Goal: Task Accomplishment & Management: Manage account settings

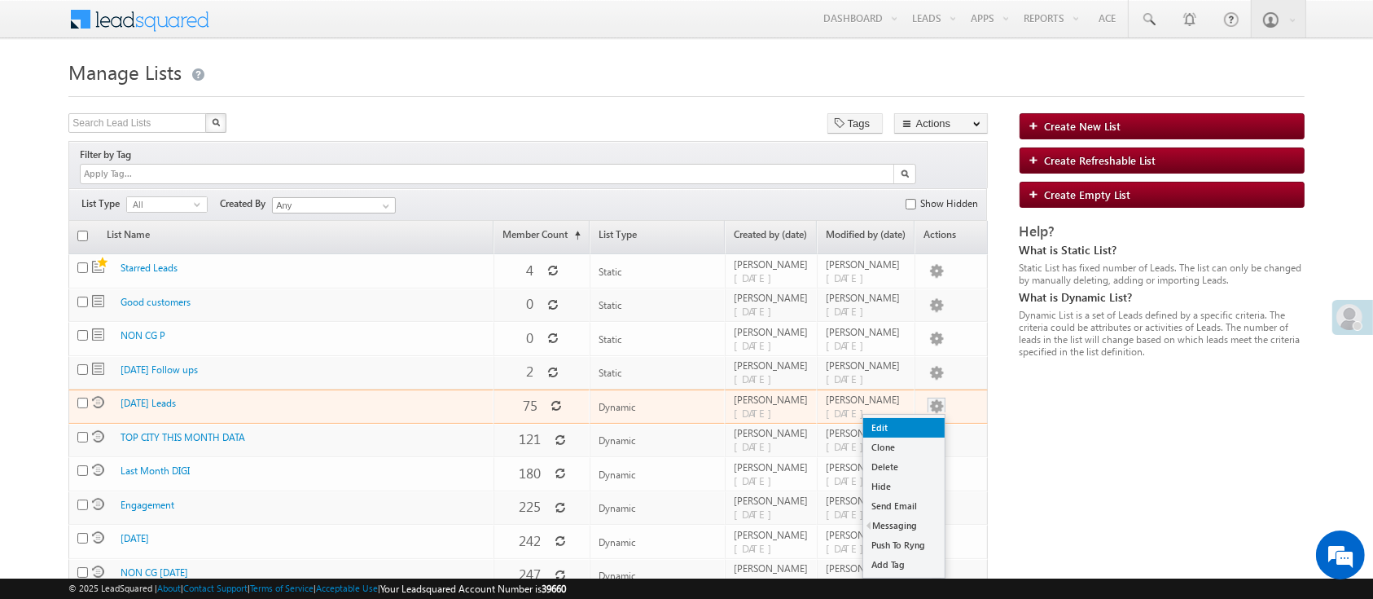
click at [923, 418] on link "Edit" at bounding box center [903, 428] width 81 height 20
checkbox input "true"
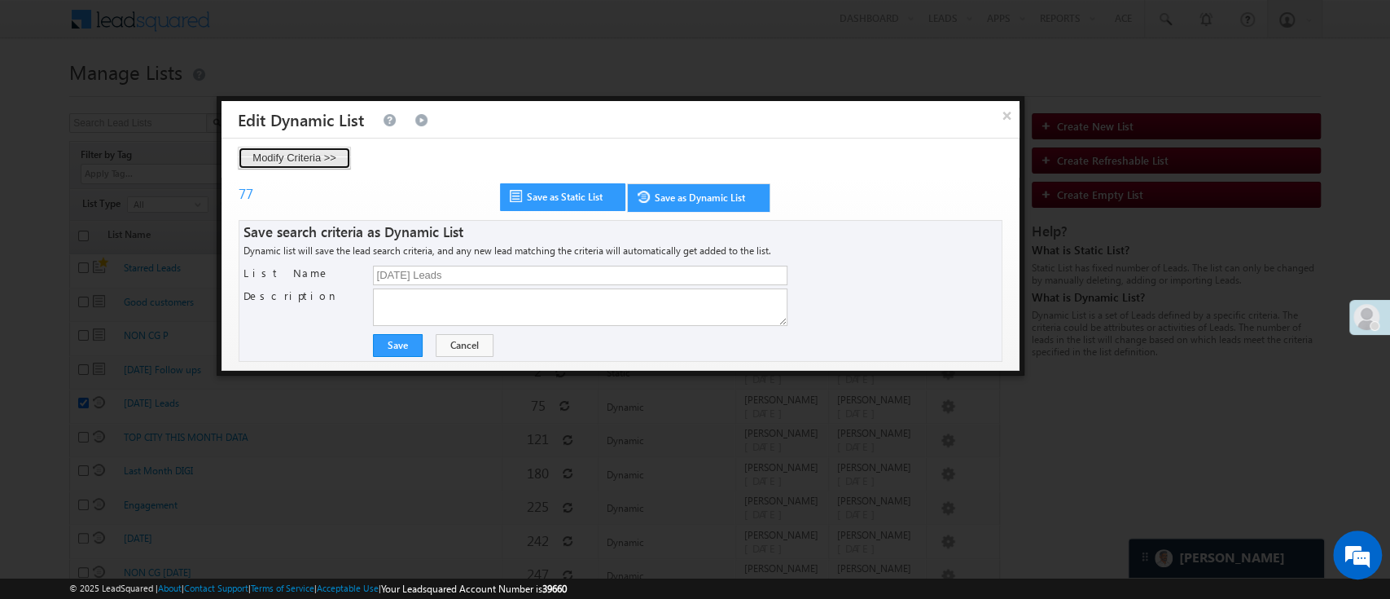
click at [330, 153] on button "Modify Criteria >>" at bounding box center [294, 158] width 113 height 23
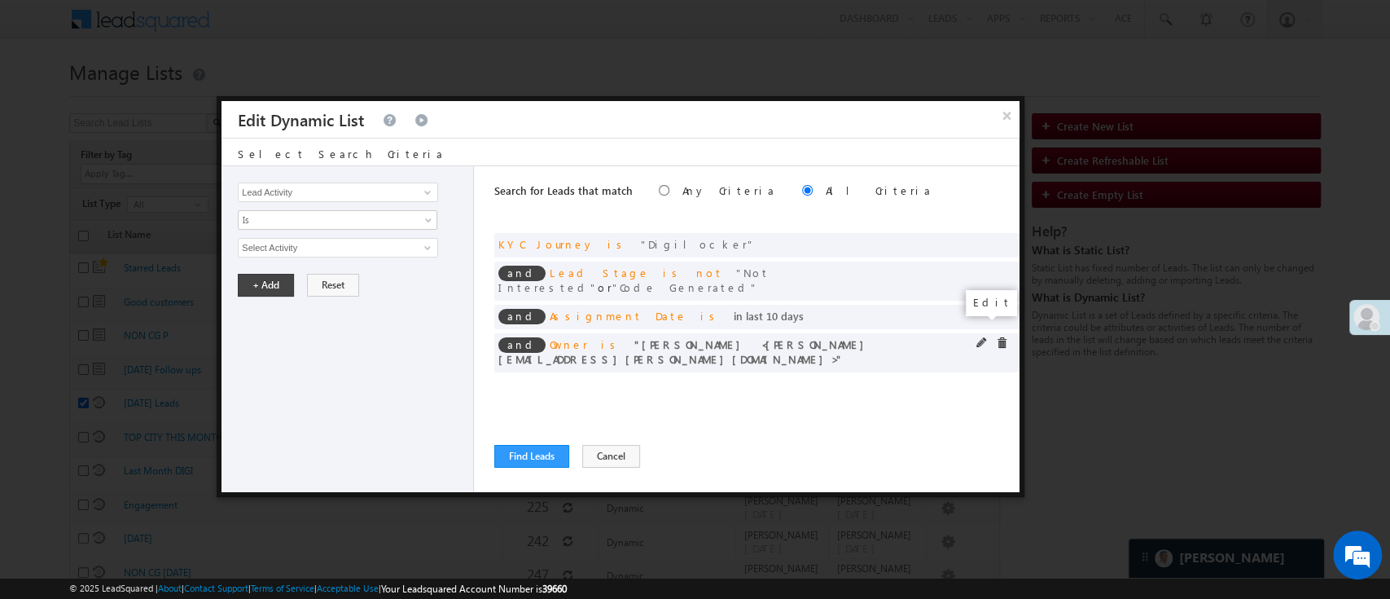
click at [980, 337] on span at bounding box center [982, 342] width 11 height 11
click at [392, 248] on span "NIRAj SURYAWANSHI" at bounding box center [331, 248] width 185 height 18
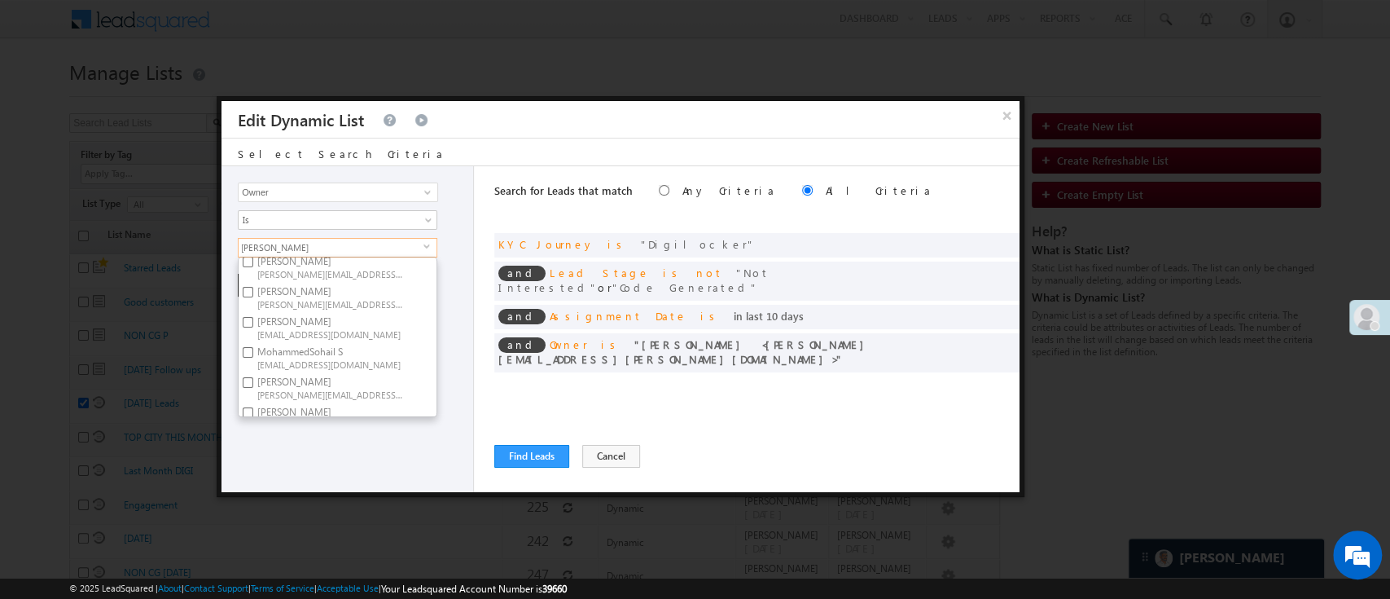
scroll to position [247, 0]
click at [324, 341] on span "NIRAJ.SURYAWANSHI@angelbroking.com" at bounding box center [330, 347] width 147 height 12
click at [253, 331] on input "NIRAj SURYAWANSHI NIRAJ.SURYAWANSHI@angelbroking.com" at bounding box center [248, 336] width 11 height 11
checkbox input "false"
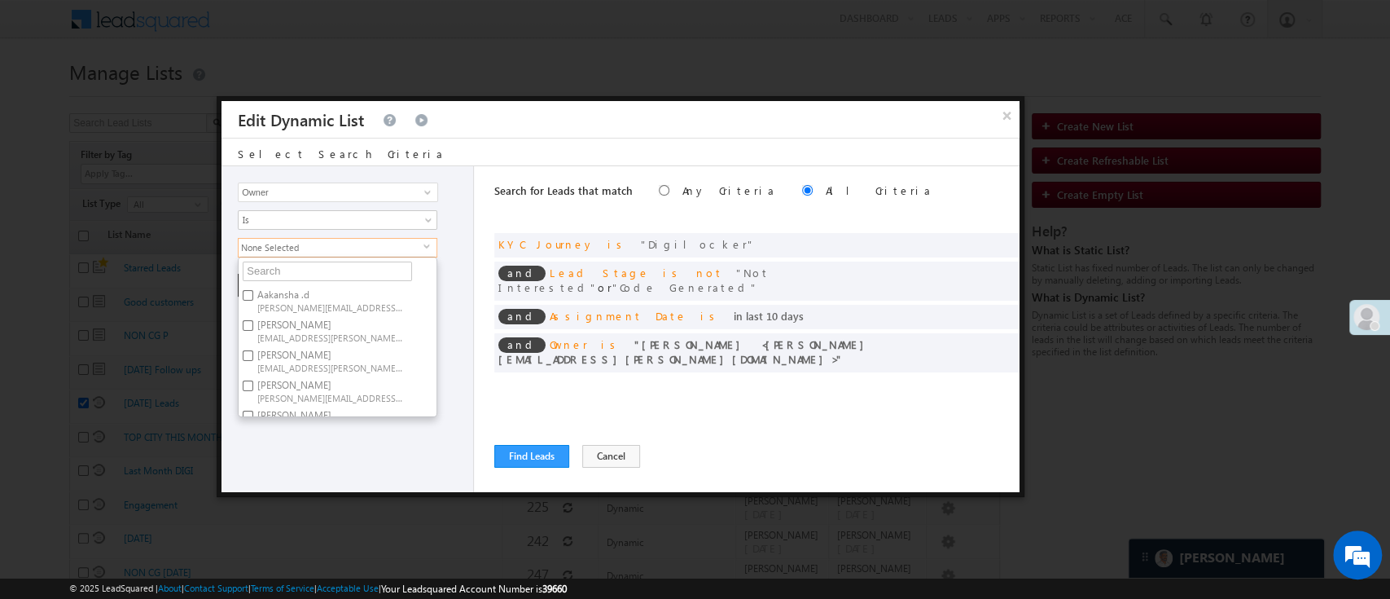
click at [375, 362] on span "[EMAIL_ADDRESS][PERSON_NAME][DOMAIN_NAME]" at bounding box center [330, 367] width 147 height 12
click at [253, 361] on input "Hemant Nandwana Hemant.Nandwana@angelbroking.com" at bounding box center [248, 355] width 11 height 11
checkbox input "true"
click at [362, 428] on div "Lead Activity Task Sales Group Prospect Id WA Last Message Timestamp 4th Day Di…" at bounding box center [348, 329] width 253 height 326
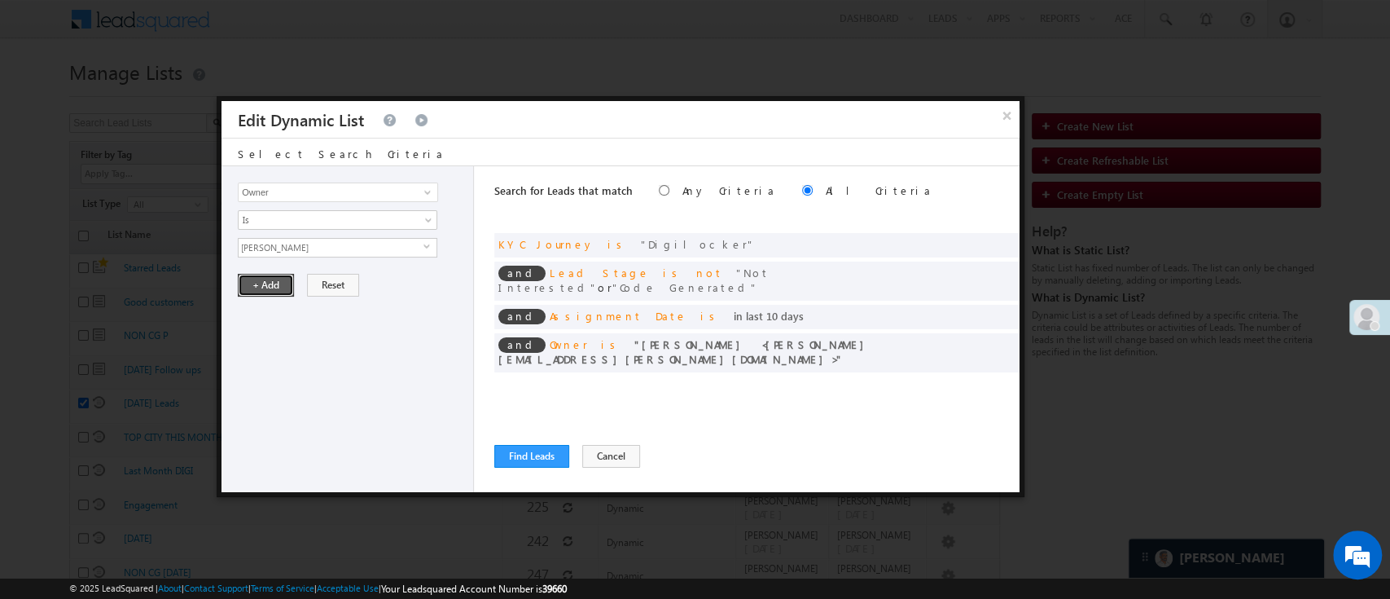
click at [277, 290] on button "+ Add" at bounding box center [266, 285] width 56 height 23
click at [979, 309] on span at bounding box center [982, 314] width 11 height 11
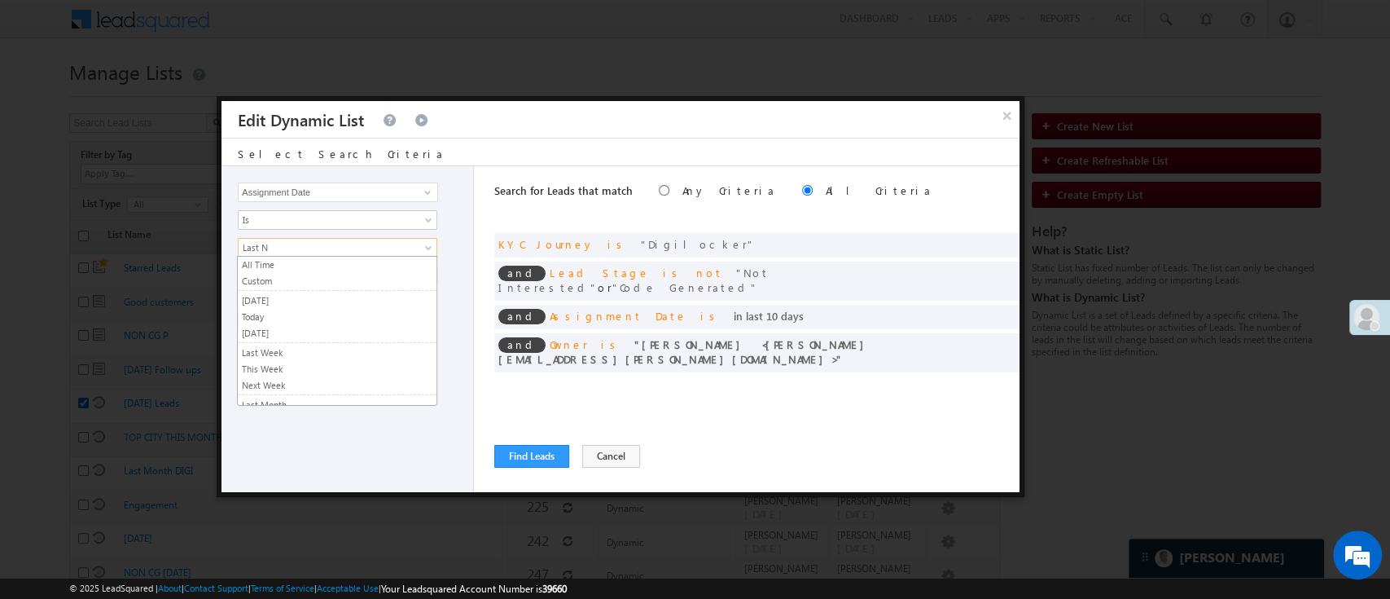
click at [393, 246] on span "Last N" at bounding box center [327, 247] width 177 height 15
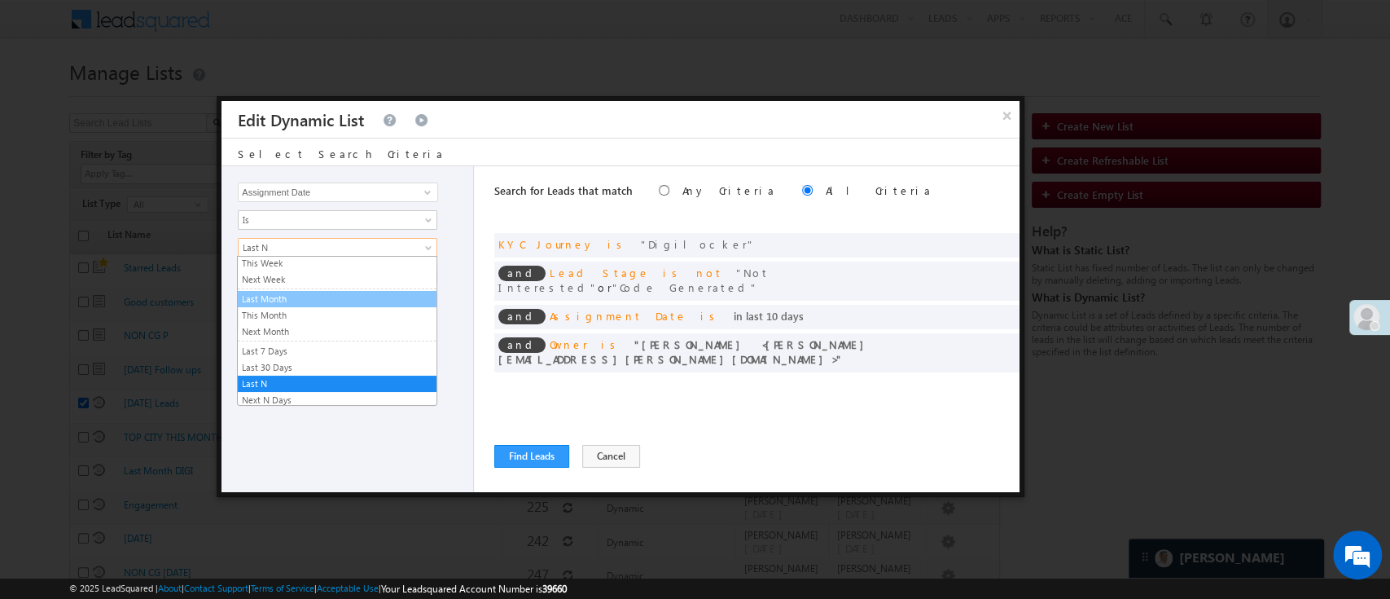
click at [367, 302] on link "Last Month" at bounding box center [337, 299] width 199 height 15
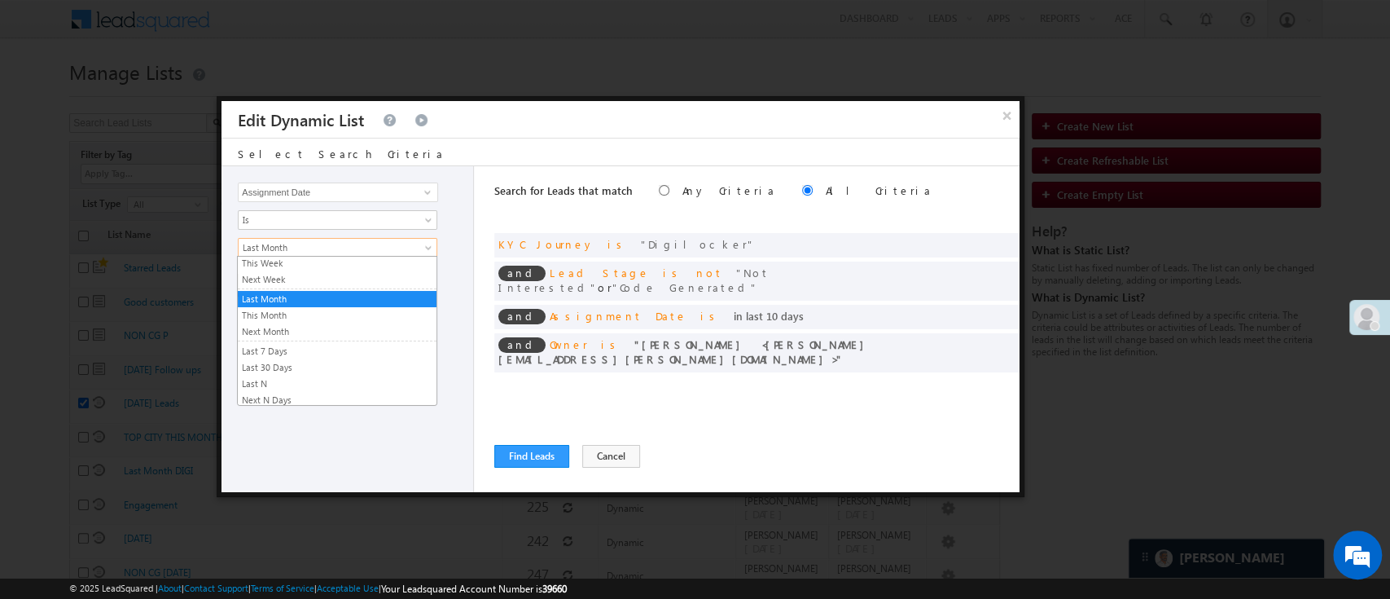
click at [363, 247] on span "Last Month" at bounding box center [327, 247] width 177 height 15
click at [332, 310] on link "This Month" at bounding box center [337, 315] width 199 height 15
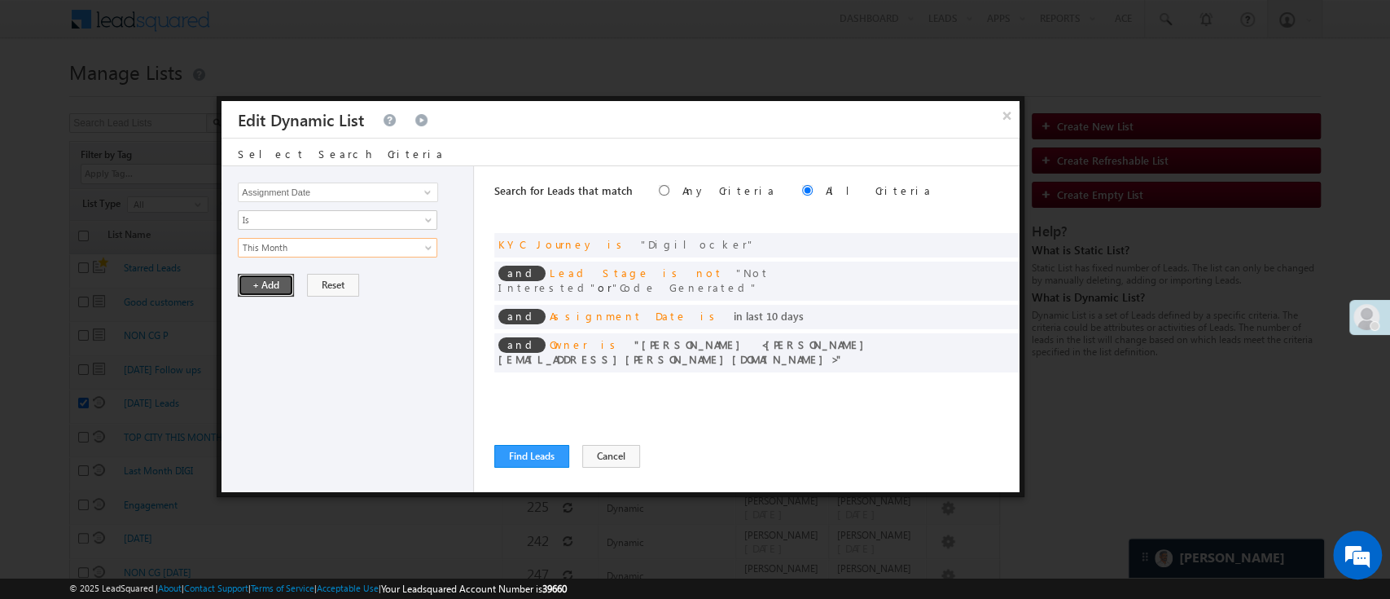
click at [283, 283] on button "+ Add" at bounding box center [266, 285] width 56 height 23
click at [998, 238] on span at bounding box center [1001, 242] width 11 height 11
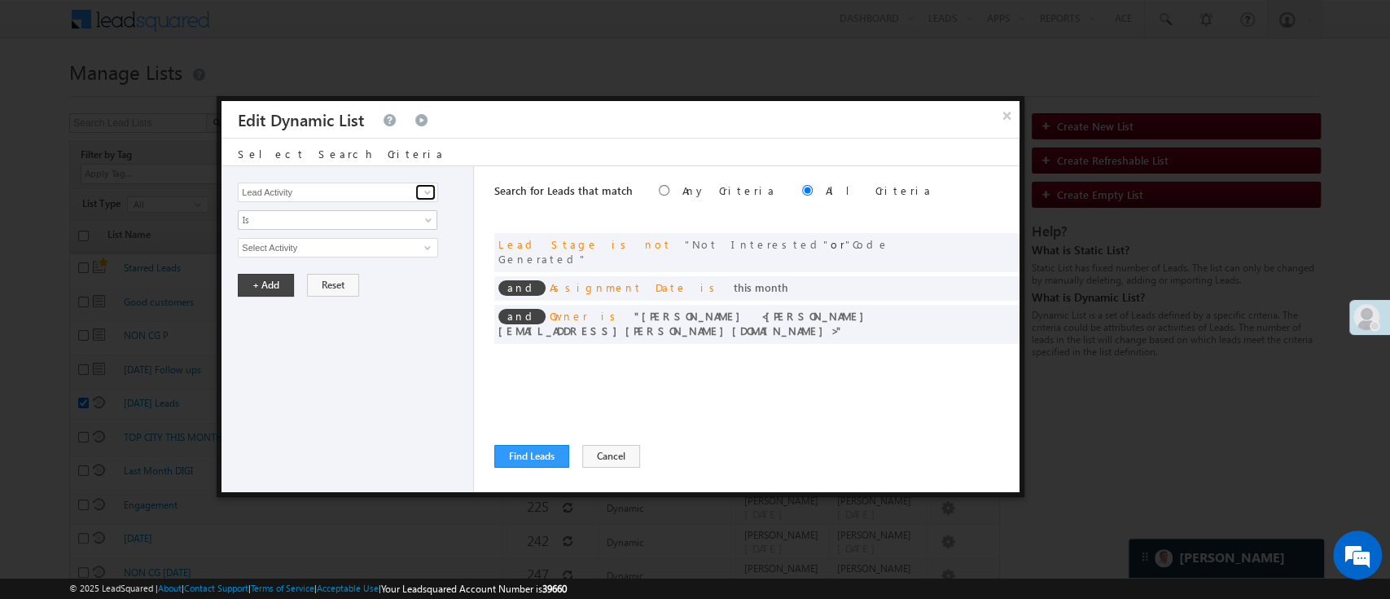
click at [430, 192] on span at bounding box center [427, 192] width 13 height 13
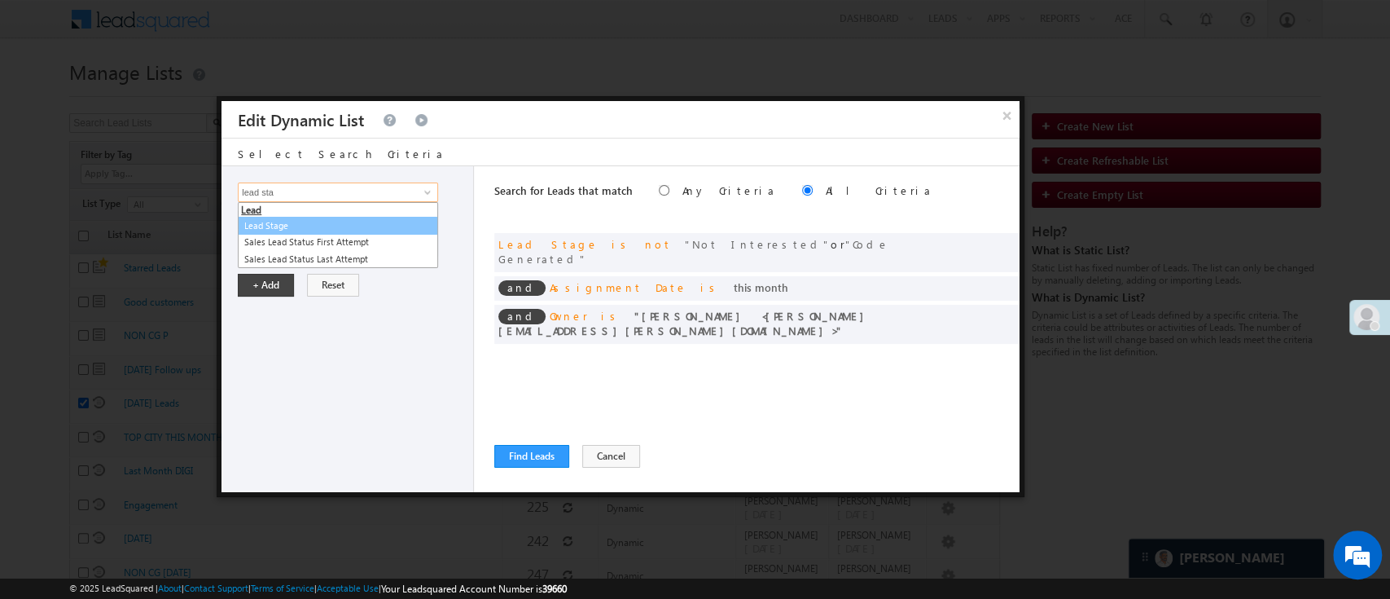
click at [364, 220] on link "Lead Stage" at bounding box center [338, 226] width 200 height 19
type input "Lead Stage"
click at [364, 221] on span "Is" at bounding box center [327, 220] width 177 height 15
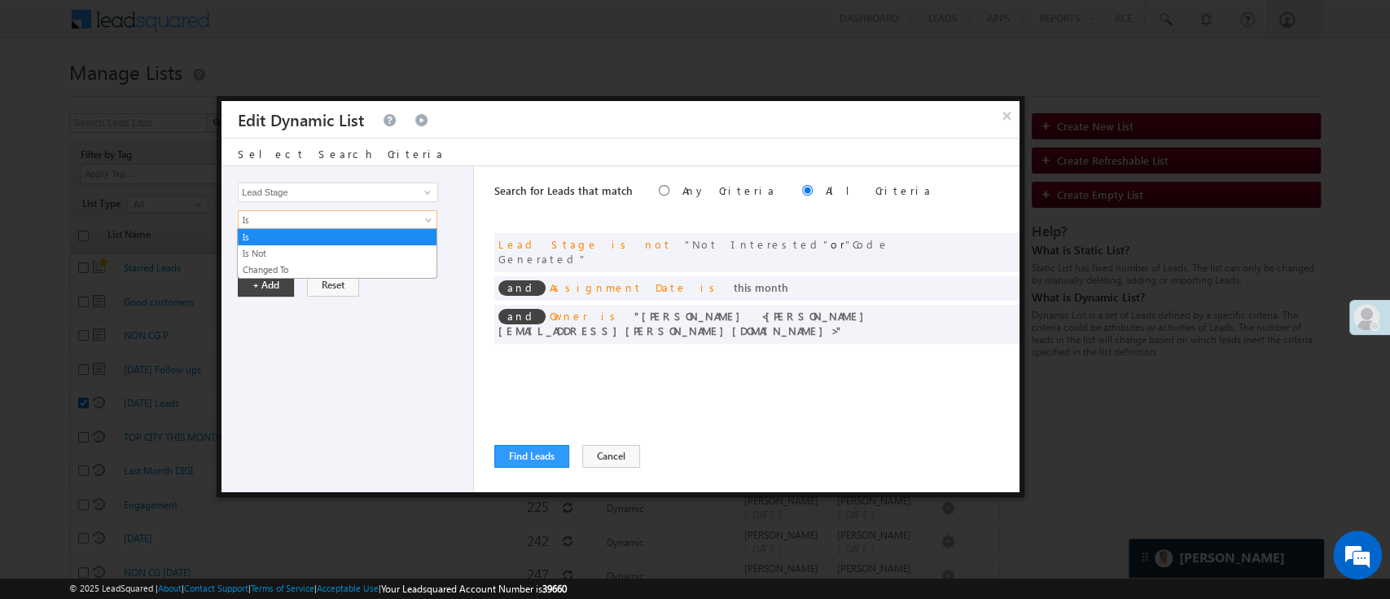
click at [366, 318] on div "Lead Activity Task Sales Group Prospect Id WA Last Message Timestamp 4th Day Di…" at bounding box center [348, 329] width 253 height 326
click at [366, 260] on div "Lead Activity Task Sales Group Prospect Id WA Last Message Timestamp 4th Day Di…" at bounding box center [348, 329] width 253 height 326
click at [367, 257] on div "Lead Activity Task Sales Group Prospect Id WA Last Message Timestamp 4th Day Di…" at bounding box center [348, 329] width 253 height 326
click at [371, 251] on span "None Selected" at bounding box center [331, 248] width 185 height 18
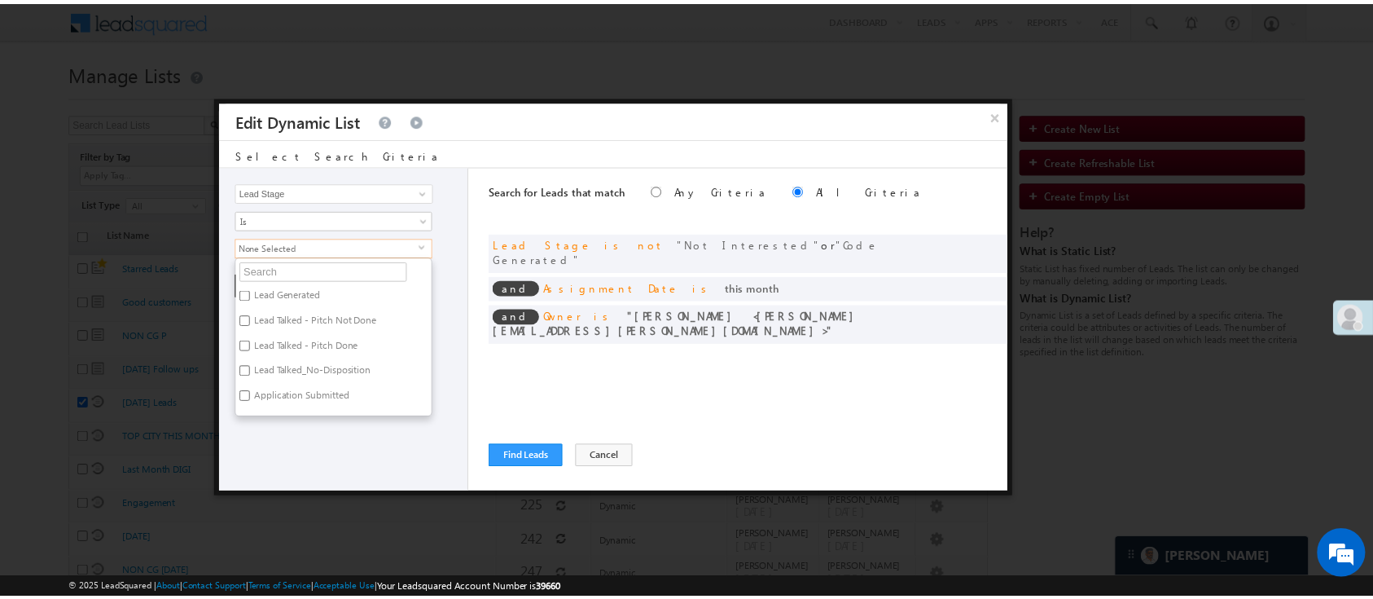
scroll to position [138, 0]
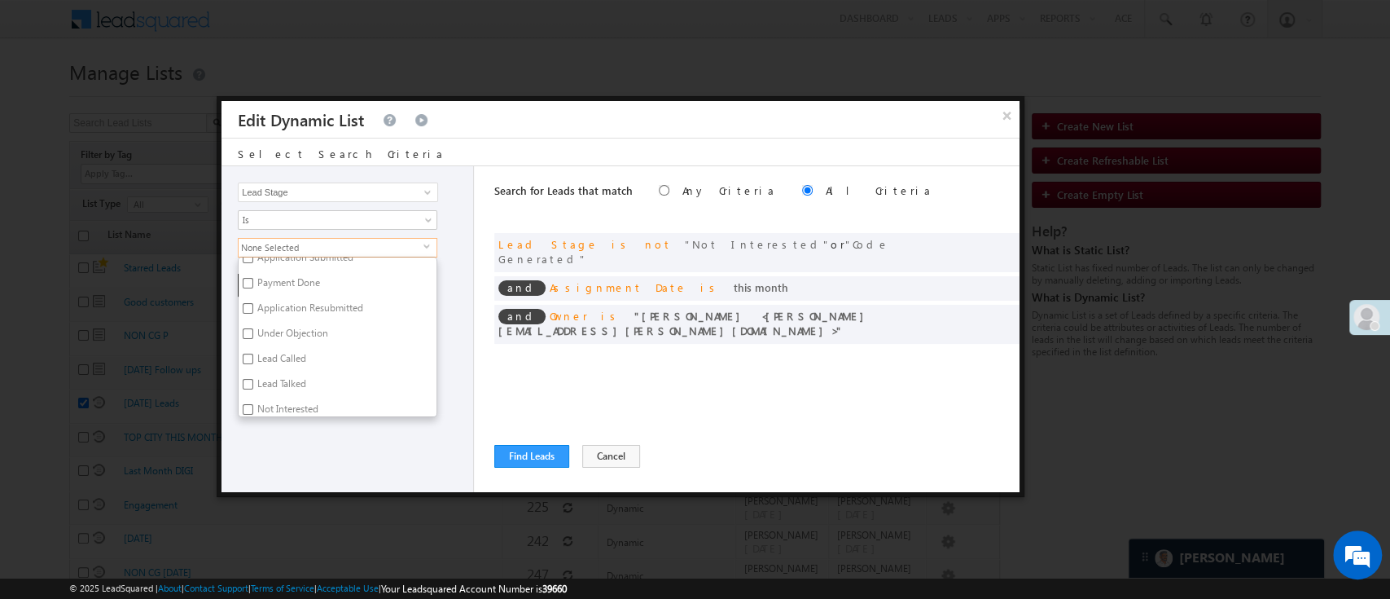
click at [295, 355] on label "Lead Called" at bounding box center [281, 361] width 84 height 25
click at [253, 355] on input "Lead Called" at bounding box center [248, 359] width 11 height 11
checkbox input "true"
click at [363, 458] on div "Lead Activity Task Sales Group Prospect Id WA Last Message Timestamp 4th Day Di…" at bounding box center [348, 329] width 253 height 326
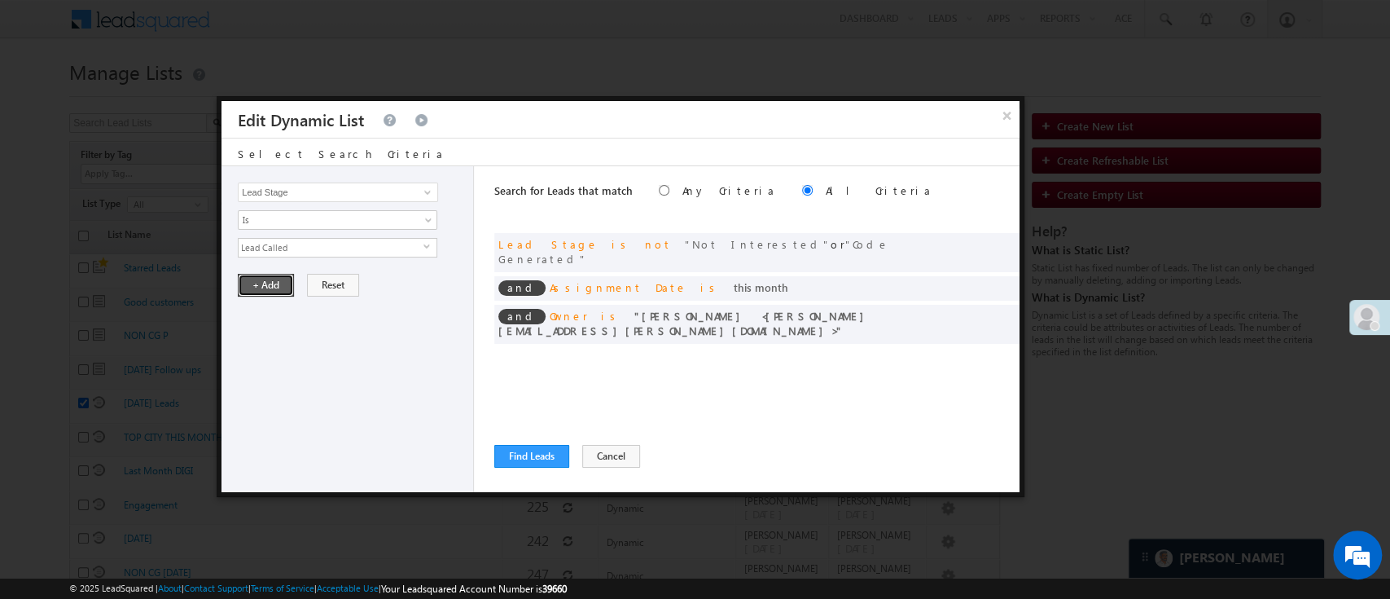
click at [274, 284] on button "+ Add" at bounding box center [266, 285] width 56 height 23
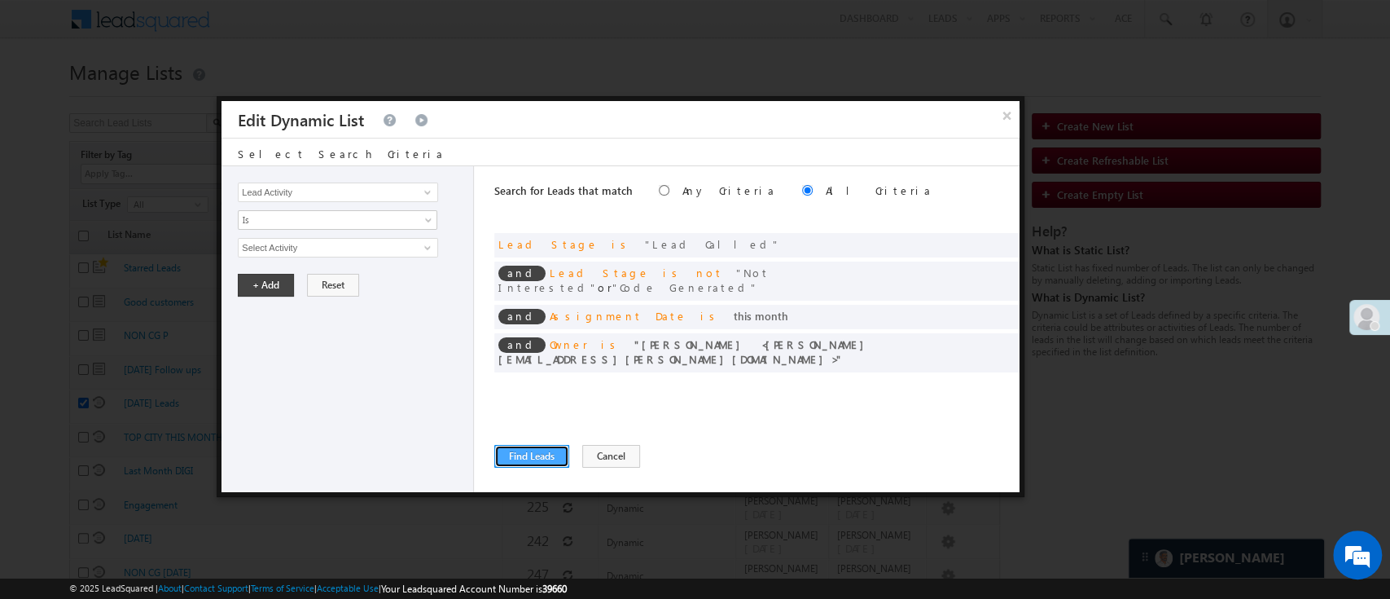
click at [522, 455] on button "Find Leads" at bounding box center [531, 456] width 75 height 23
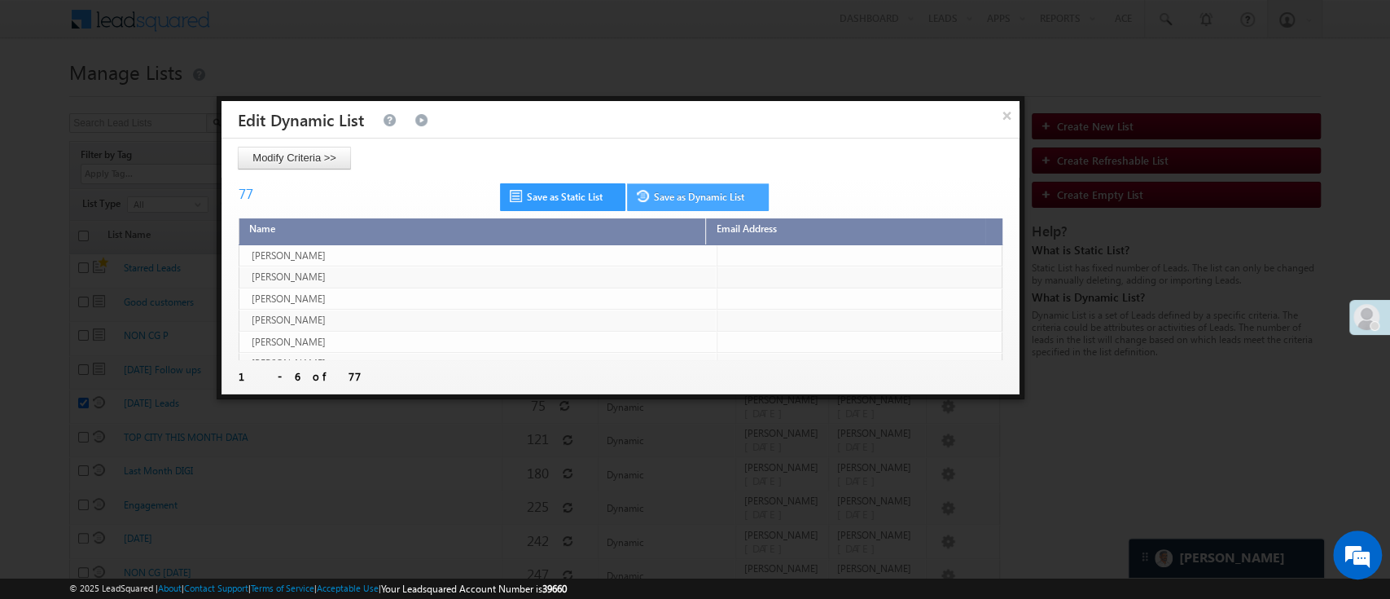
click at [730, 204] on link "Save as Dynamic List" at bounding box center [698, 197] width 142 height 28
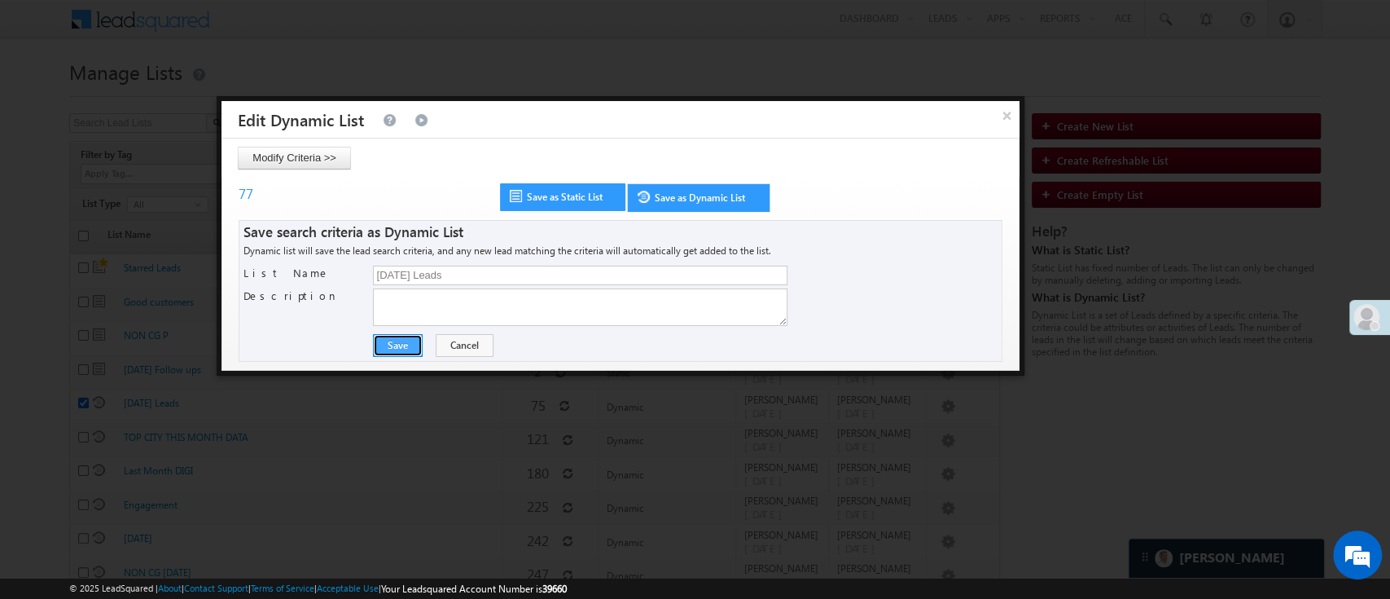
click at [395, 334] on button "Save" at bounding box center [398, 345] width 50 height 23
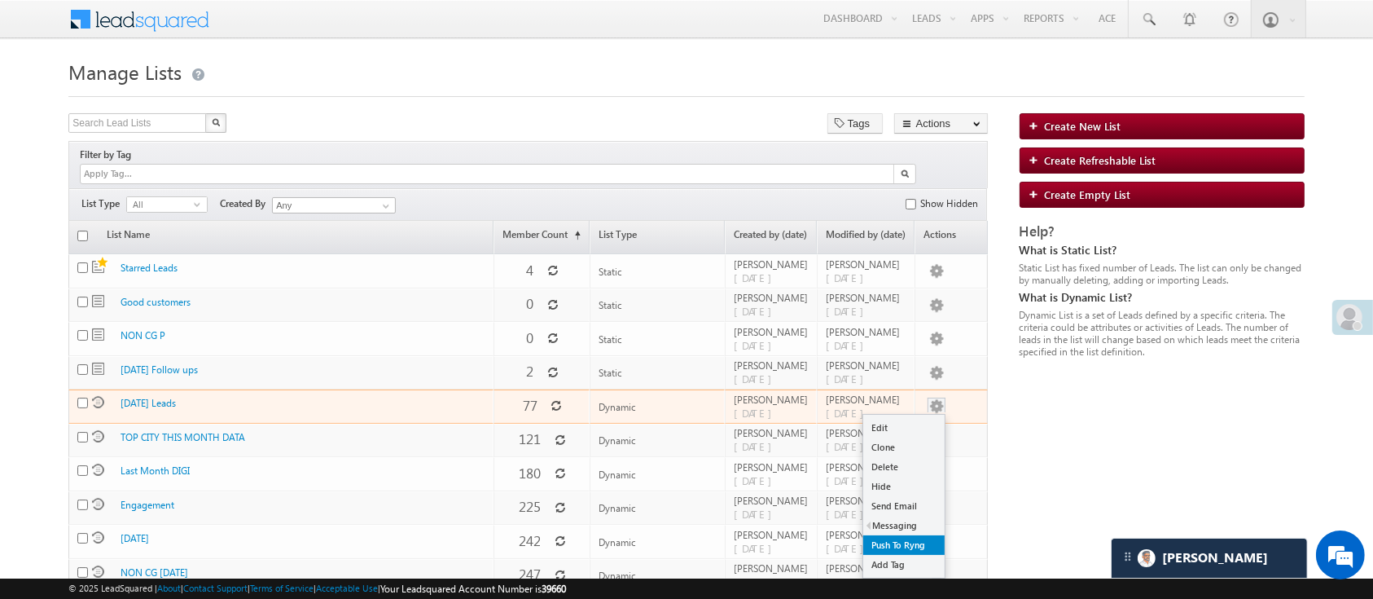
click at [908, 535] on link "Push To Ryng" at bounding box center [903, 545] width 81 height 20
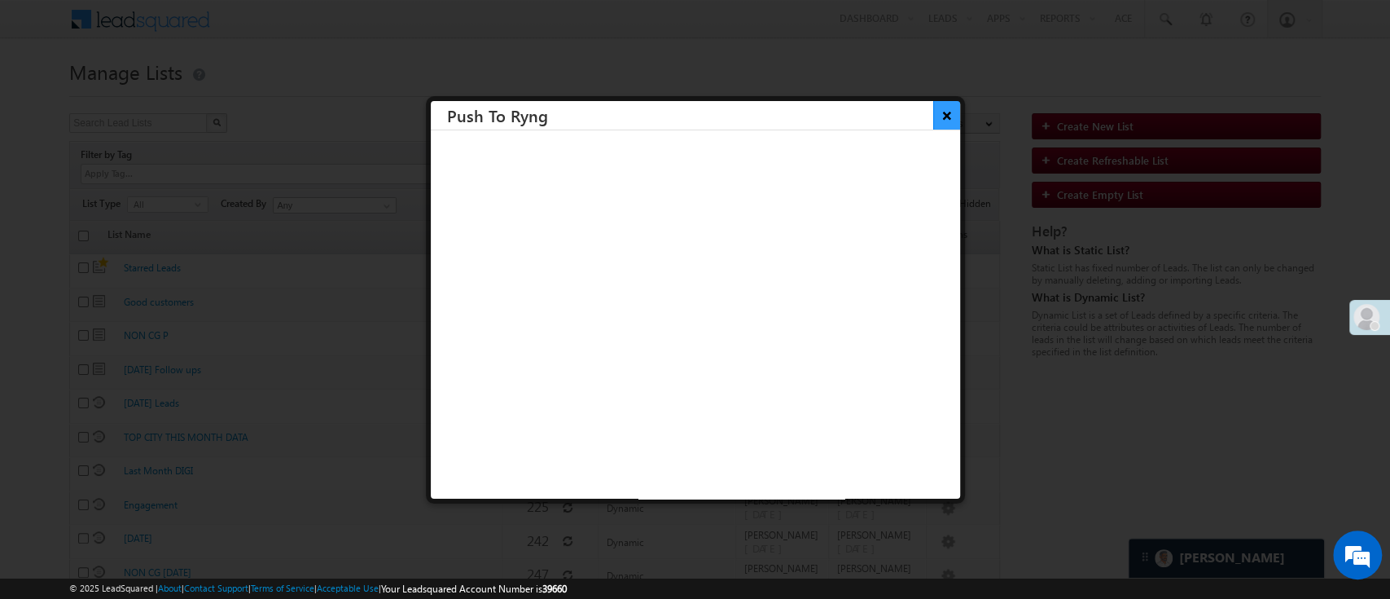
click at [935, 122] on button "×" at bounding box center [946, 115] width 27 height 29
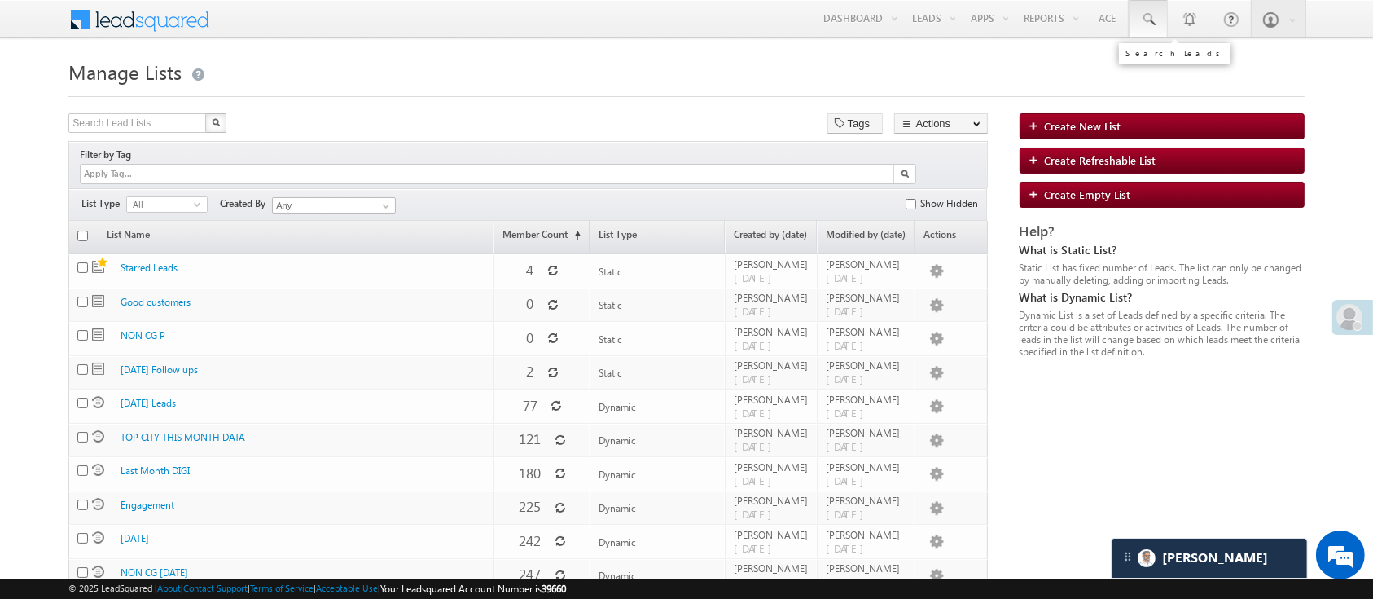
click at [1140, 17] on span at bounding box center [1148, 19] width 16 height 16
paste input "EQ28367457"
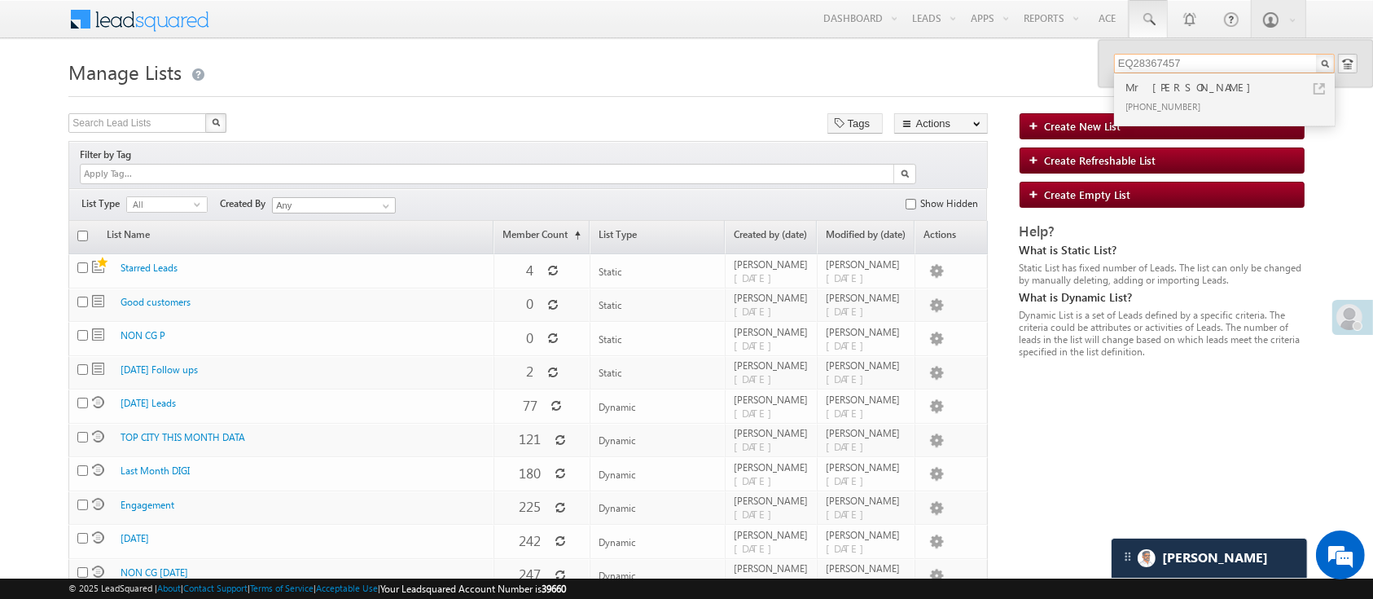
type input "EQ28367457"
click at [1205, 88] on div "Mr Kuldeep" at bounding box center [1231, 87] width 218 height 18
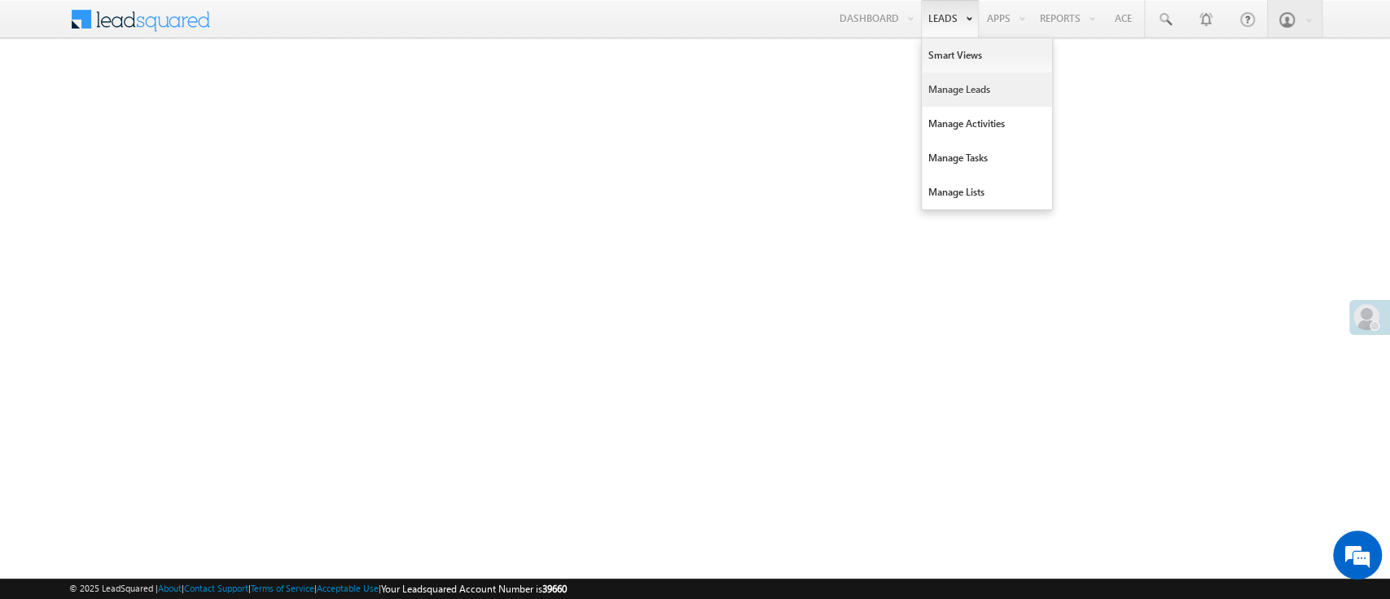
click at [965, 85] on link "Manage Leads" at bounding box center [987, 89] width 130 height 34
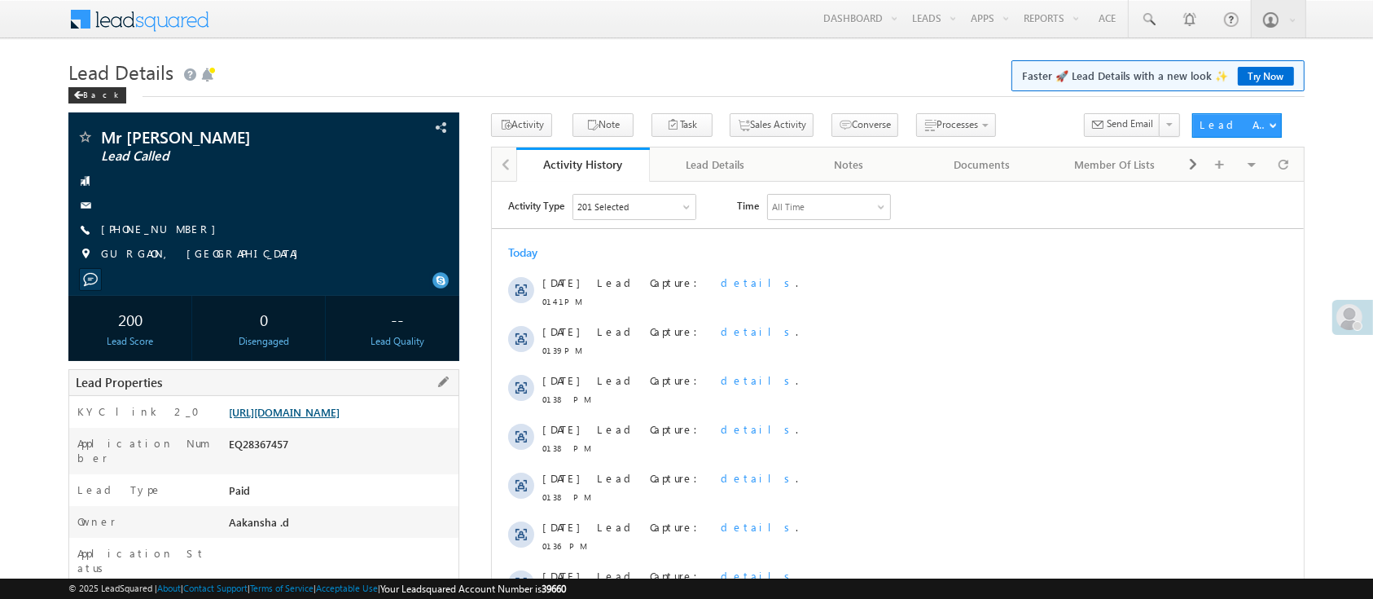
click at [340, 415] on link "https://angelbroking1-pk3em7sa.customui-test.leadsquared.com?leadId=08550e93-32…" at bounding box center [284, 412] width 111 height 14
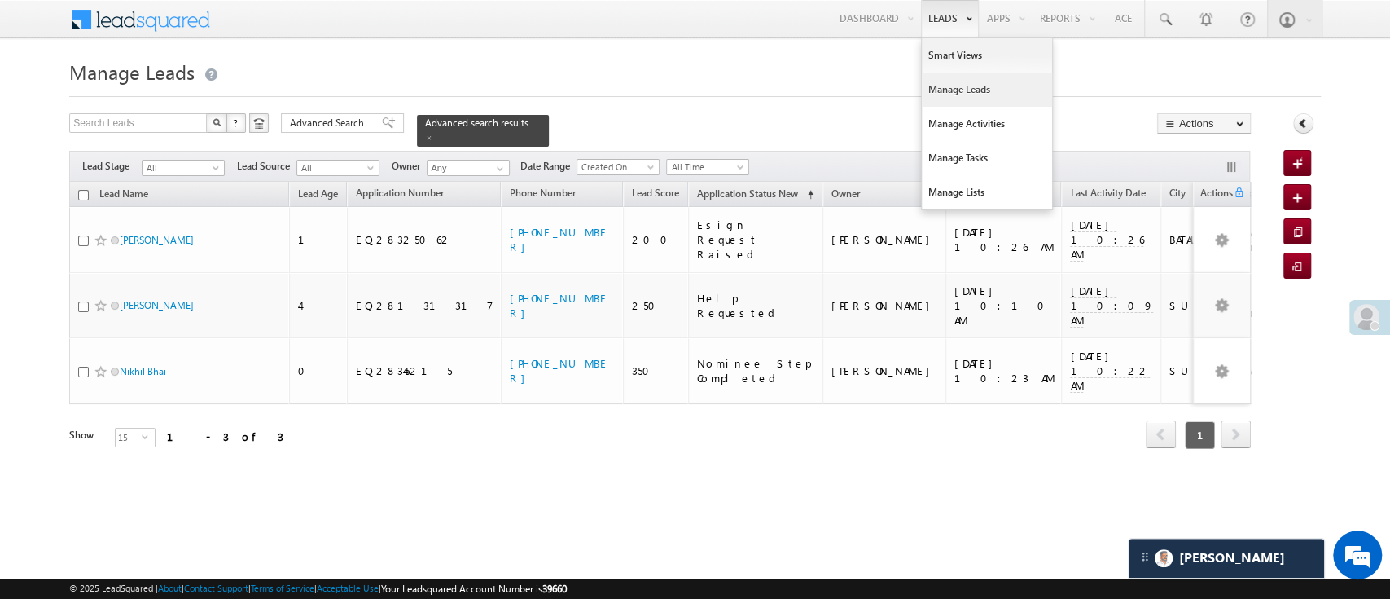
click at [962, 89] on link "Manage Leads" at bounding box center [987, 89] width 130 height 34
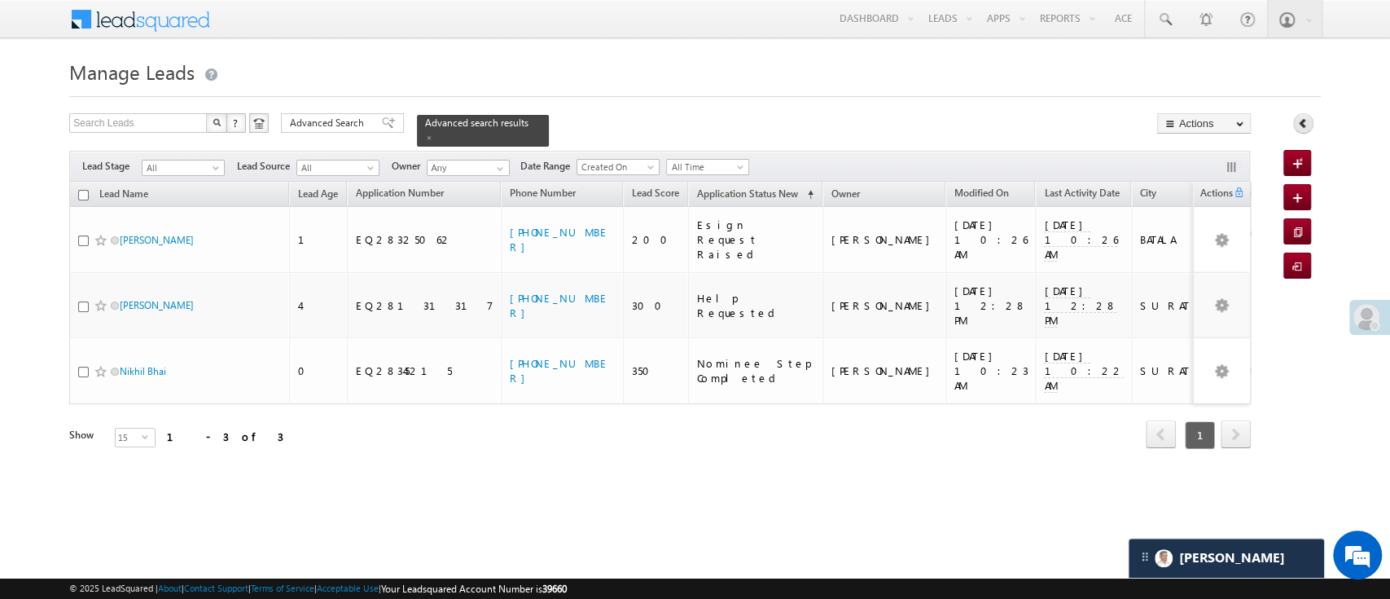
click at [1298, 123] on icon at bounding box center [1303, 122] width 11 height 11
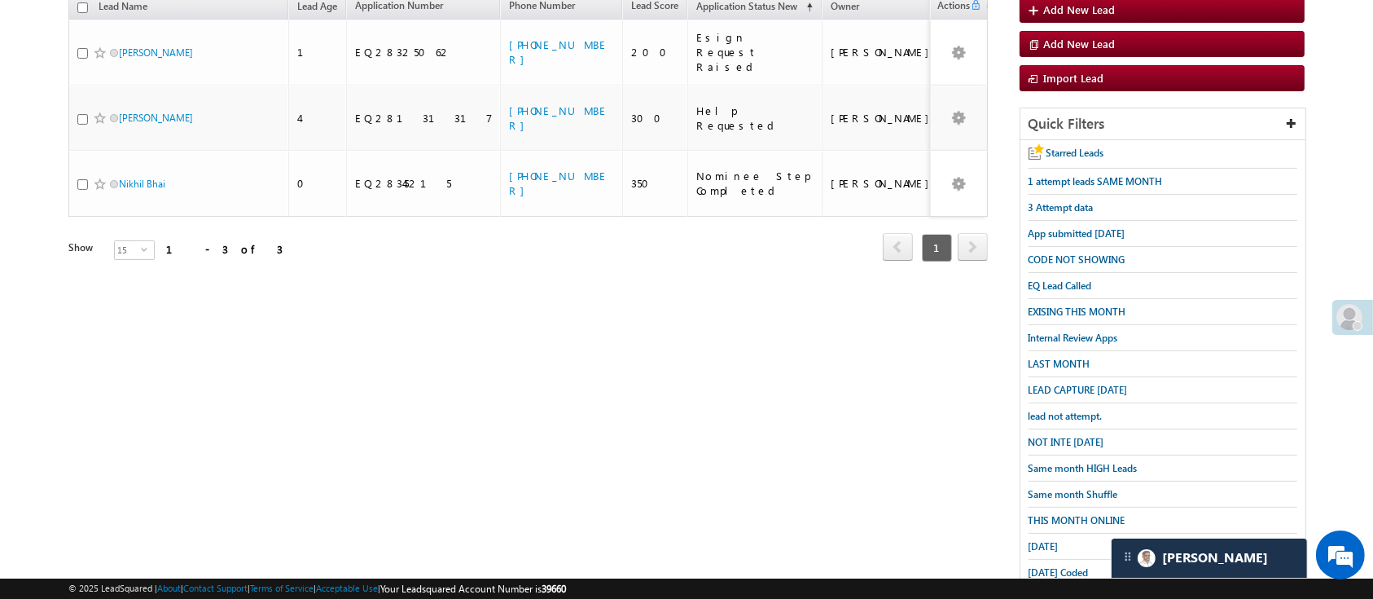
scroll to position [189, 0]
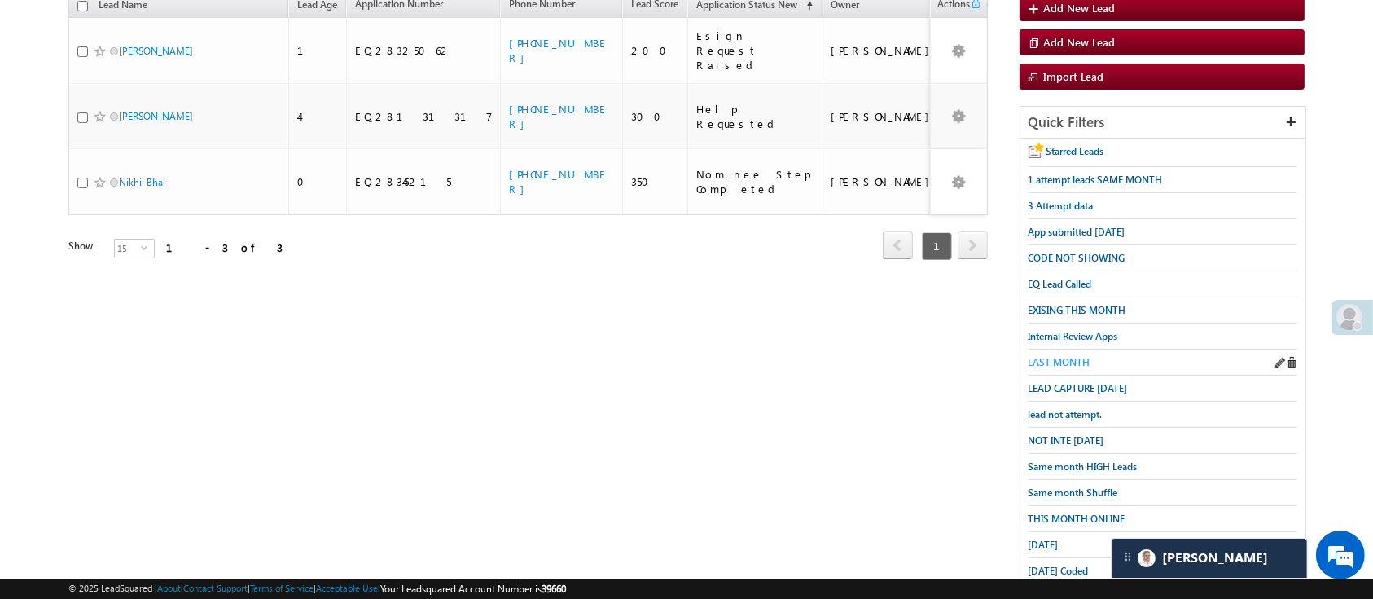
click at [1069, 356] on span "LAST MONTH" at bounding box center [1060, 362] width 62 height 12
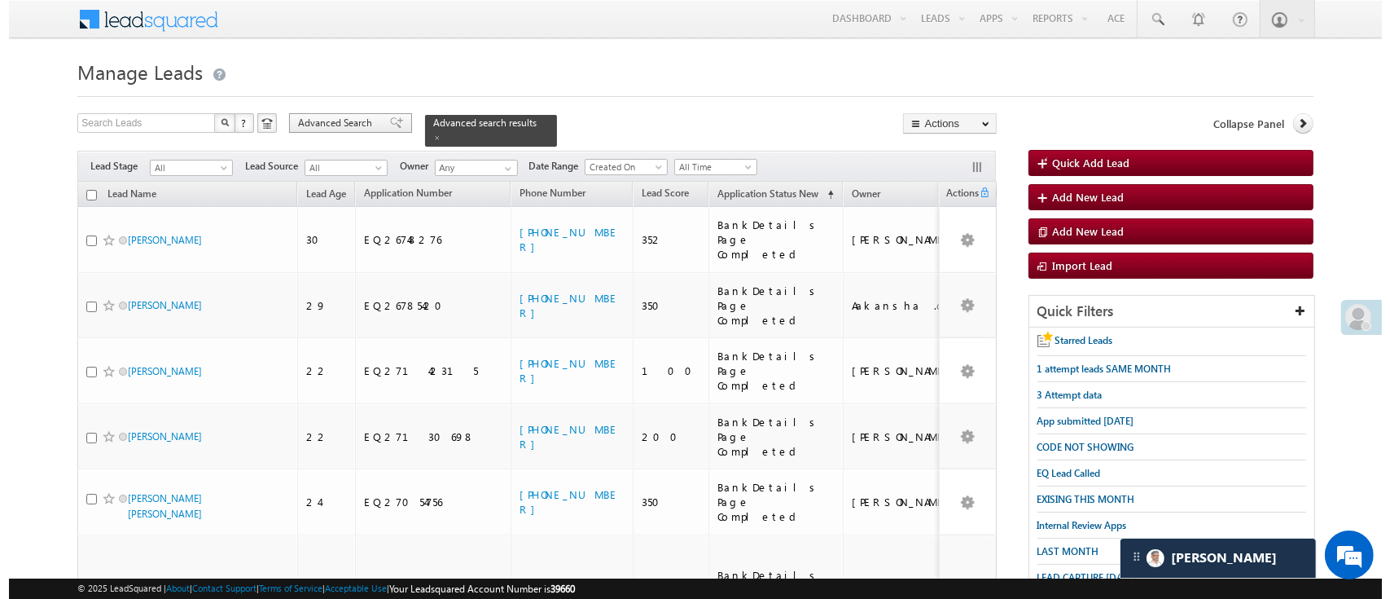
scroll to position [0, 0]
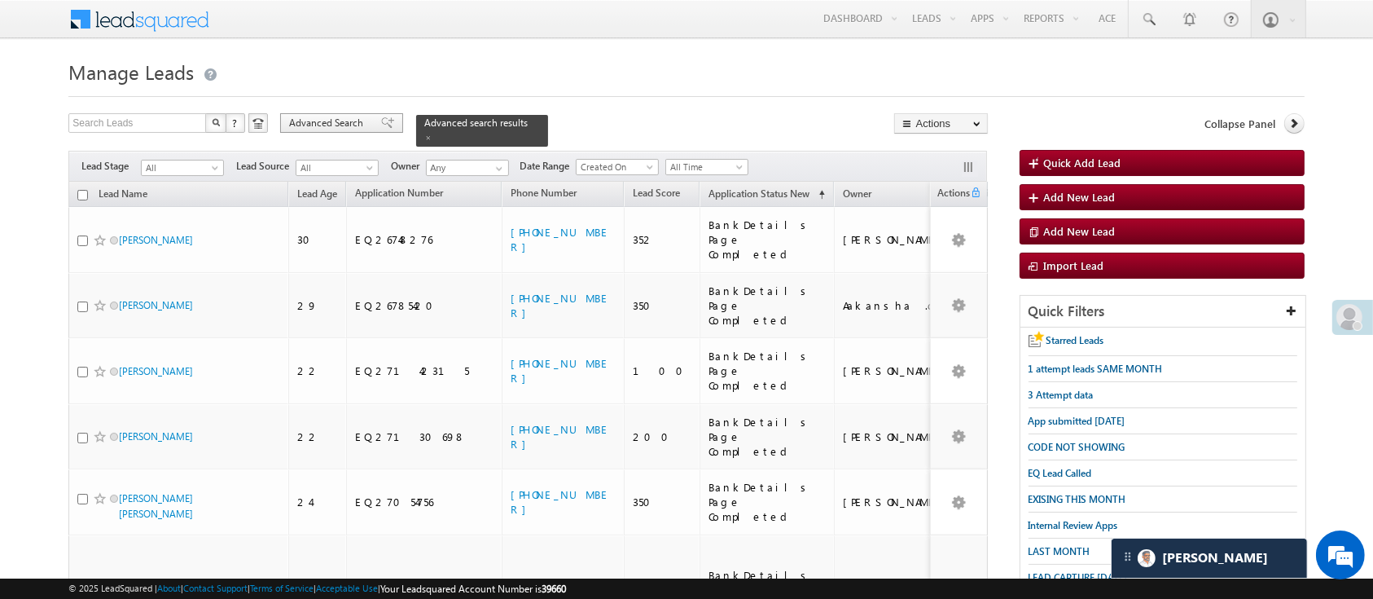
click at [322, 120] on span "Advanced Search" at bounding box center [328, 123] width 79 height 15
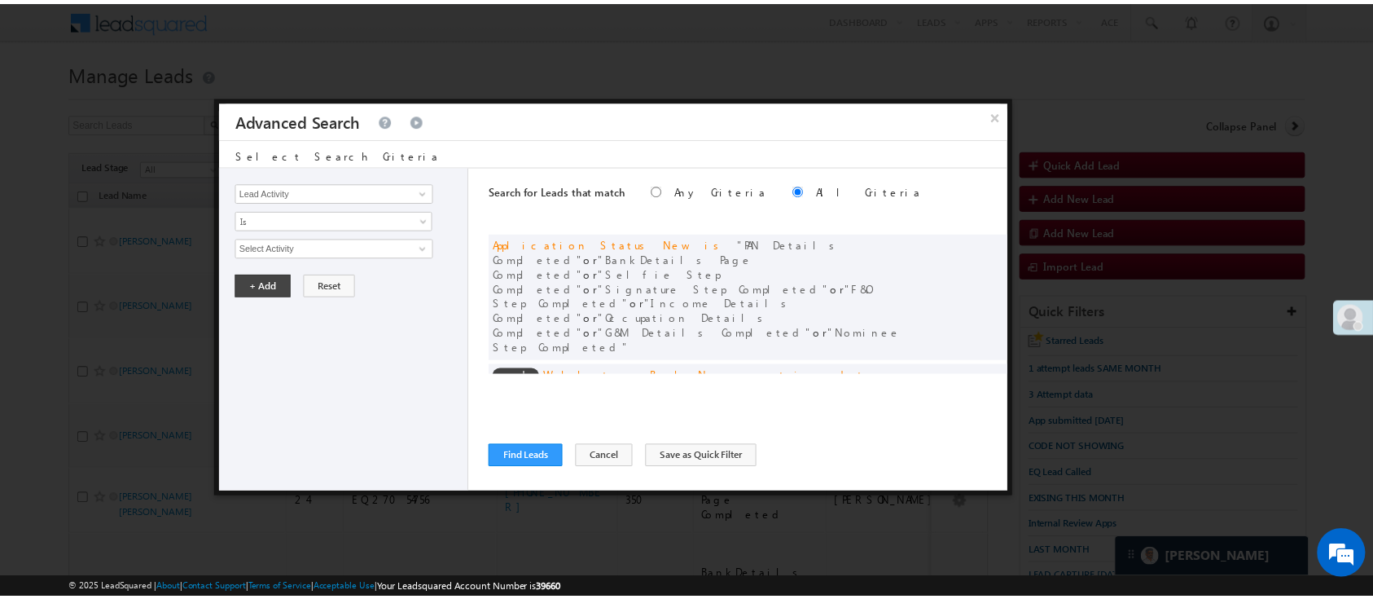
scroll to position [123, 0]
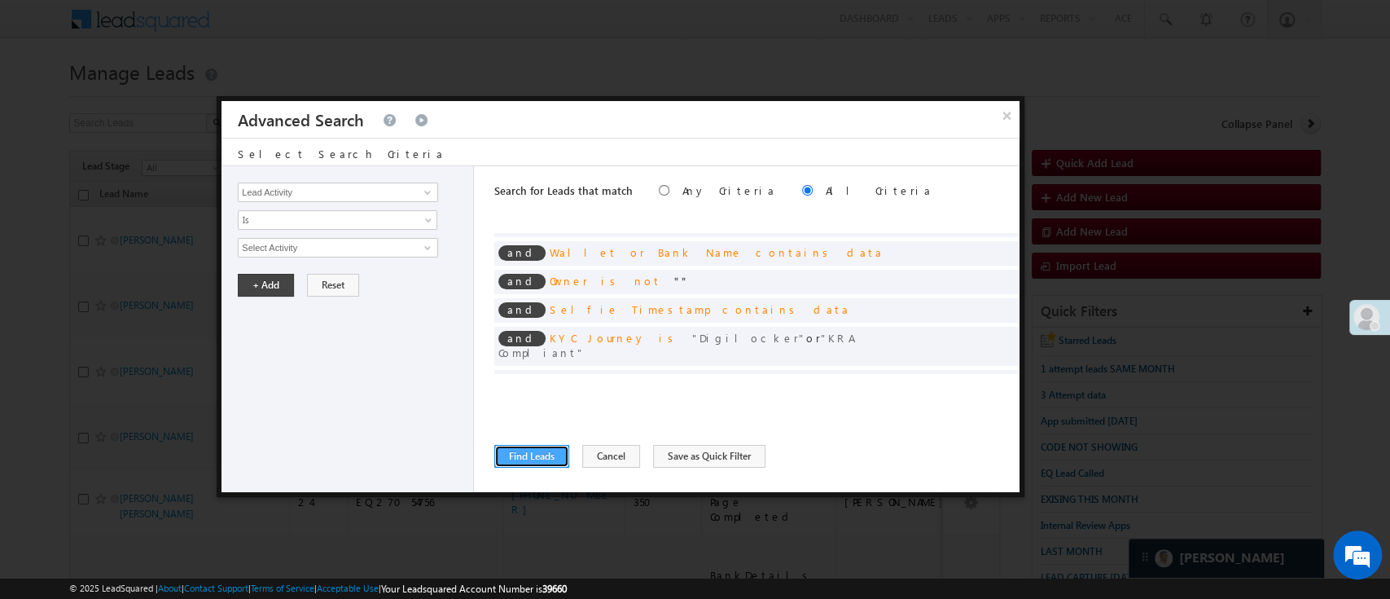
click at [543, 453] on button "Find Leads" at bounding box center [531, 456] width 75 height 23
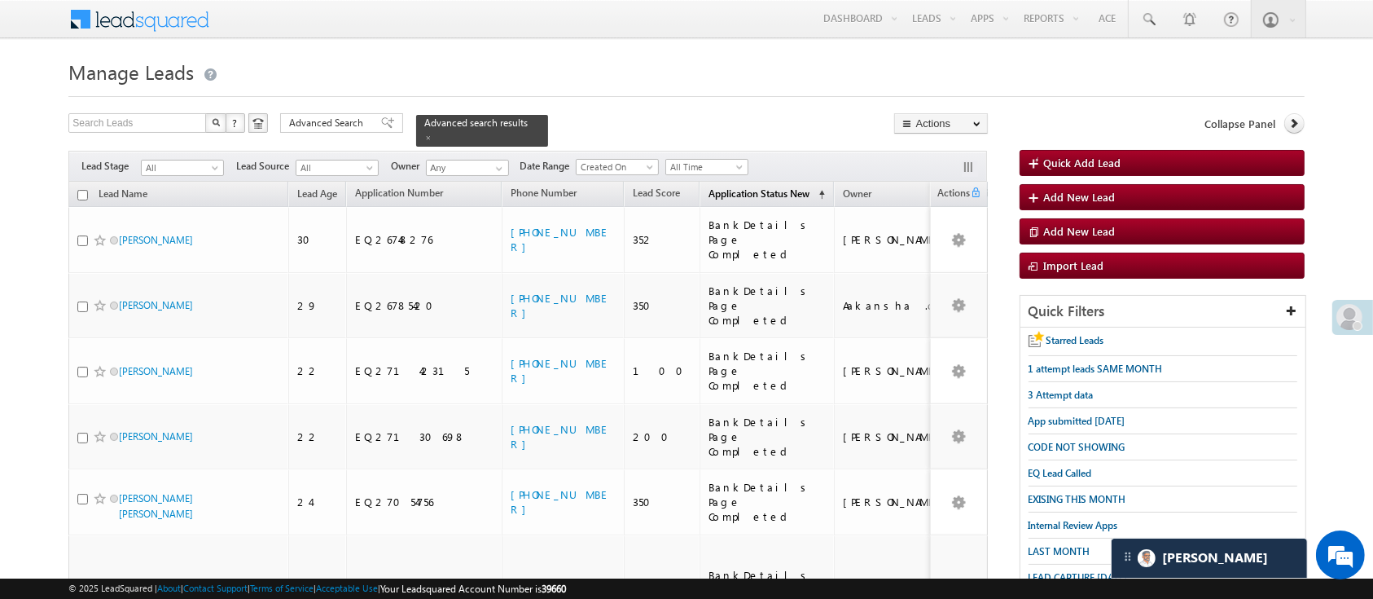
click at [749, 187] on span "Application Status New" at bounding box center [759, 193] width 101 height 12
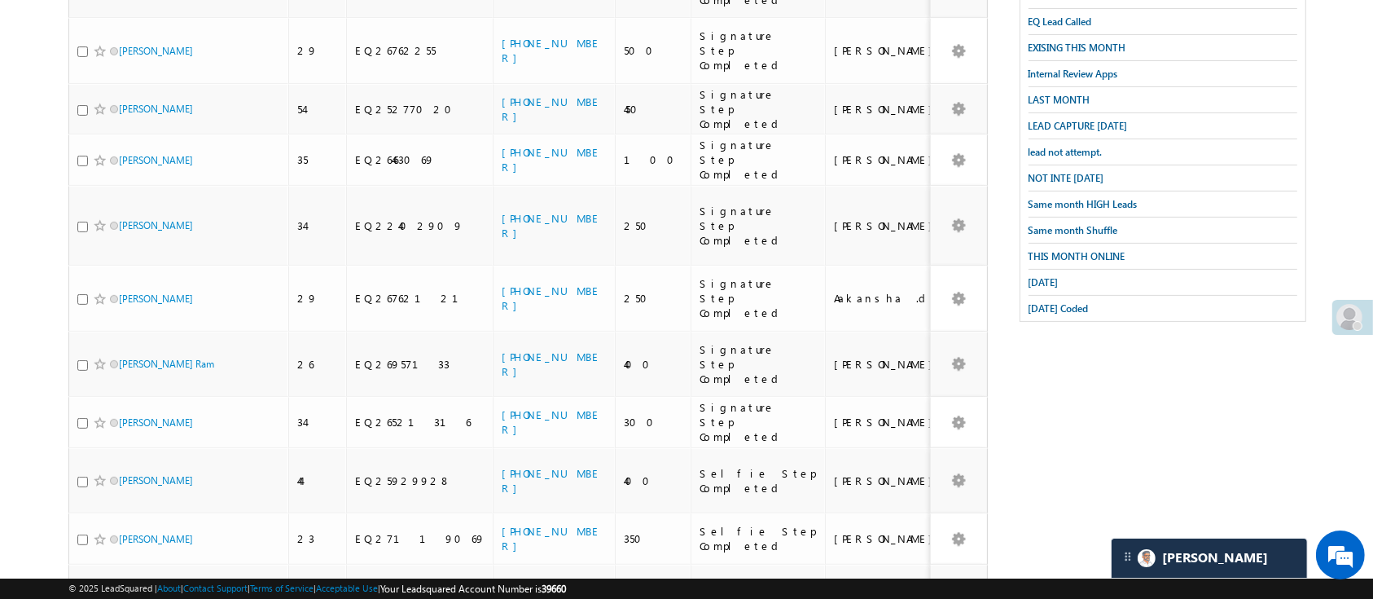
scroll to position [0, 0]
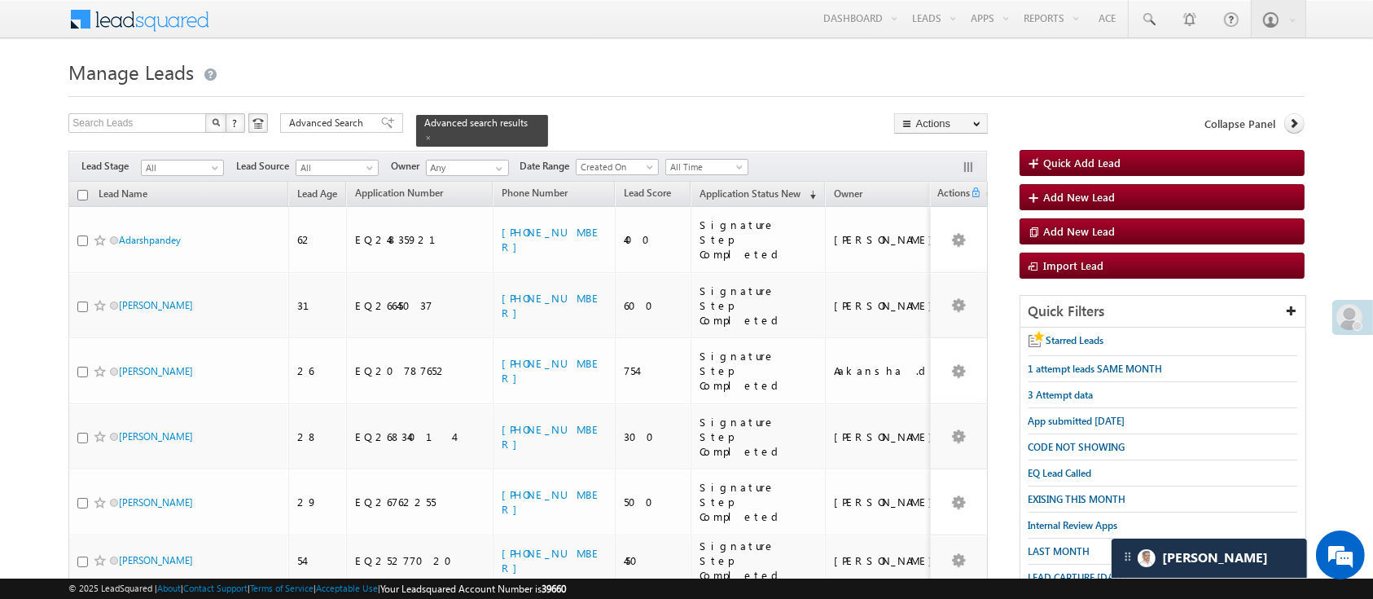
click at [83, 190] on input "checkbox" at bounding box center [82, 195] width 11 height 11
checkbox input "true"
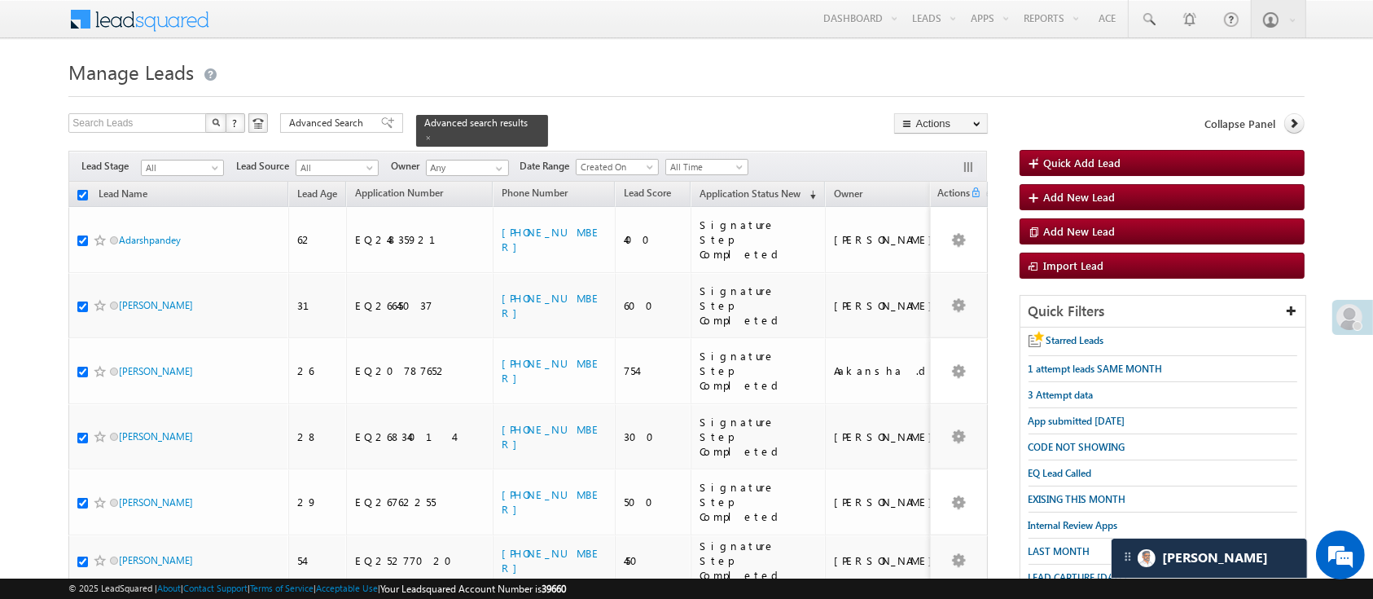
checkbox input "true"
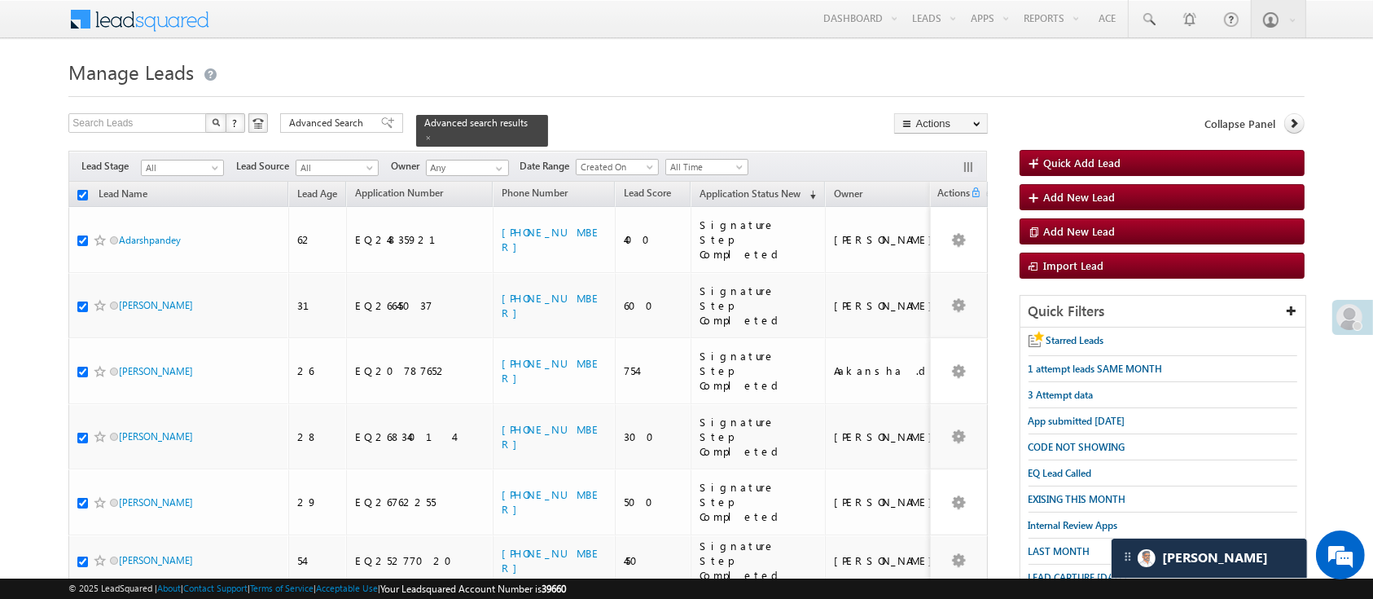
checkbox input "true"
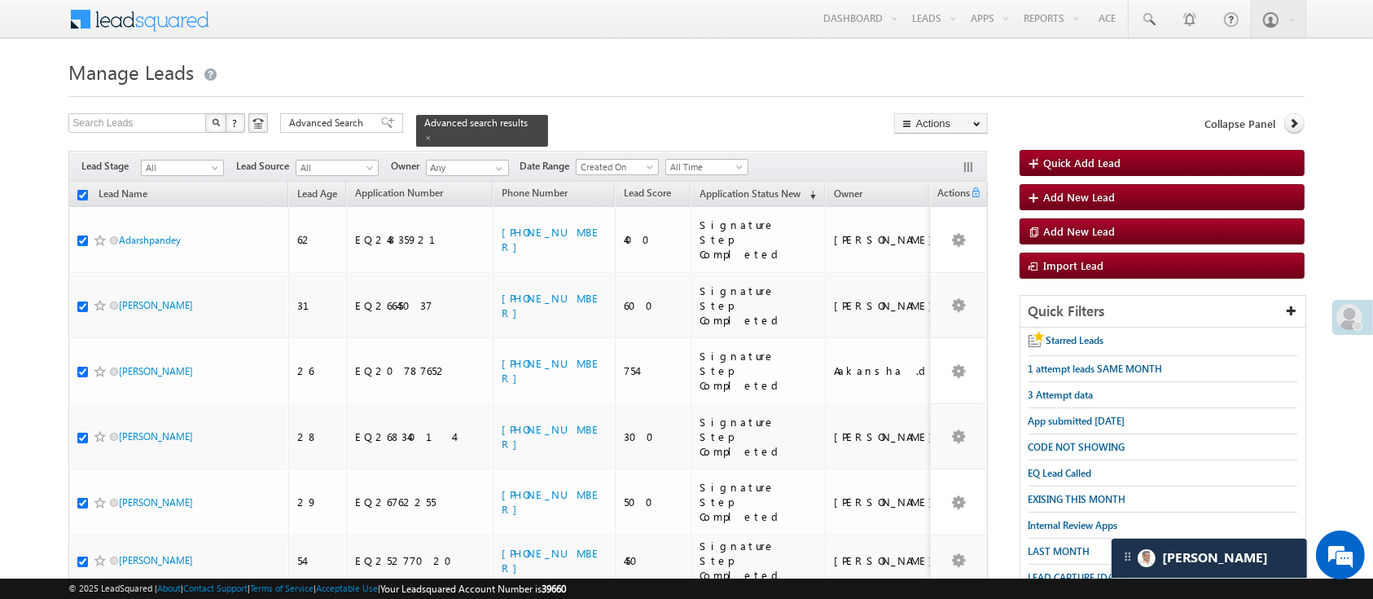
checkbox input "true"
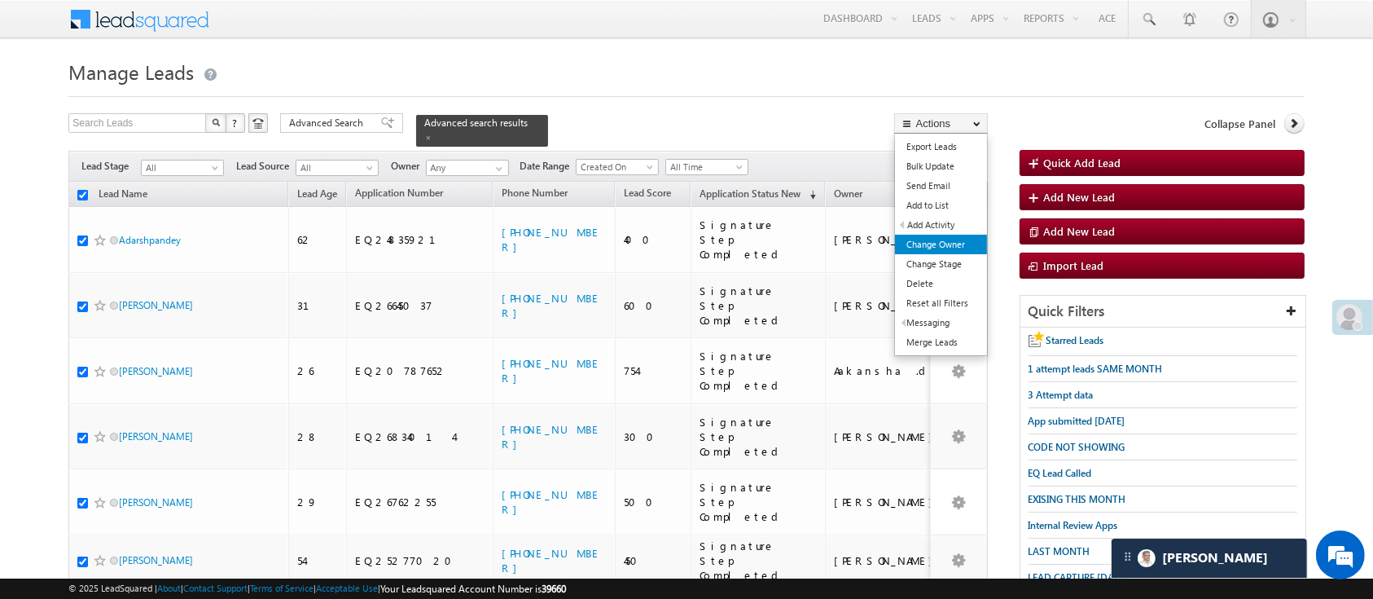
click at [977, 246] on link "Change Owner" at bounding box center [941, 245] width 92 height 20
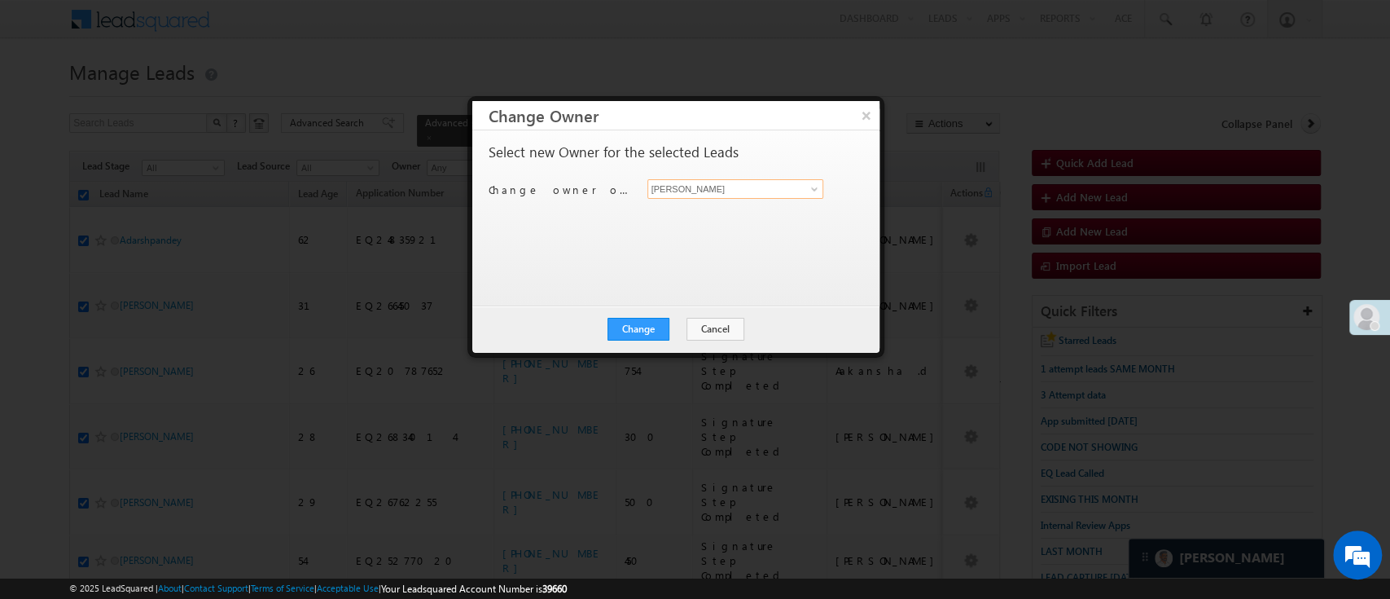
click at [822, 191] on input "[PERSON_NAME]" at bounding box center [736, 189] width 177 height 20
click at [748, 206] on link "Monika Jain Monika.Jain@angelbroking.com" at bounding box center [736, 214] width 177 height 31
type input "Monika Jain"
click at [644, 326] on button "Change" at bounding box center [639, 329] width 62 height 23
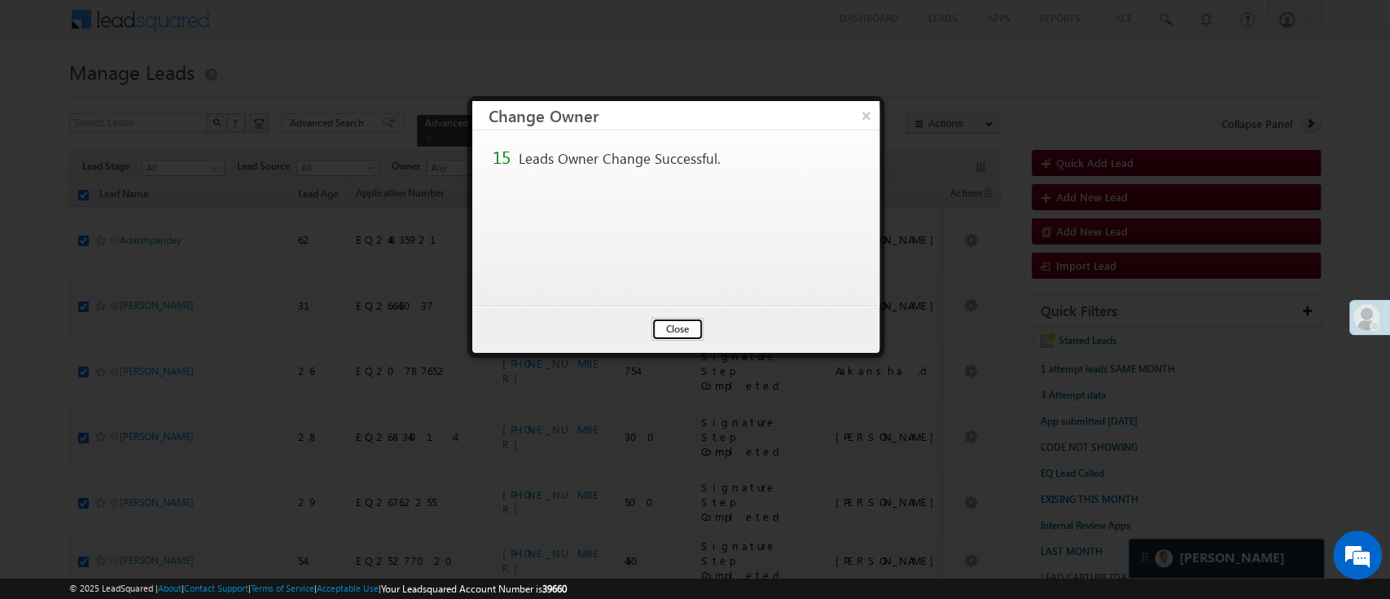
click at [692, 330] on button "Close" at bounding box center [678, 329] width 52 height 23
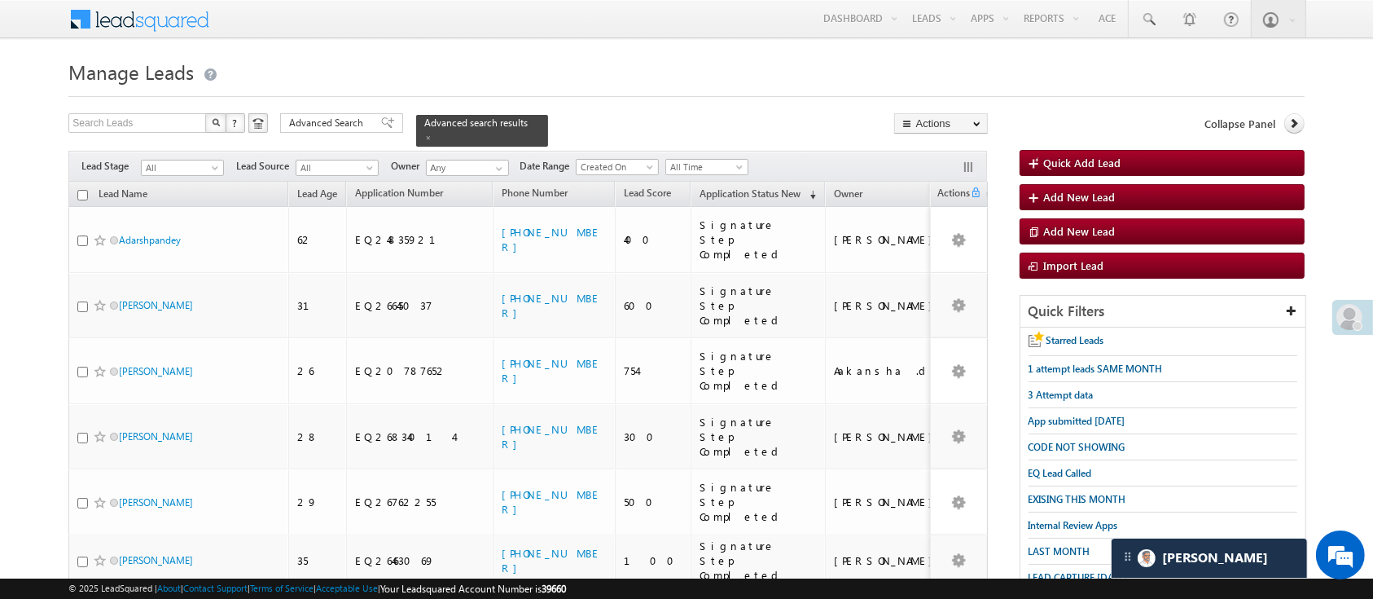
scroll to position [451, 0]
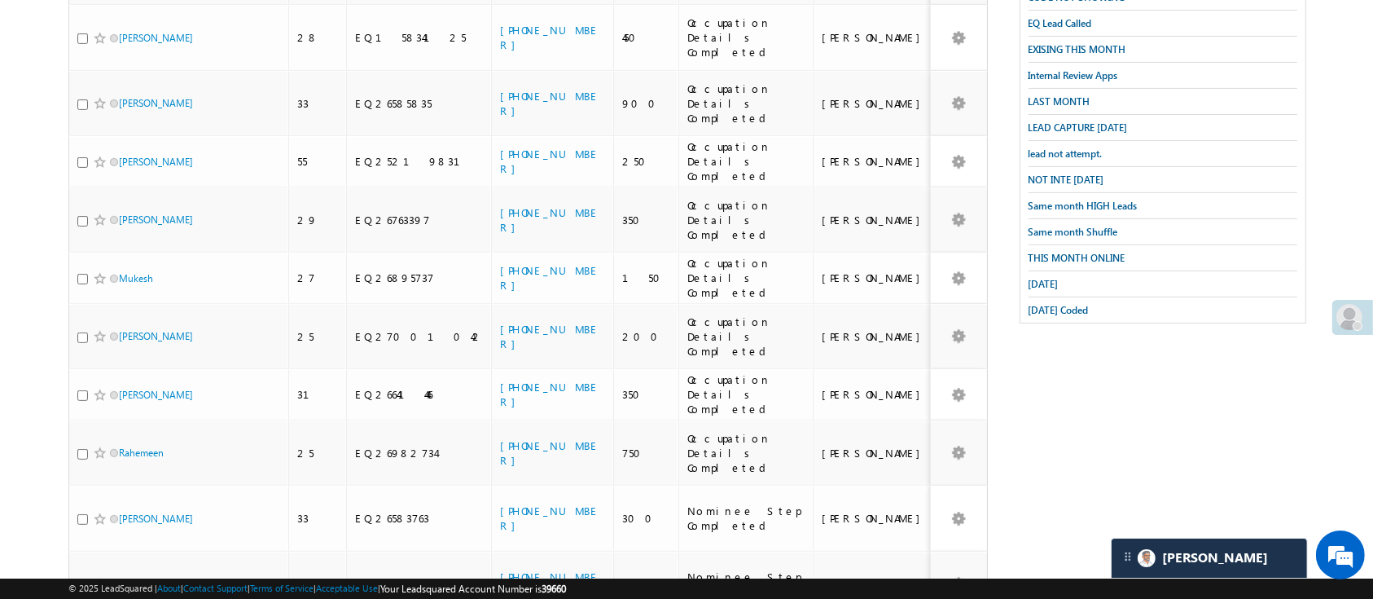
scroll to position [0, 0]
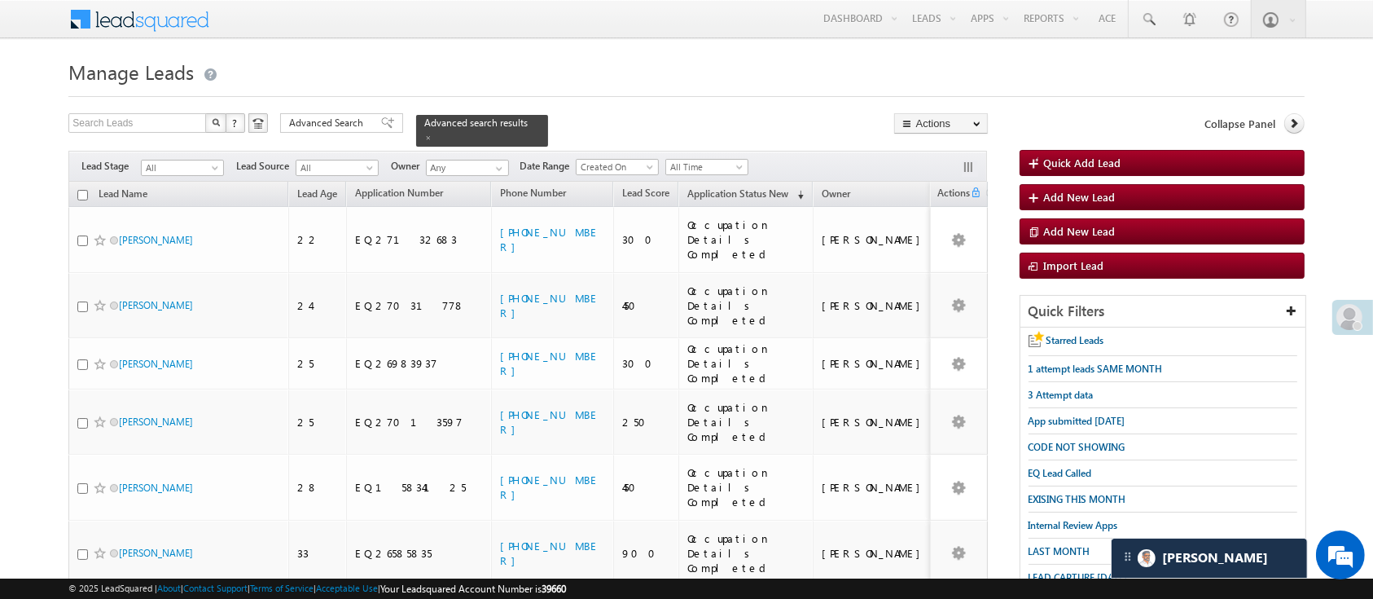
click at [82, 190] on input "checkbox" at bounding box center [82, 195] width 11 height 11
checkbox input "true"
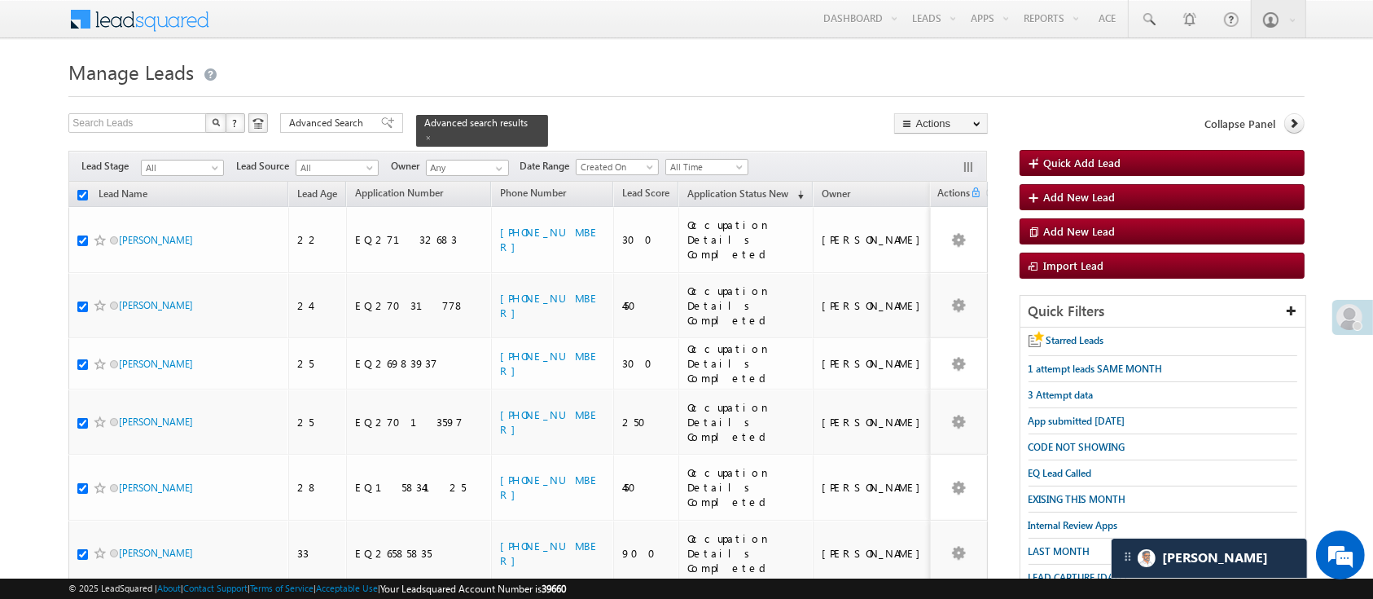
checkbox input "true"
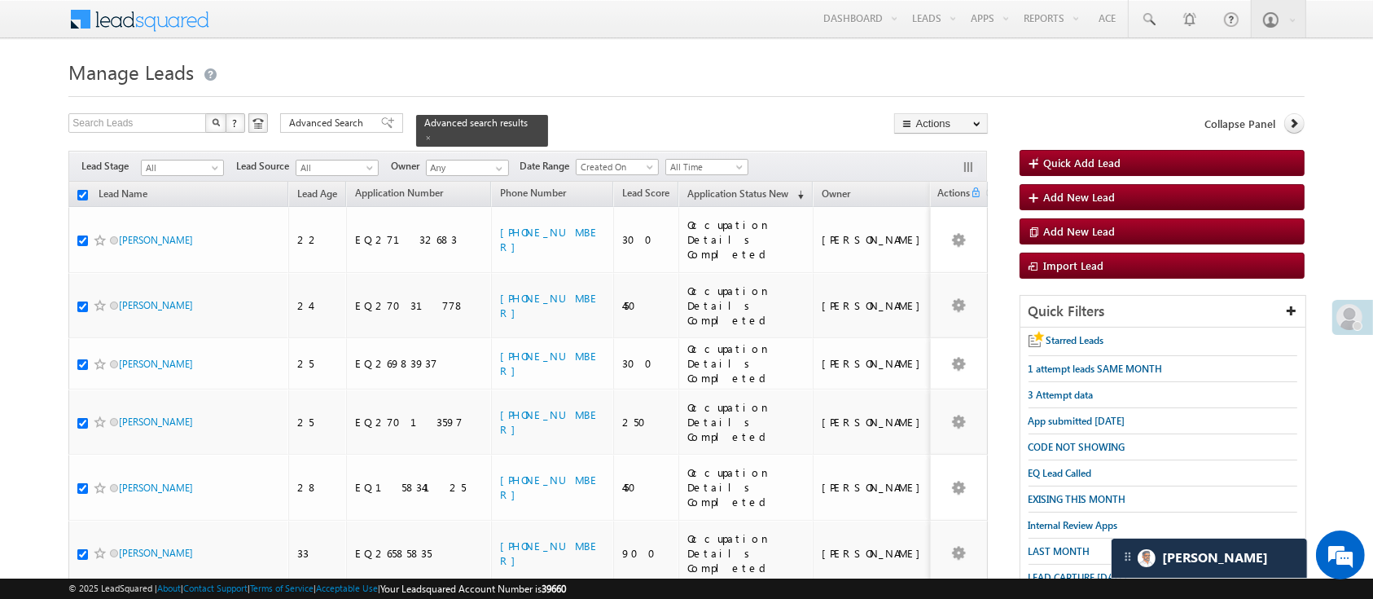
checkbox input "true"
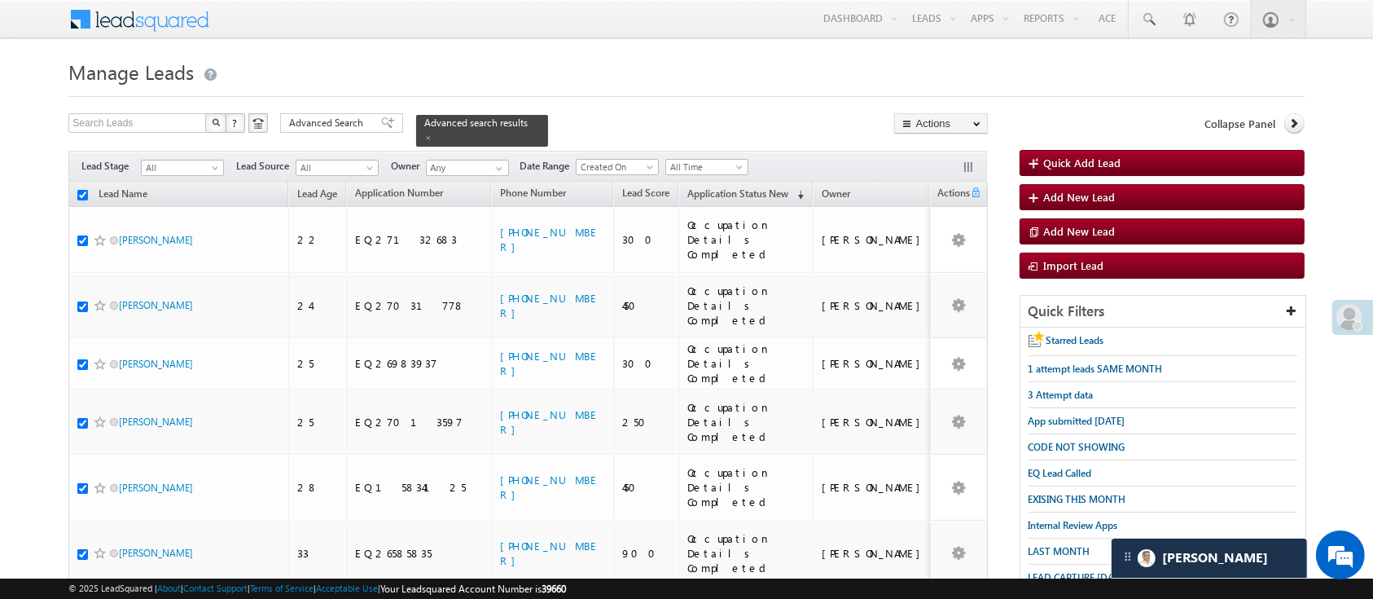
checkbox input "true"
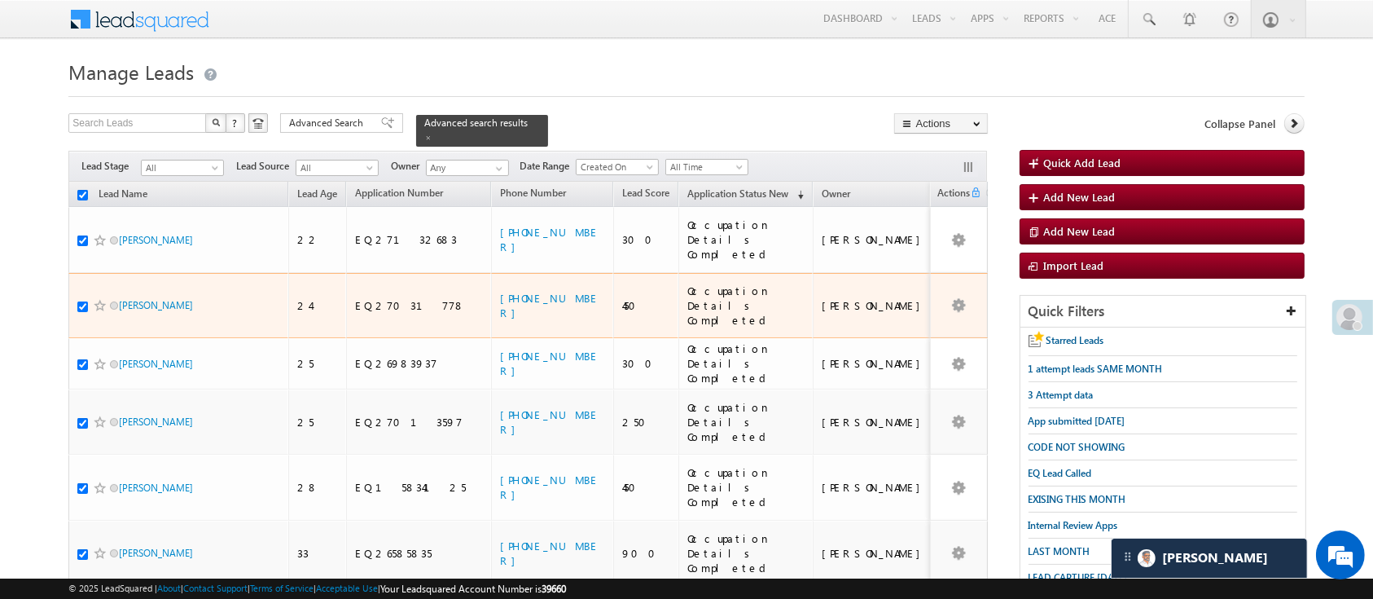
click at [78, 301] on input "checkbox" at bounding box center [82, 306] width 11 height 11
checkbox input "false"
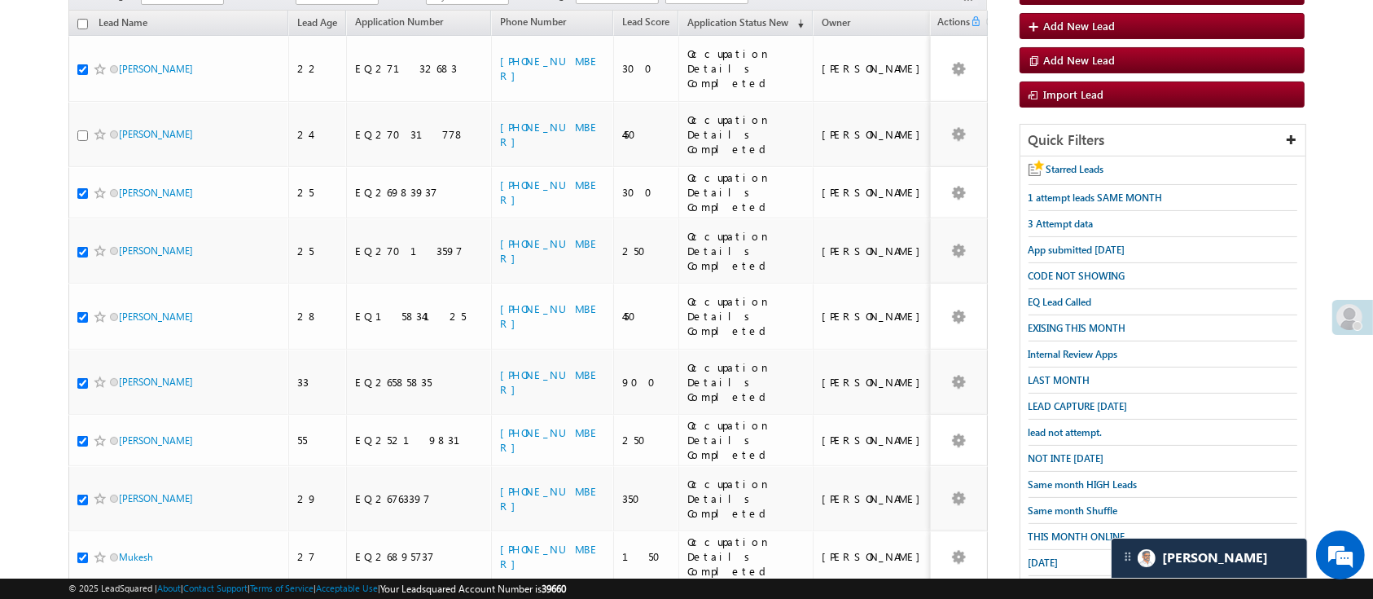
scroll to position [176, 0]
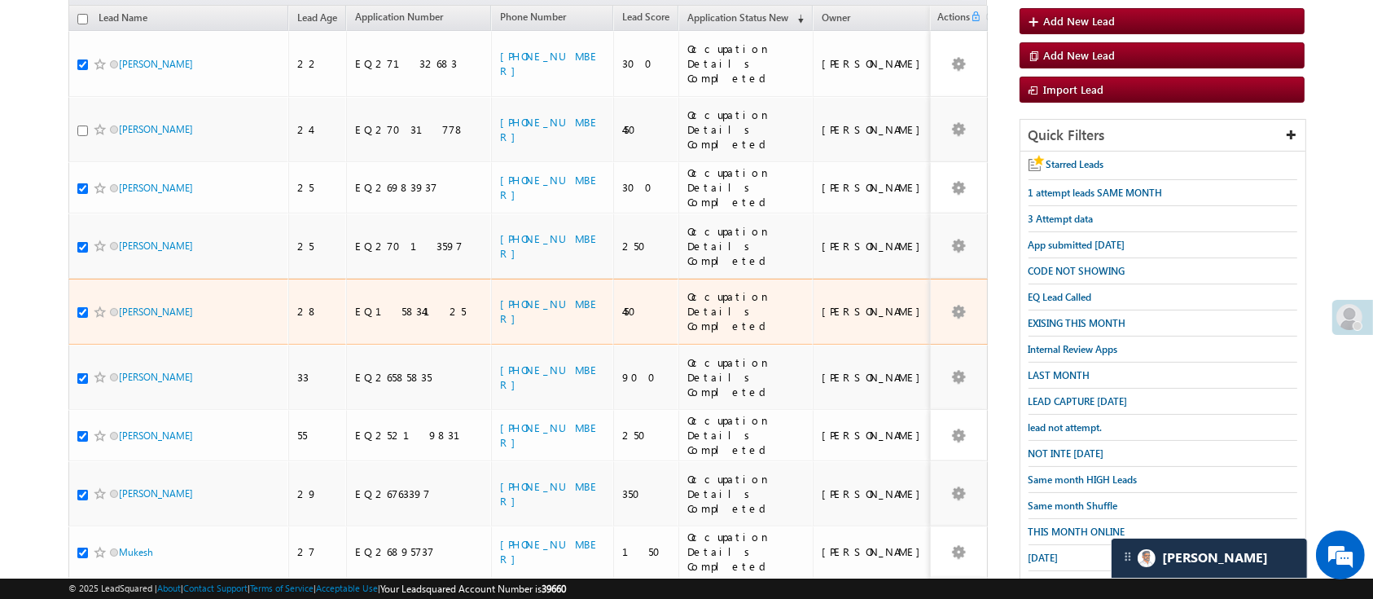
click at [85, 307] on input "checkbox" at bounding box center [82, 312] width 11 height 11
checkbox input "false"
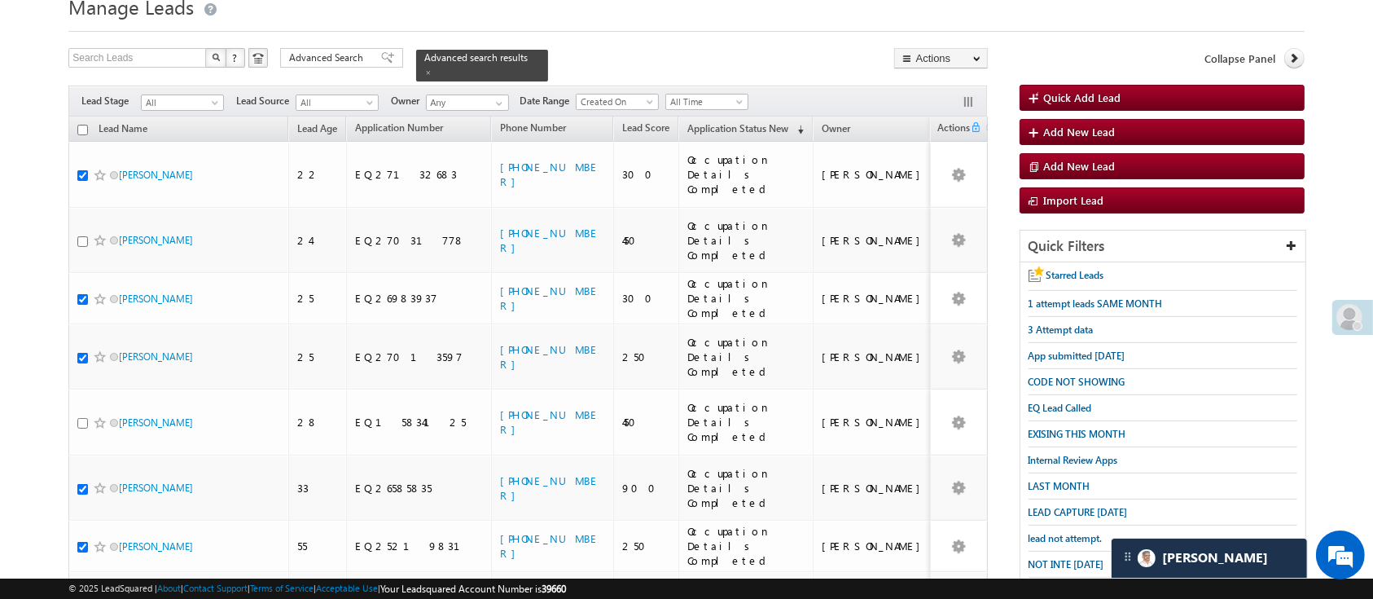
scroll to position [0, 0]
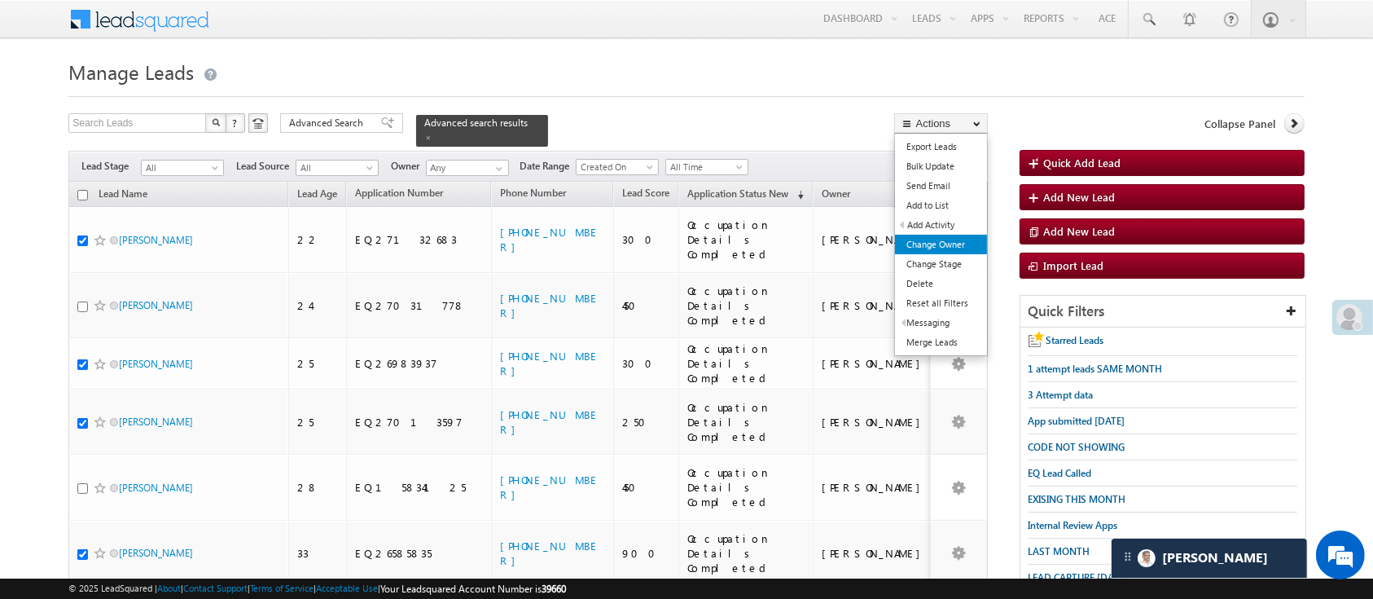
click at [973, 240] on link "Change Owner" at bounding box center [941, 245] width 92 height 20
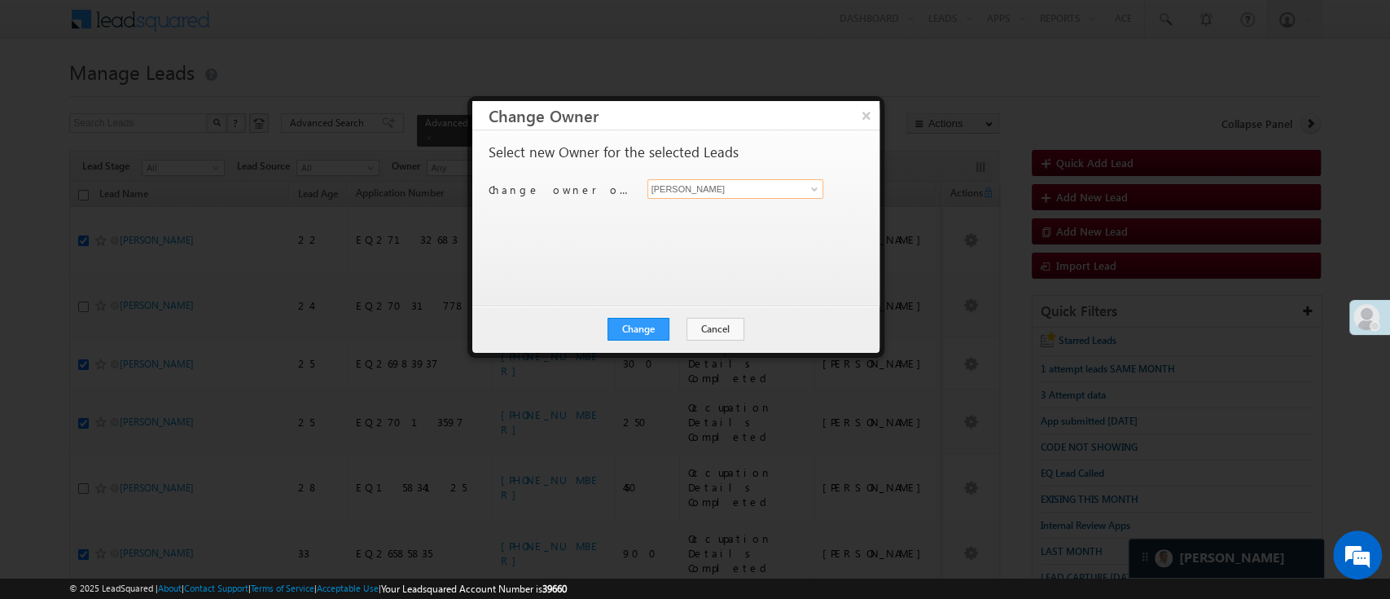
click at [763, 191] on input "[PERSON_NAME]" at bounding box center [736, 189] width 177 height 20
click at [756, 202] on link "Monika Jain Monika.Jain@angelbroking.com" at bounding box center [736, 214] width 177 height 31
type input "Monika Jain"
click at [630, 340] on div "Change Cancel Close" at bounding box center [675, 328] width 407 height 47
click at [630, 338] on button "Change" at bounding box center [639, 329] width 62 height 23
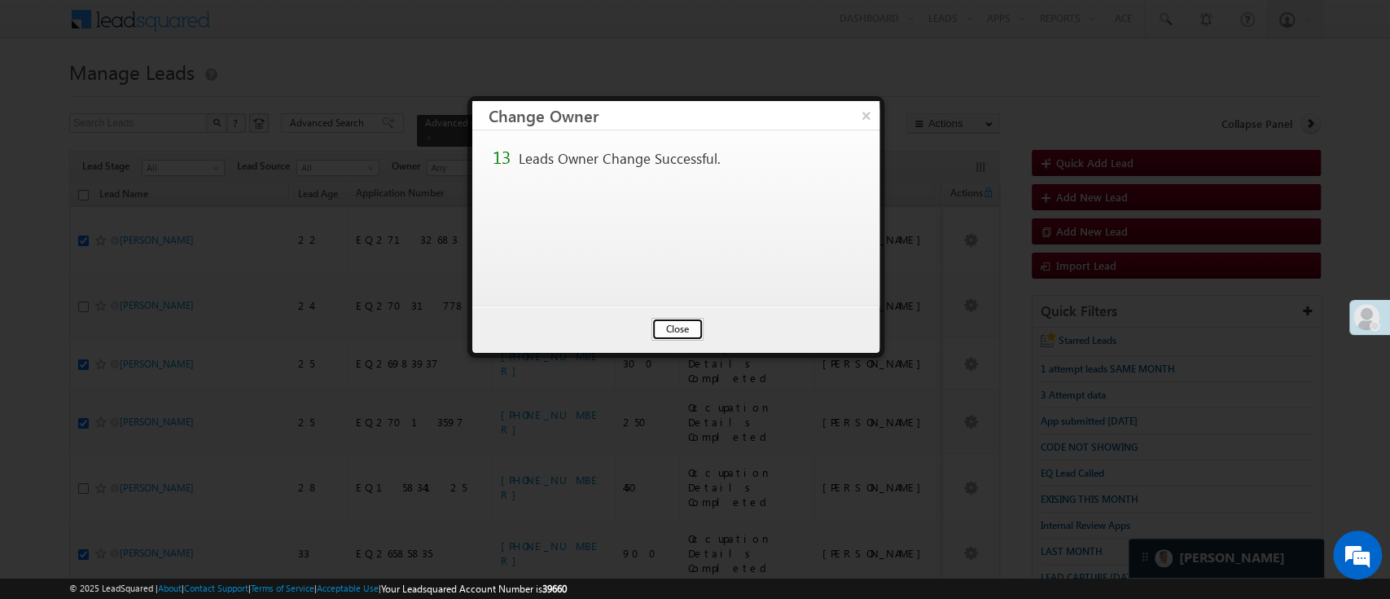
click at [684, 326] on button "Close" at bounding box center [678, 329] width 52 height 23
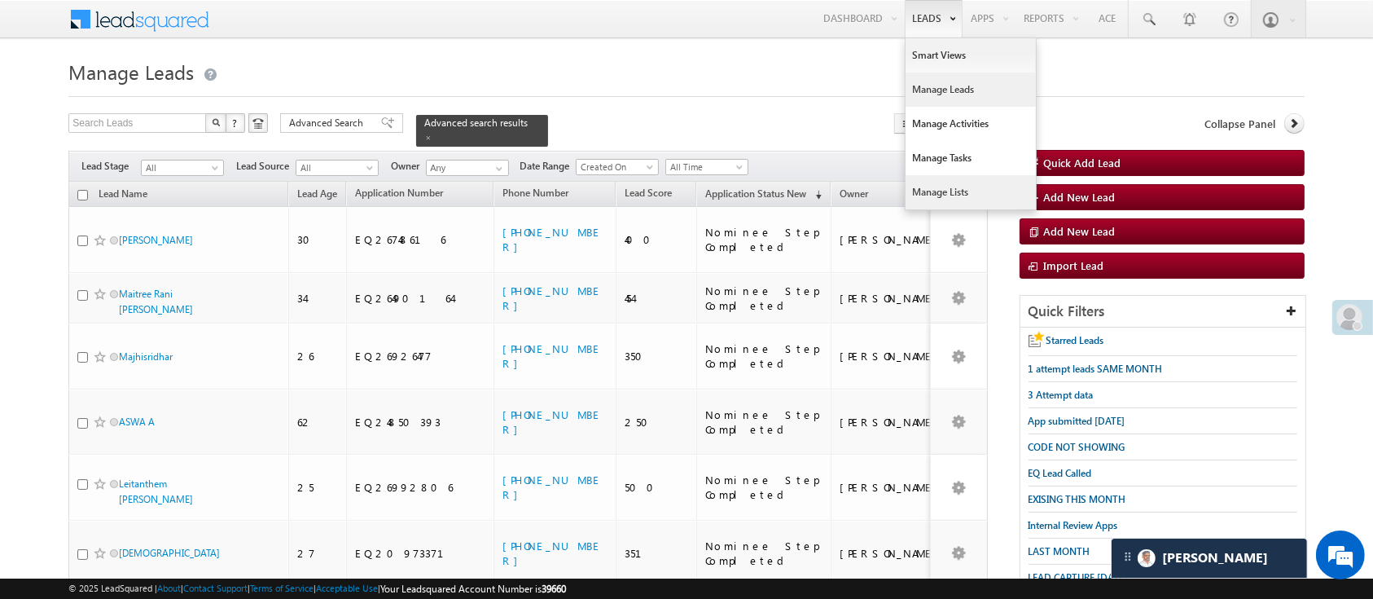
click at [970, 186] on link "Manage Lists" at bounding box center [971, 192] width 130 height 34
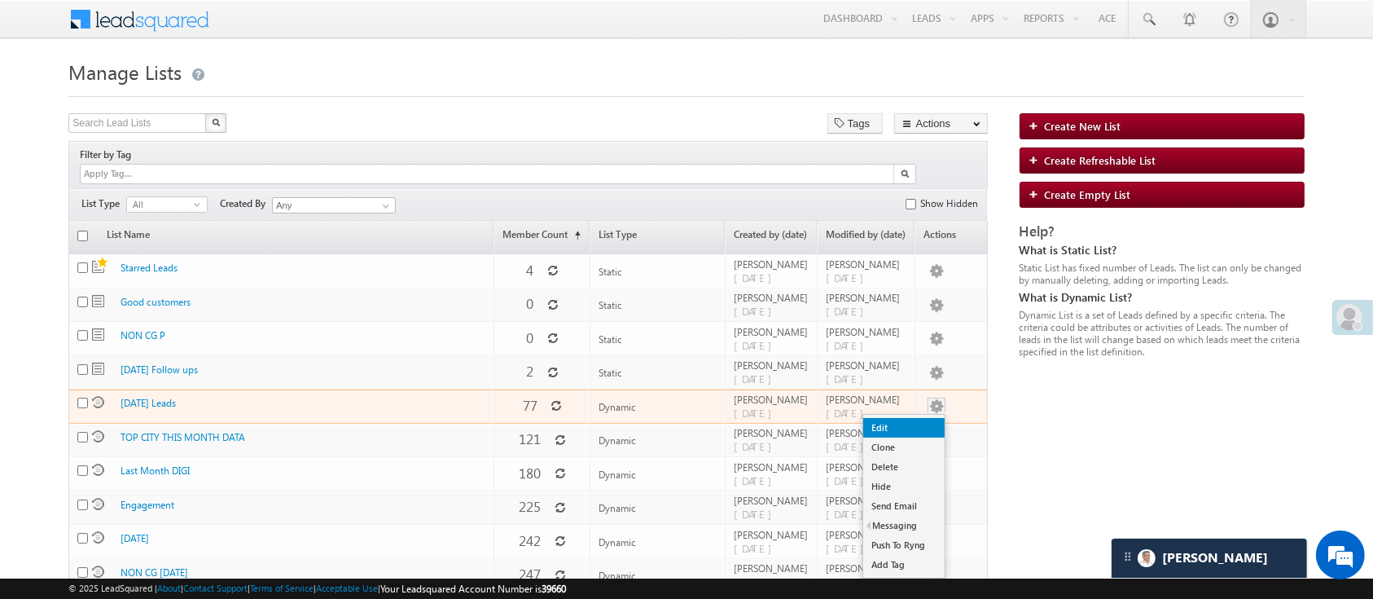
click at [920, 418] on link "Edit" at bounding box center [903, 428] width 81 height 20
checkbox input "true"
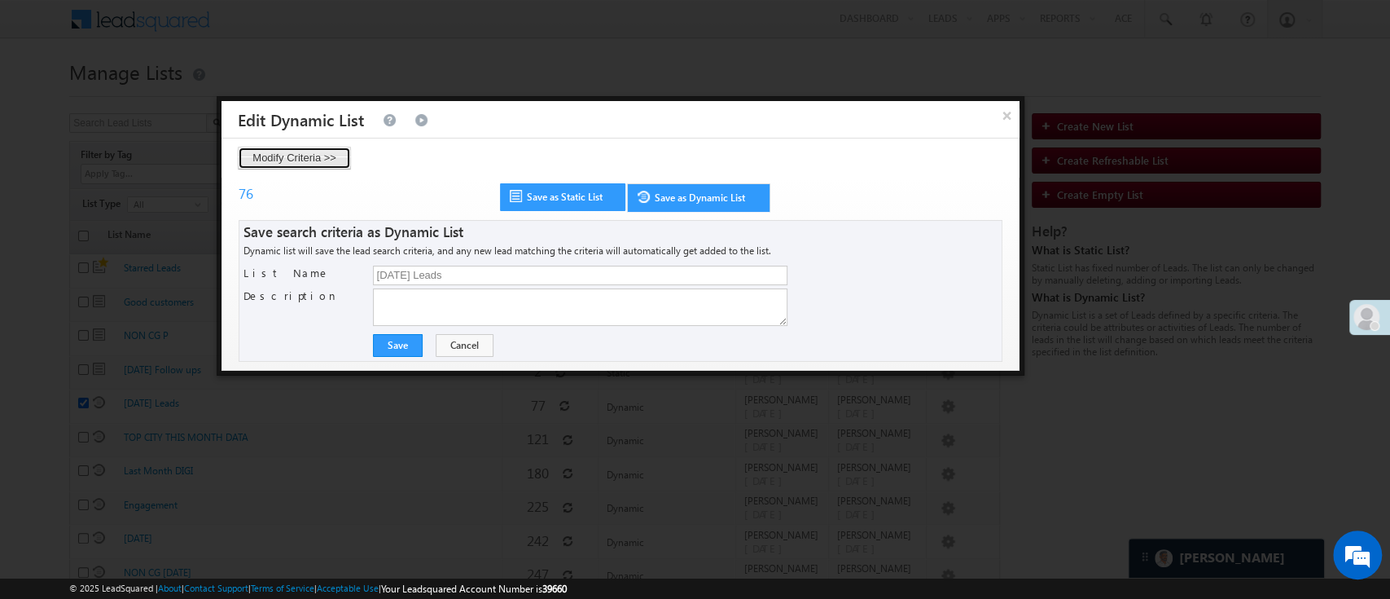
click at [310, 157] on button "Modify Criteria >>" at bounding box center [294, 158] width 113 height 23
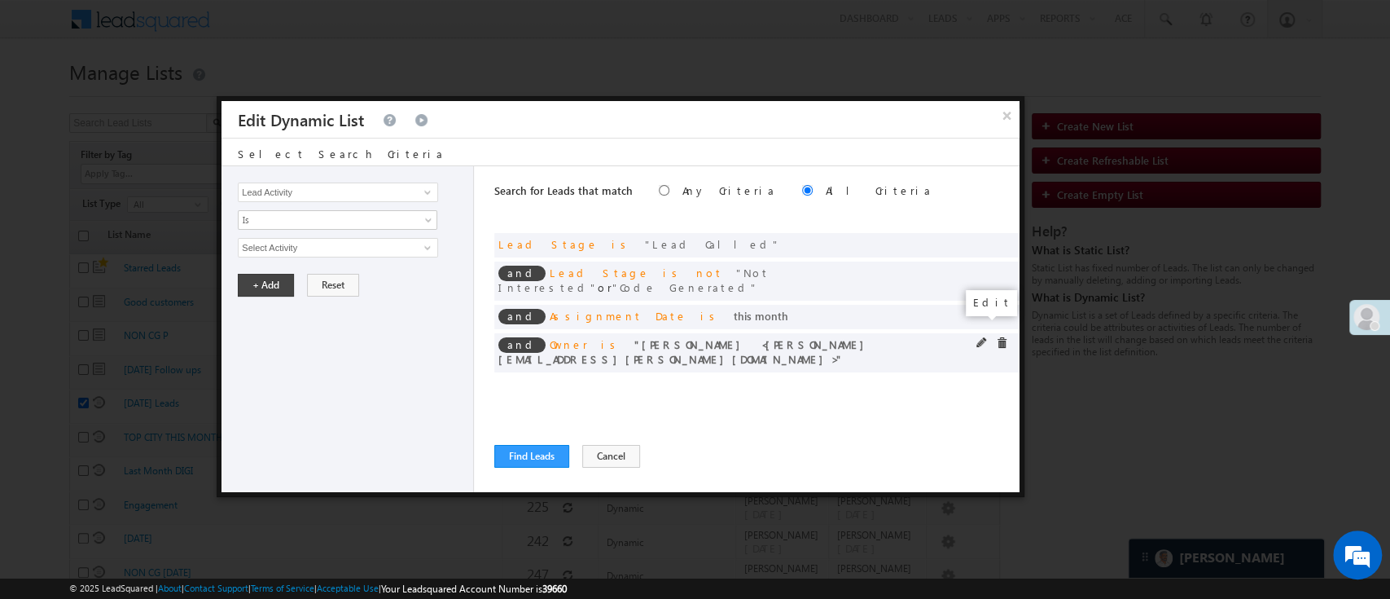
click at [979, 337] on span at bounding box center [982, 342] width 11 height 11
click at [376, 238] on div "Hemant Nandwana select" at bounding box center [338, 248] width 200 height 20
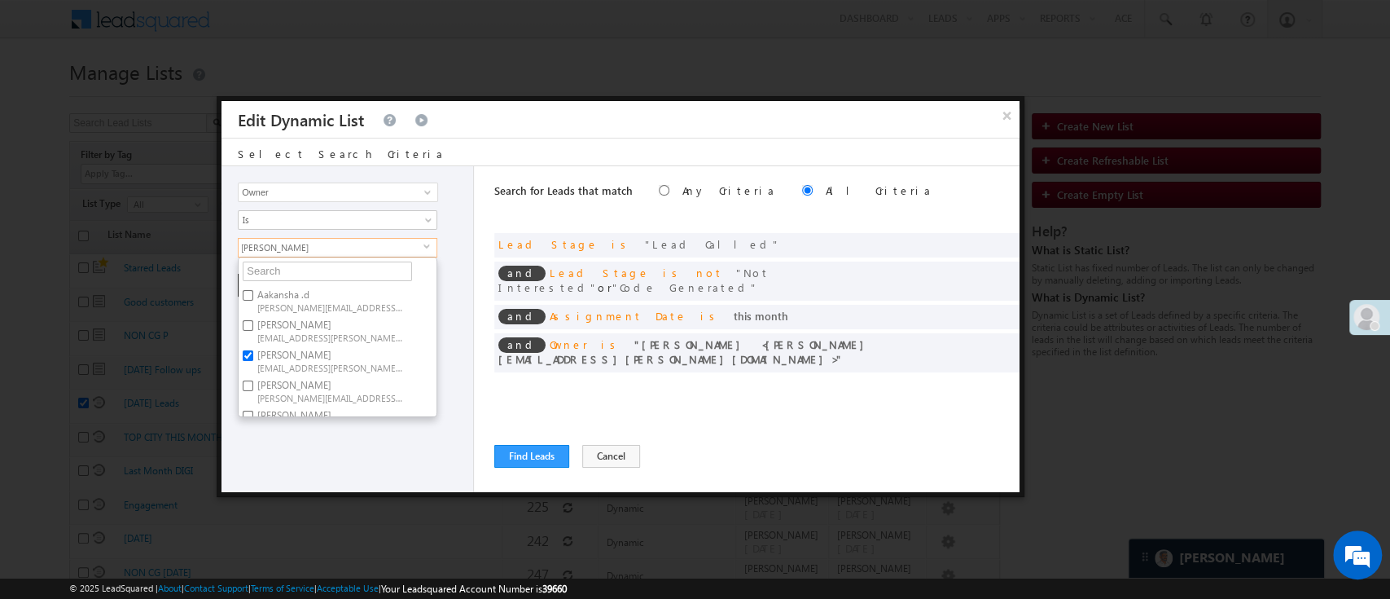
click at [296, 345] on label "Hemant Nandwana Hemant.Nandwana@angelbroking.com" at bounding box center [330, 360] width 182 height 30
click at [253, 350] on input "Hemant Nandwana Hemant.Nandwana@angelbroking.com" at bounding box center [248, 355] width 11 height 11
checkbox input "false"
click at [314, 285] on label "Aakansha .d Aakansha.D@angelbroking.com" at bounding box center [330, 300] width 182 height 30
click at [253, 290] on input "Aakansha .d Aakansha.D@angelbroking.com" at bounding box center [248, 295] width 11 height 11
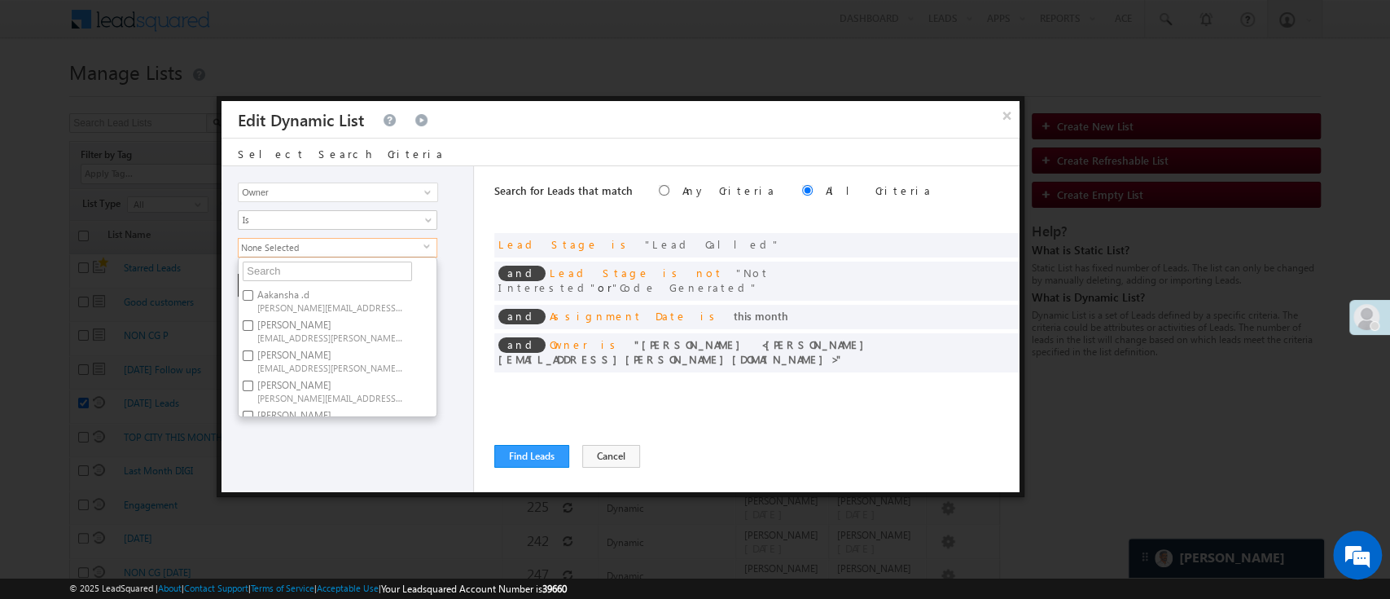
checkbox input "true"
click at [367, 443] on div "Lead Activity Task Sales Group Prospect Id WA Last Message Timestamp 4th Day Di…" at bounding box center [348, 329] width 253 height 326
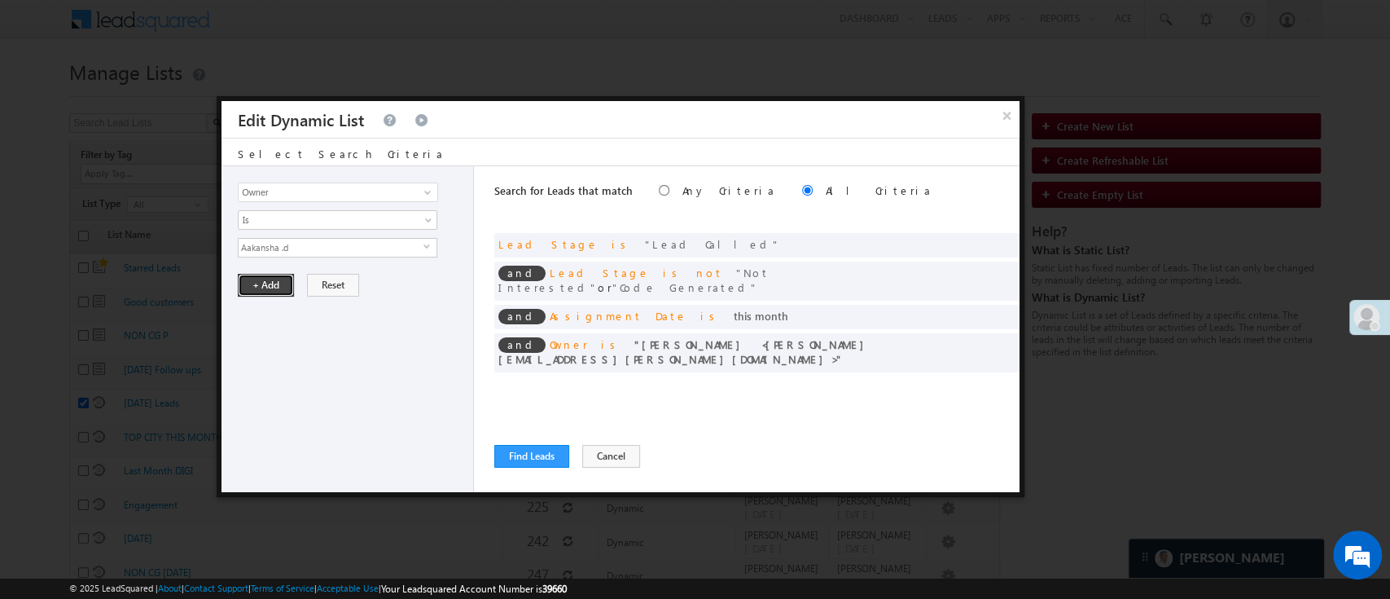
click at [267, 284] on button "+ Add" at bounding box center [266, 285] width 56 height 23
click at [525, 459] on button "Find Leads" at bounding box center [531, 456] width 75 height 23
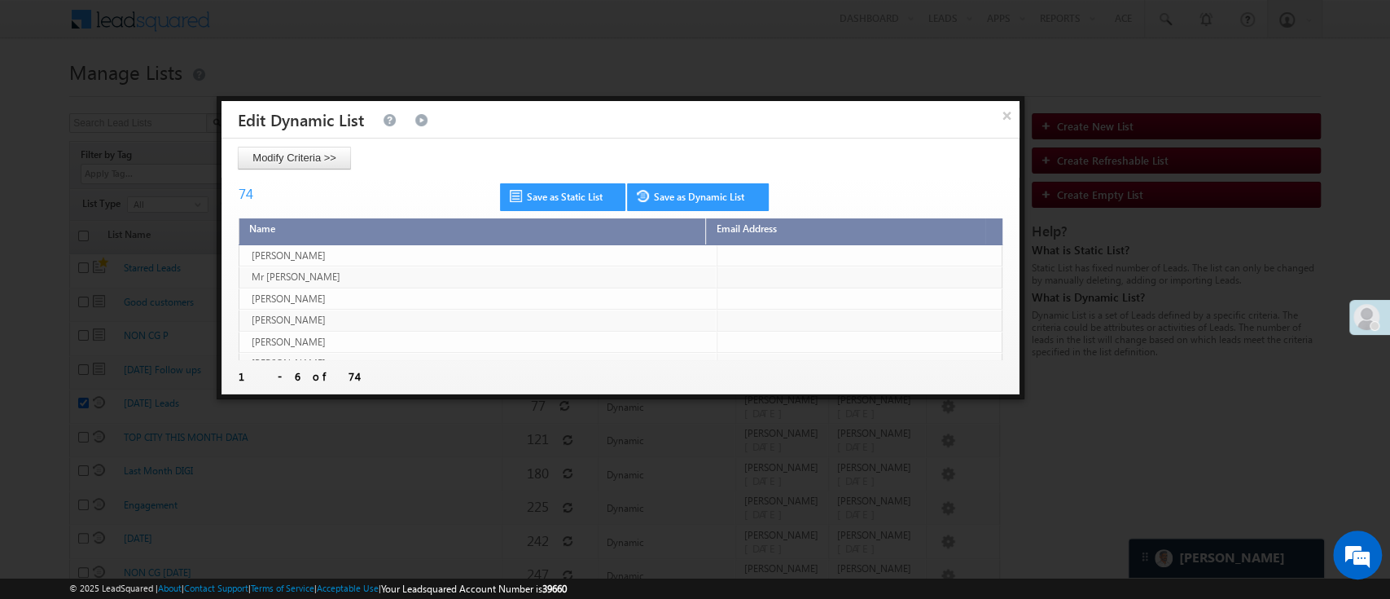
click at [702, 165] on div "Modify Criteria >>" at bounding box center [621, 158] width 798 height 23
click at [681, 196] on link "Save as Dynamic List" at bounding box center [698, 197] width 142 height 28
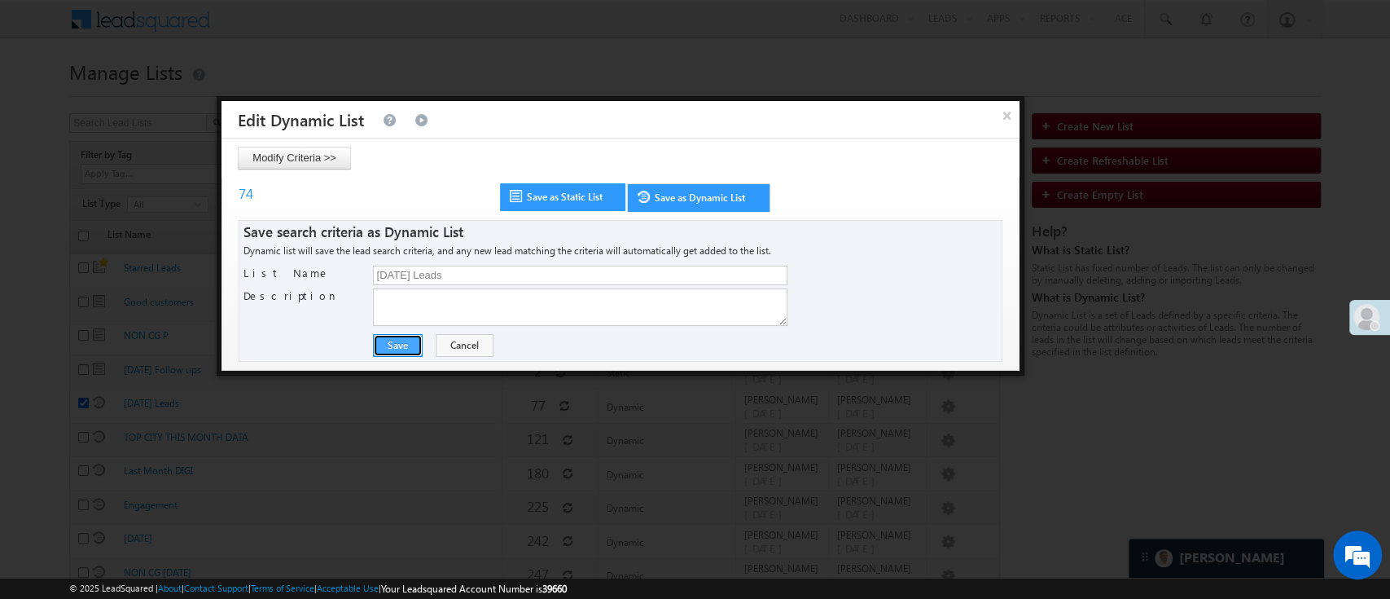
click at [398, 337] on button "Save" at bounding box center [398, 345] width 50 height 23
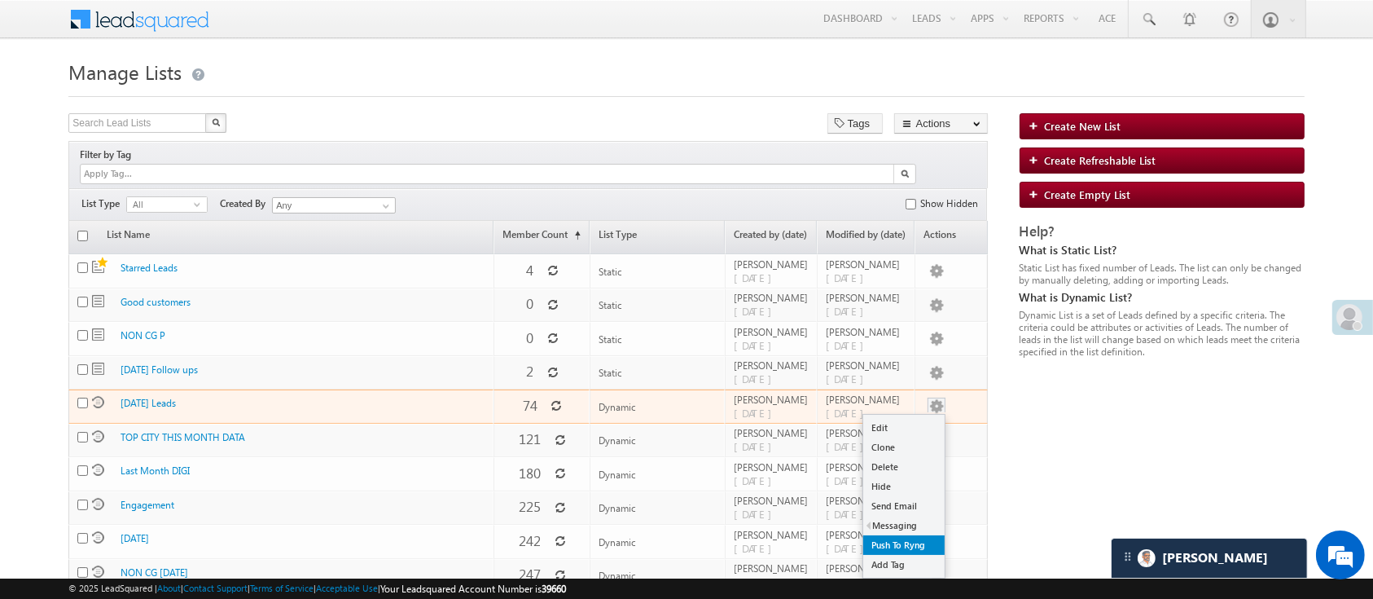
click at [901, 535] on link "Push To Ryng" at bounding box center [903, 545] width 81 height 20
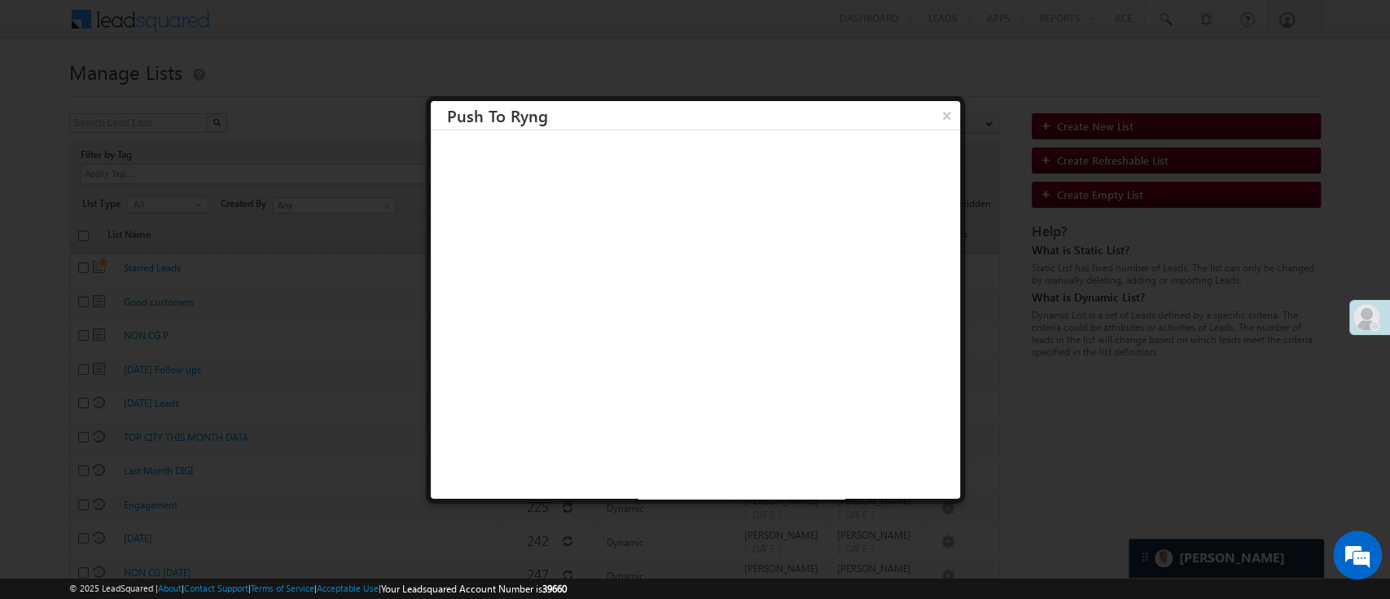
drag, startPoint x: 688, startPoint y: 128, endPoint x: 571, endPoint y: 83, distance: 125.6
click at [571, 83] on div at bounding box center [695, 299] width 1390 height 599
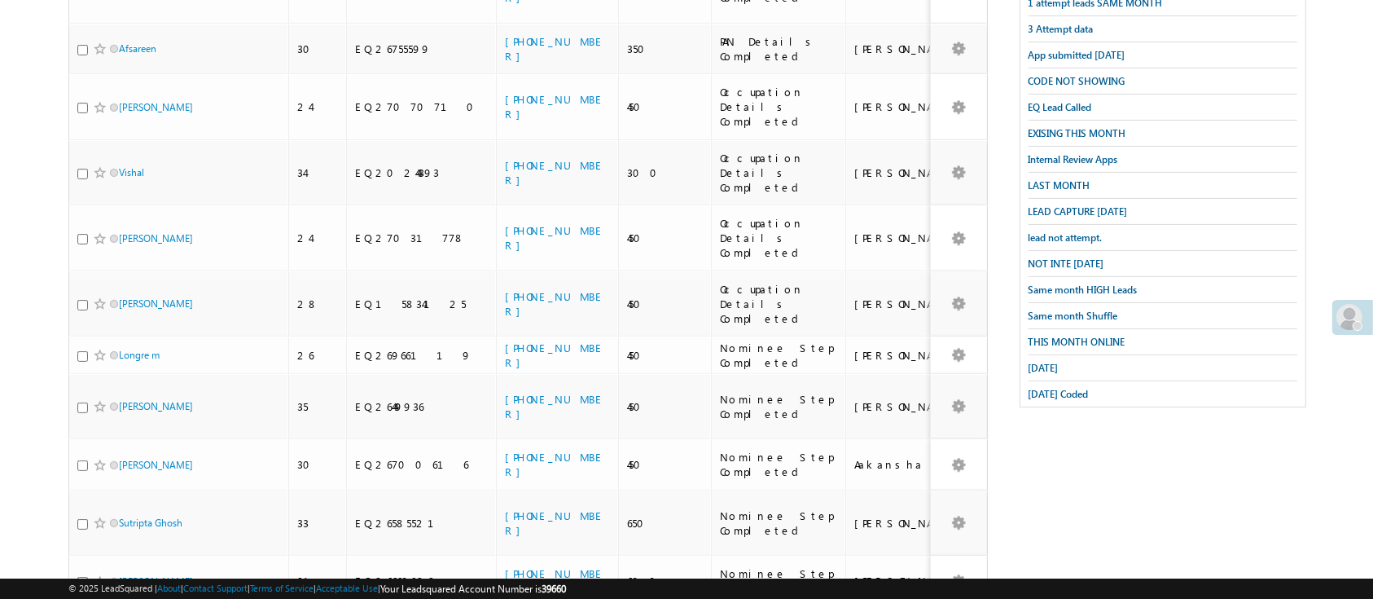
scroll to position [367, 0]
click at [1039, 386] on span "[DATE] Coded" at bounding box center [1059, 392] width 60 height 12
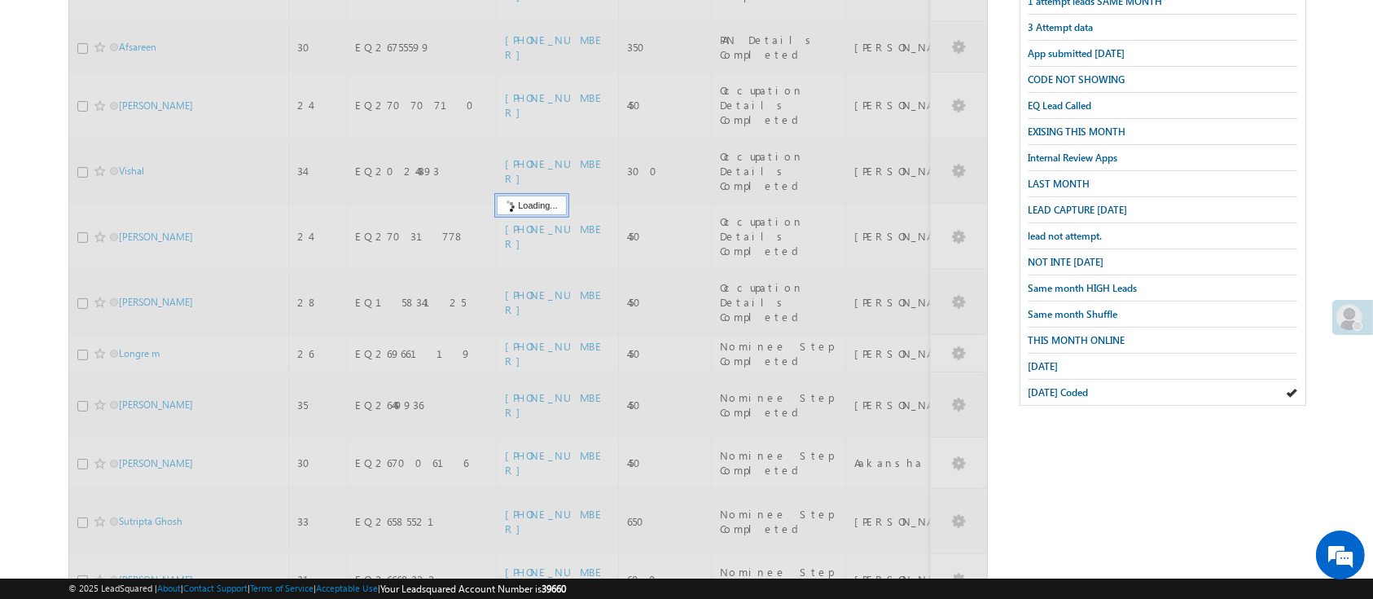
scroll to position [0, 0]
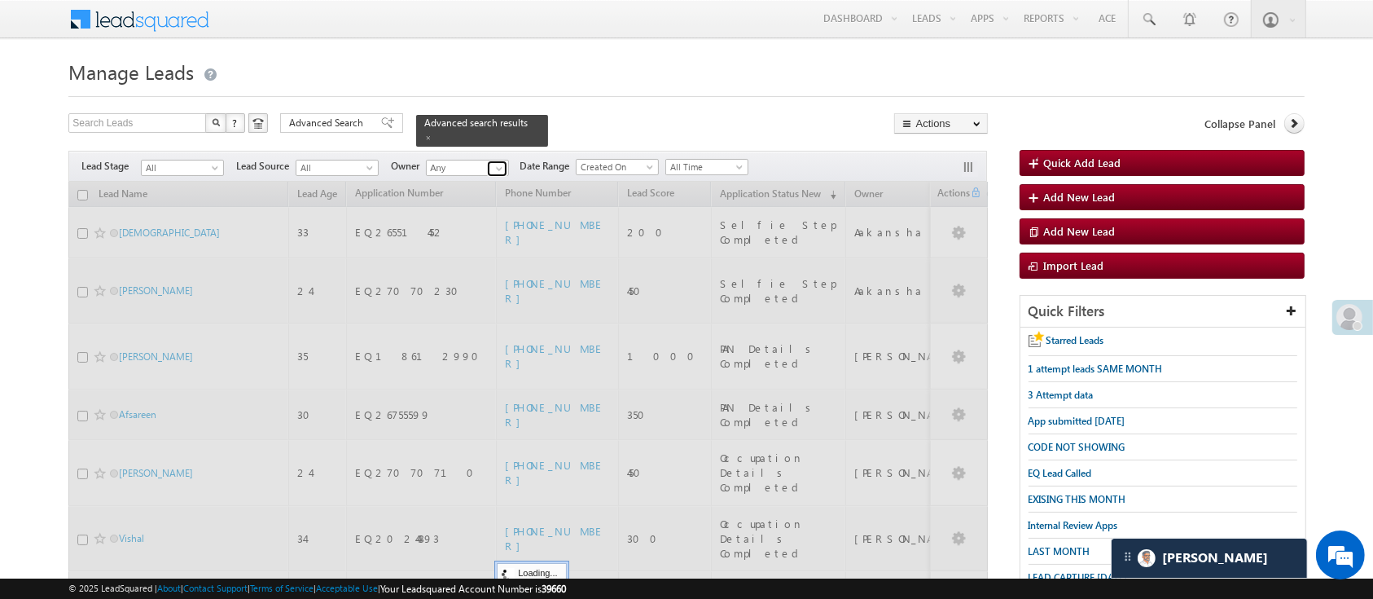
click at [495, 162] on span at bounding box center [499, 168] width 13 height 13
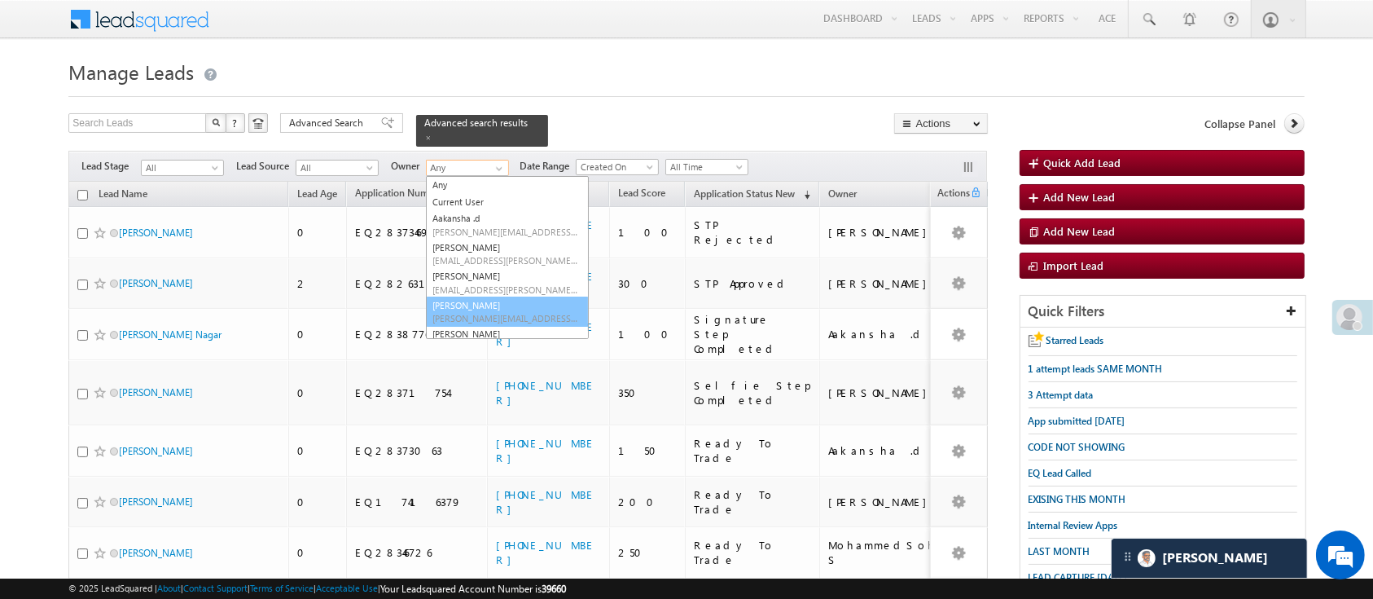
scroll to position [140, 0]
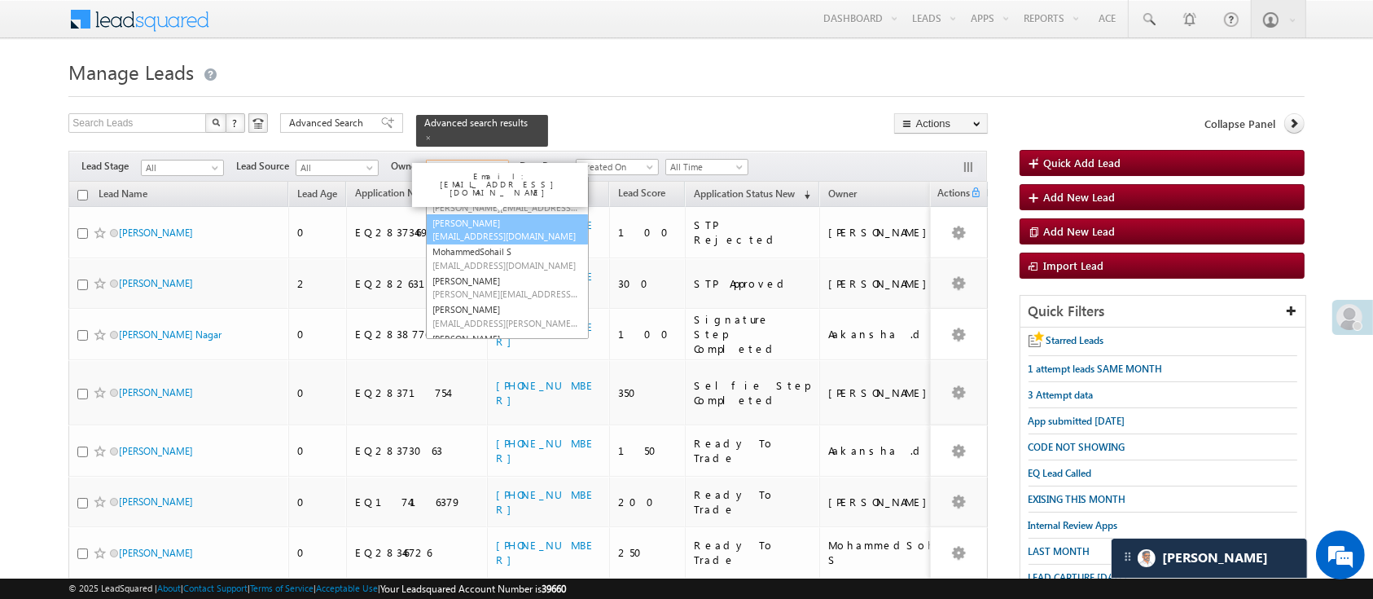
click at [520, 217] on link "Manish Panchal Manish.1Panchal@angelbroking.com" at bounding box center [507, 229] width 163 height 31
type input "[PERSON_NAME]"
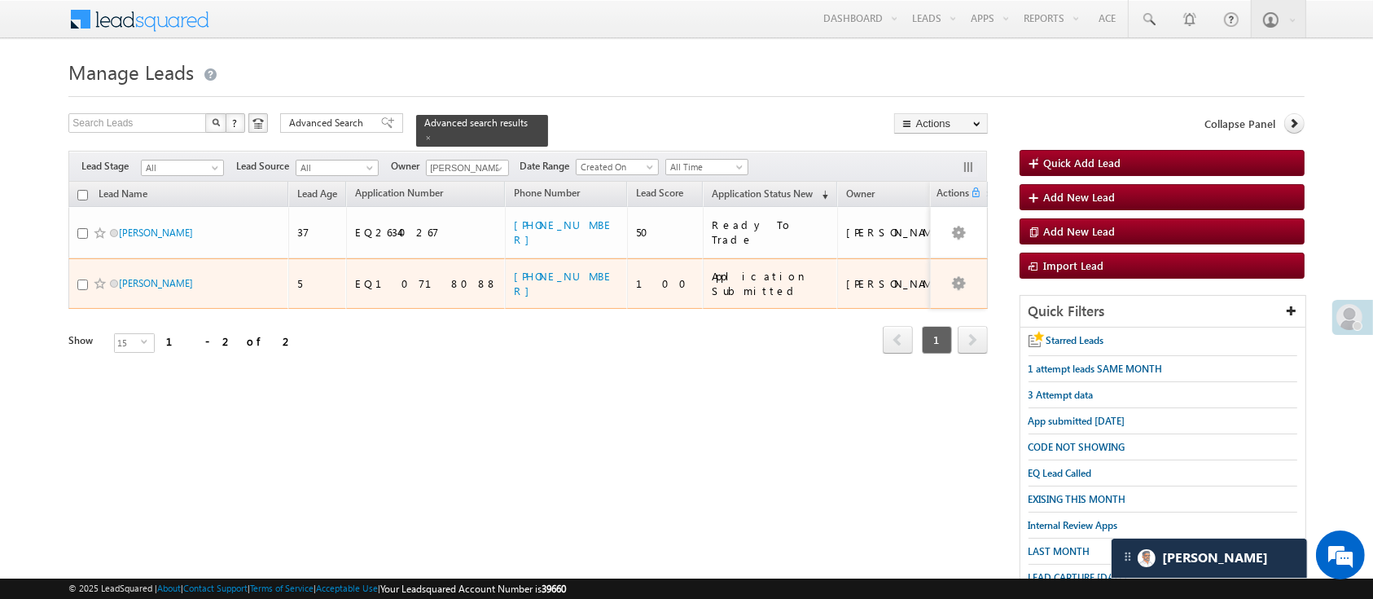
click at [85, 279] on input "checkbox" at bounding box center [82, 284] width 11 height 11
checkbox input "true"
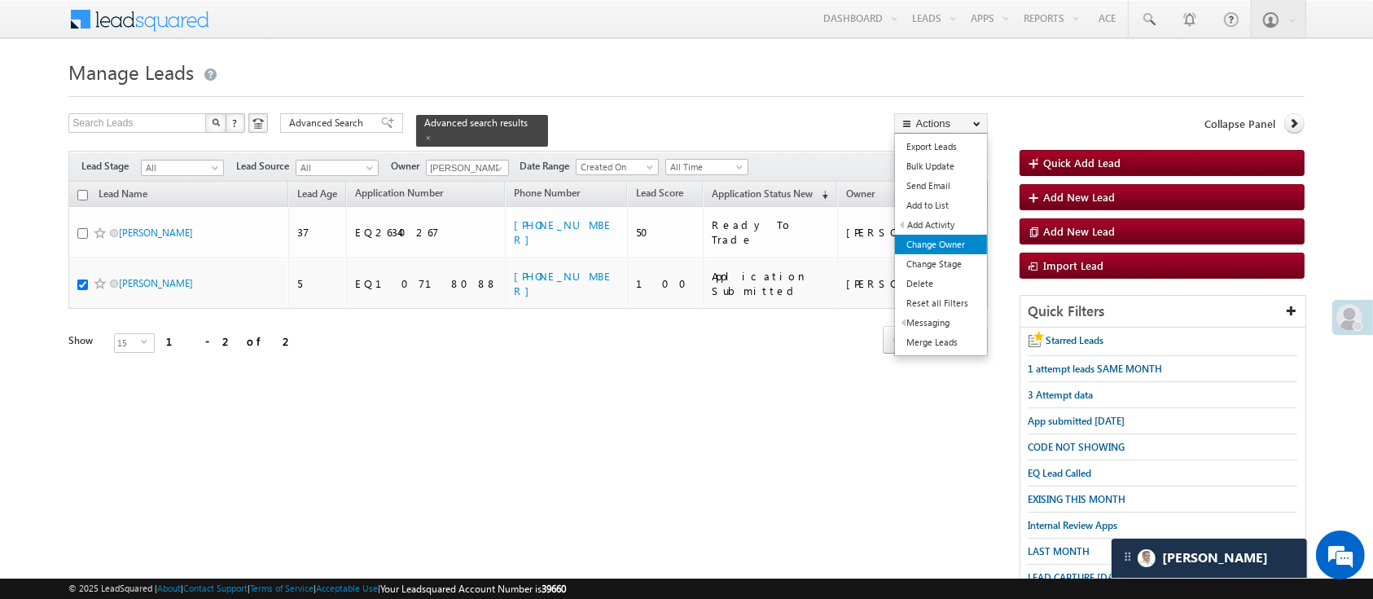
click at [947, 251] on link "Change Owner" at bounding box center [941, 245] width 92 height 20
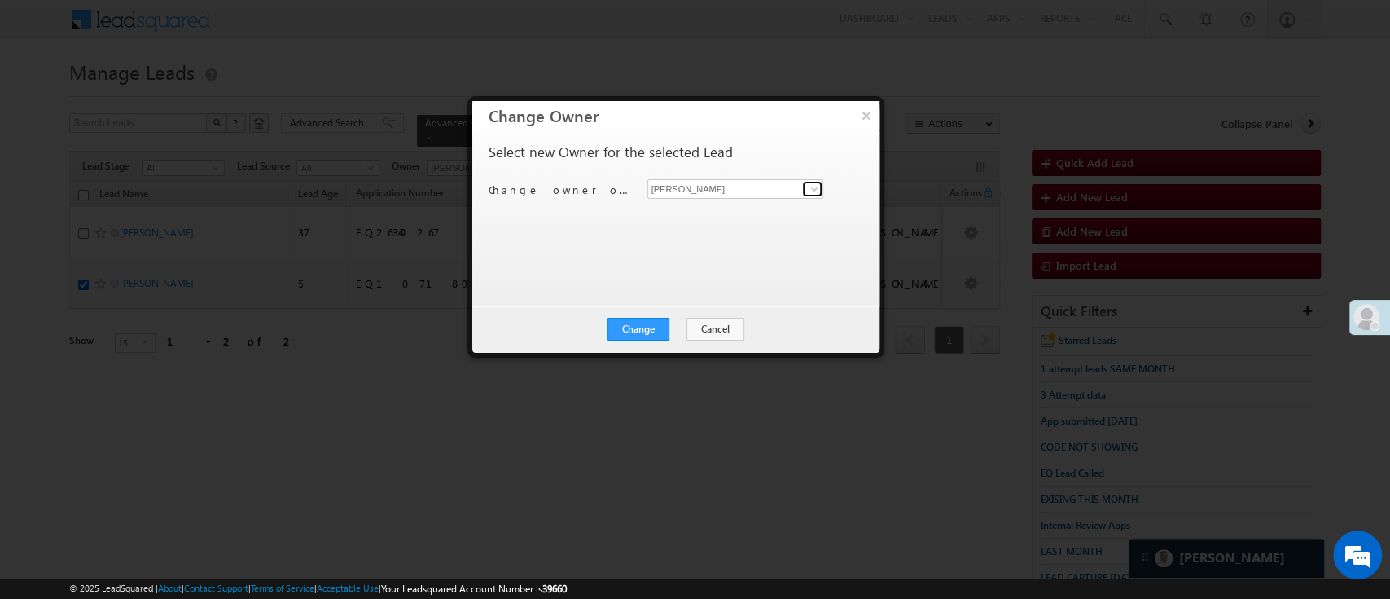
click at [815, 186] on span at bounding box center [814, 188] width 13 height 13
click at [722, 231] on link "Ujjwal 1Gurnani Ujjwal.1Gurnani@angelbroking.com" at bounding box center [736, 242] width 177 height 31
type input "Ujjwal 1Gurnani"
click at [655, 332] on button "Change" at bounding box center [639, 329] width 62 height 23
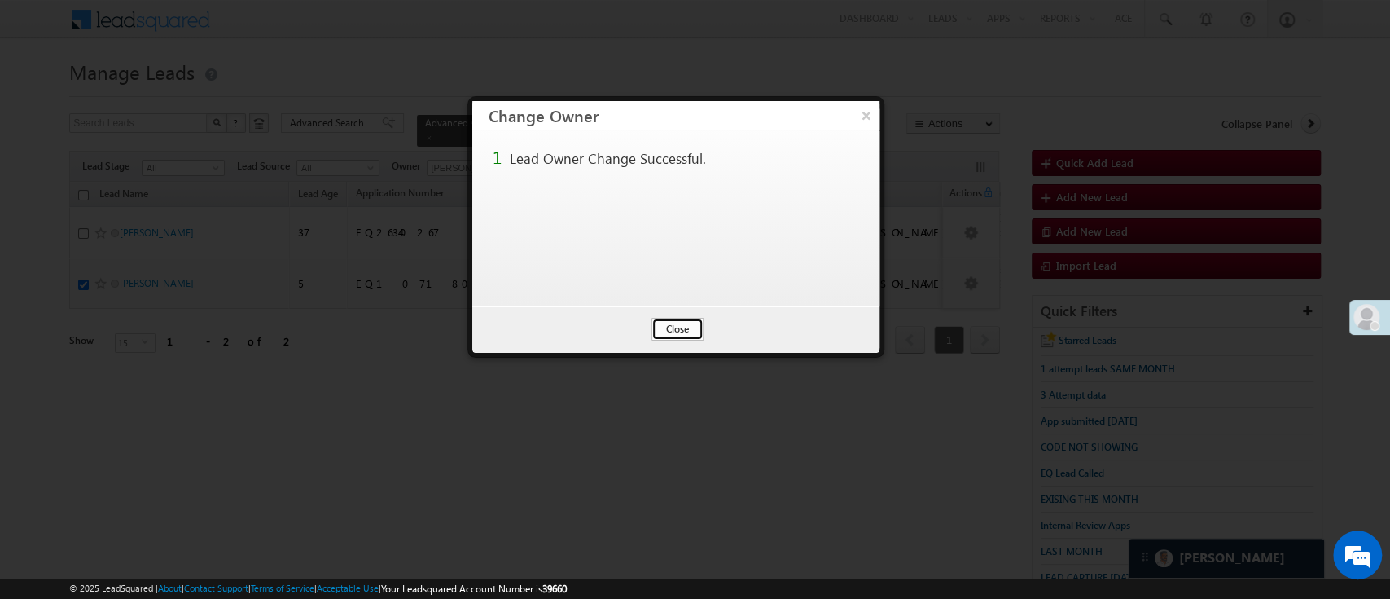
click at [664, 324] on button "Close" at bounding box center [678, 329] width 52 height 23
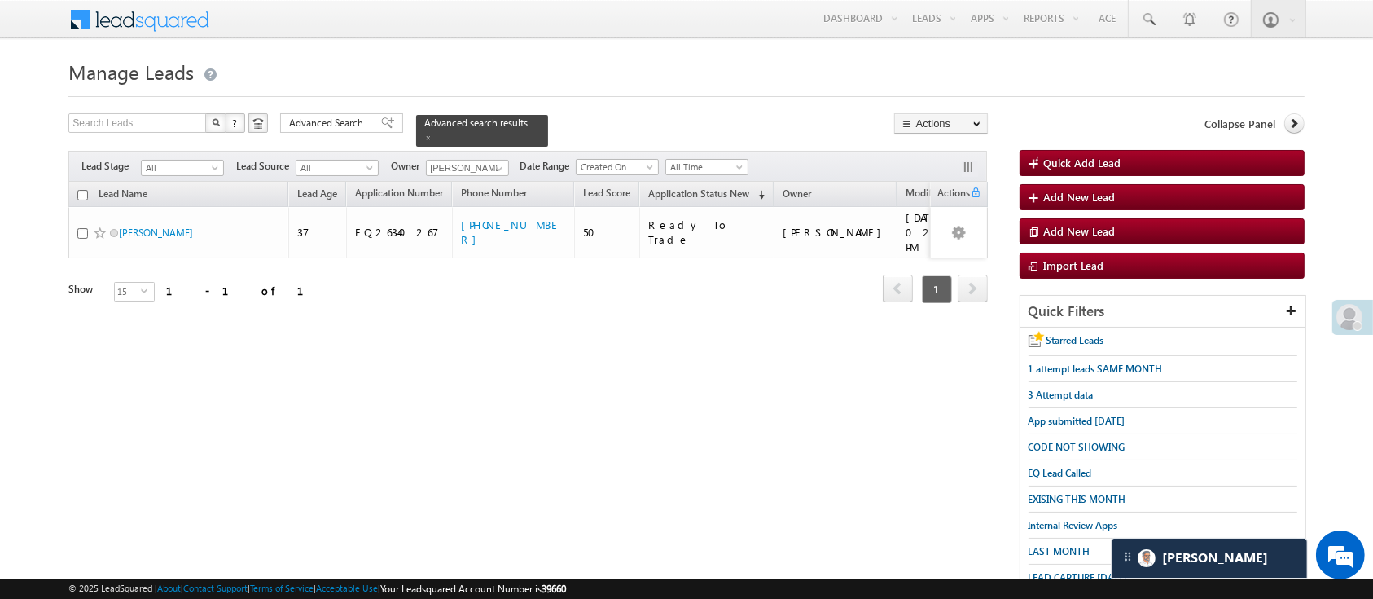
scroll to position [215, 0]
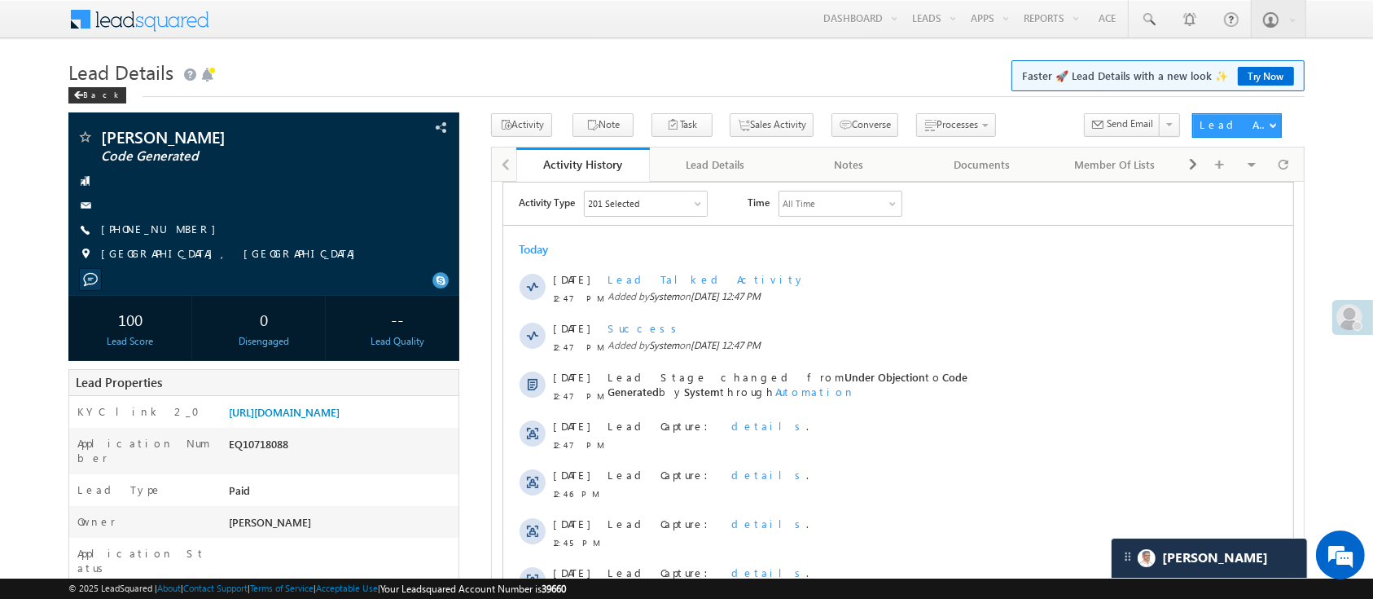
scroll to position [523, 0]
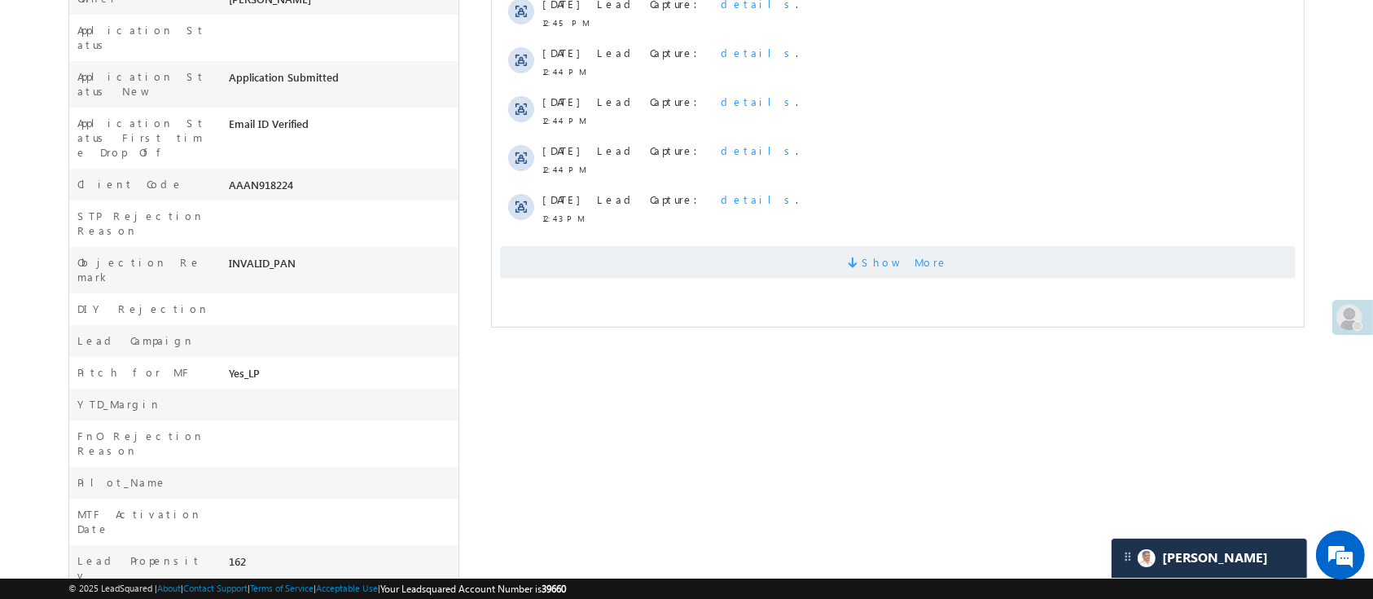
click at [1102, 266] on span "Show More" at bounding box center [897, 262] width 796 height 33
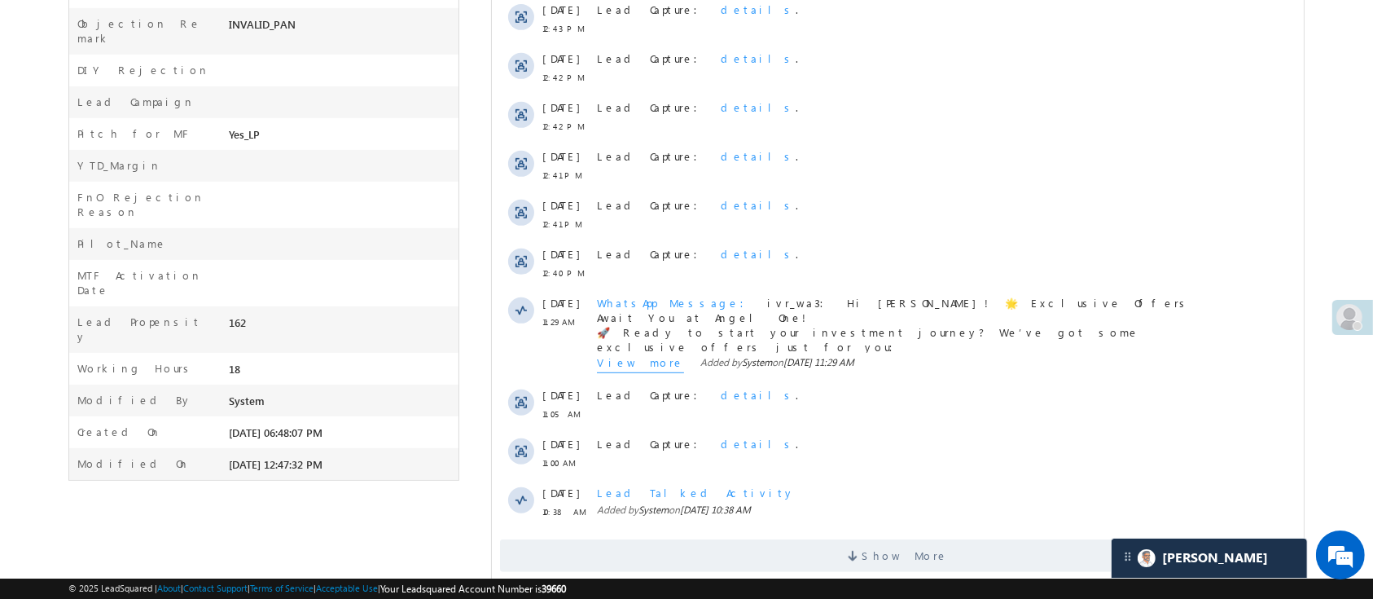
scroll to position [801, 0]
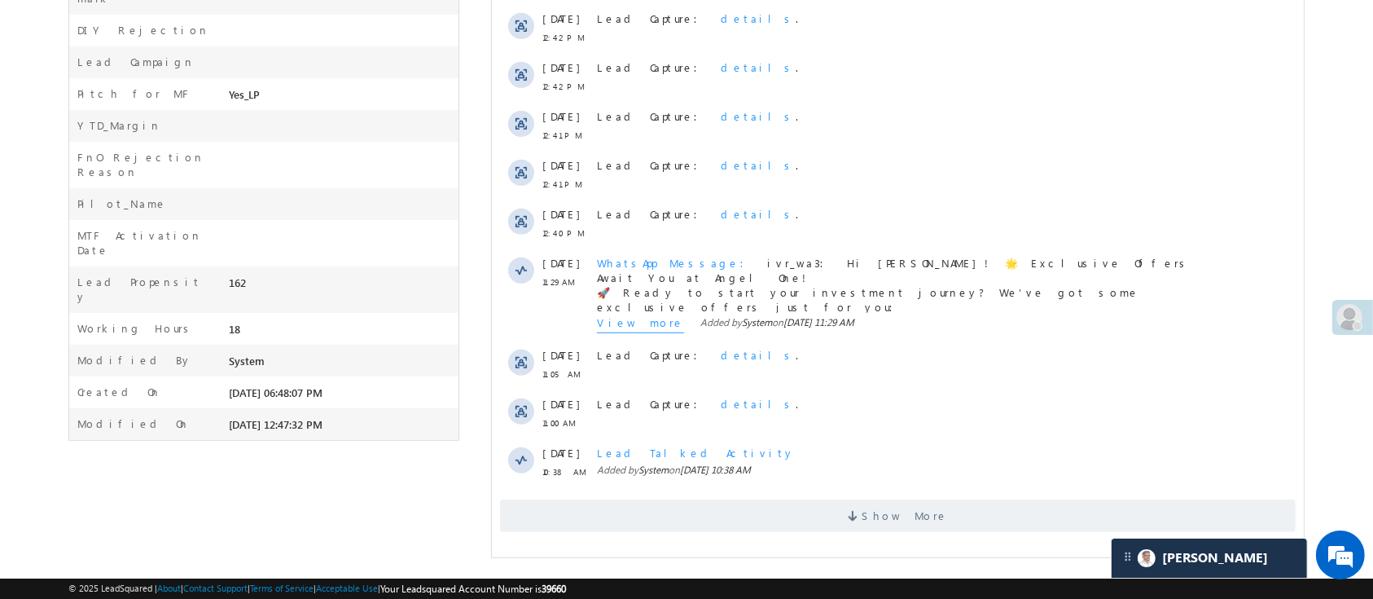
click at [968, 522] on span "Show More" at bounding box center [897, 515] width 796 height 33
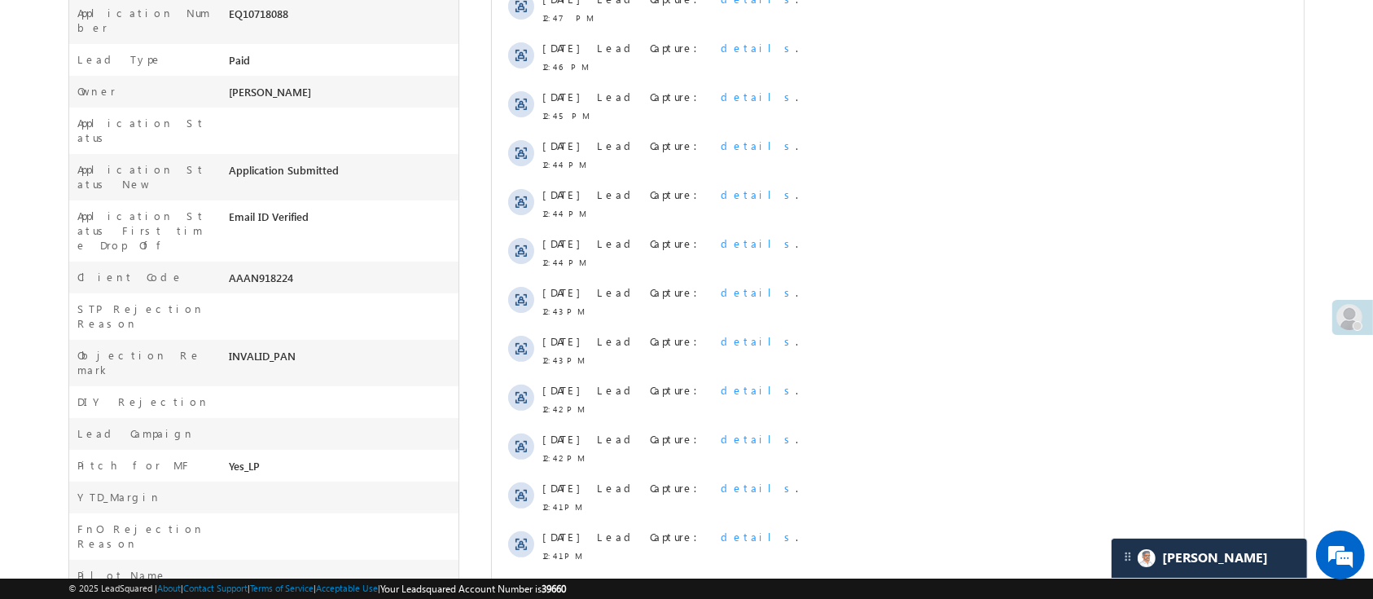
scroll to position [0, 0]
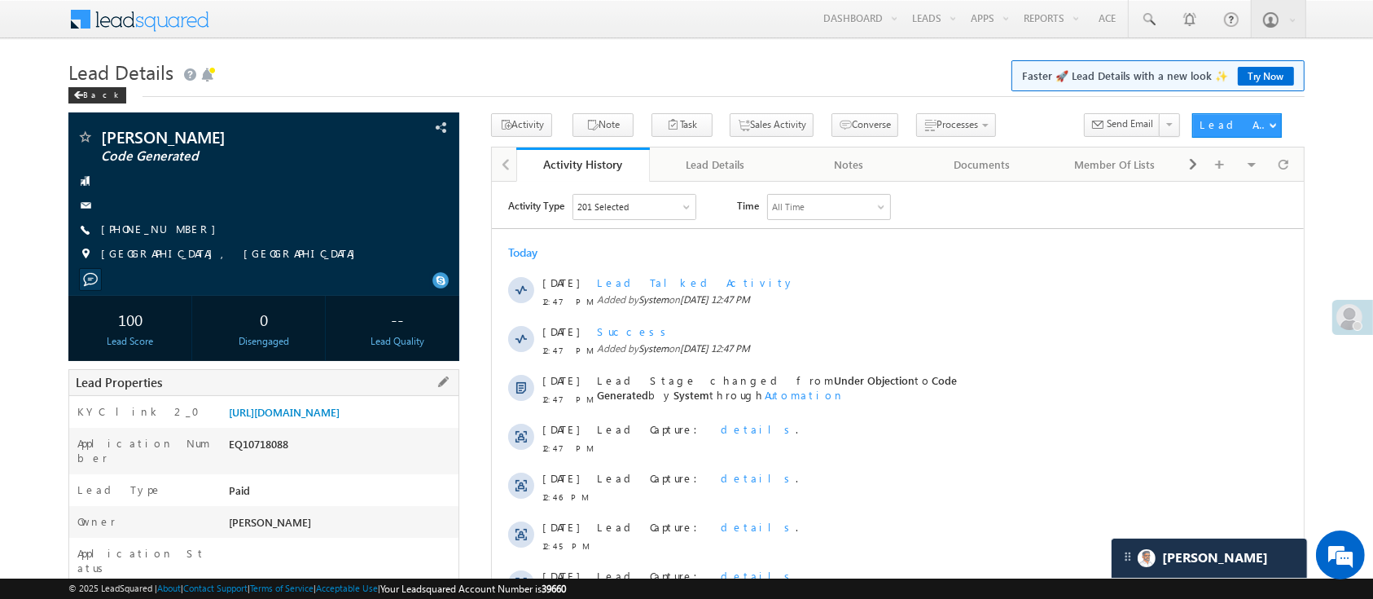
click at [294, 404] on div "https://angelbroking1-pk3em7sa.customui-test.leadsquared.com?leadId=256800ab-63…" at bounding box center [342, 415] width 234 height 23
click at [313, 419] on link "https://angelbroking1-pk3em7sa.customui-test.leadsquared.com?leadId=256800ab-63…" at bounding box center [284, 412] width 111 height 14
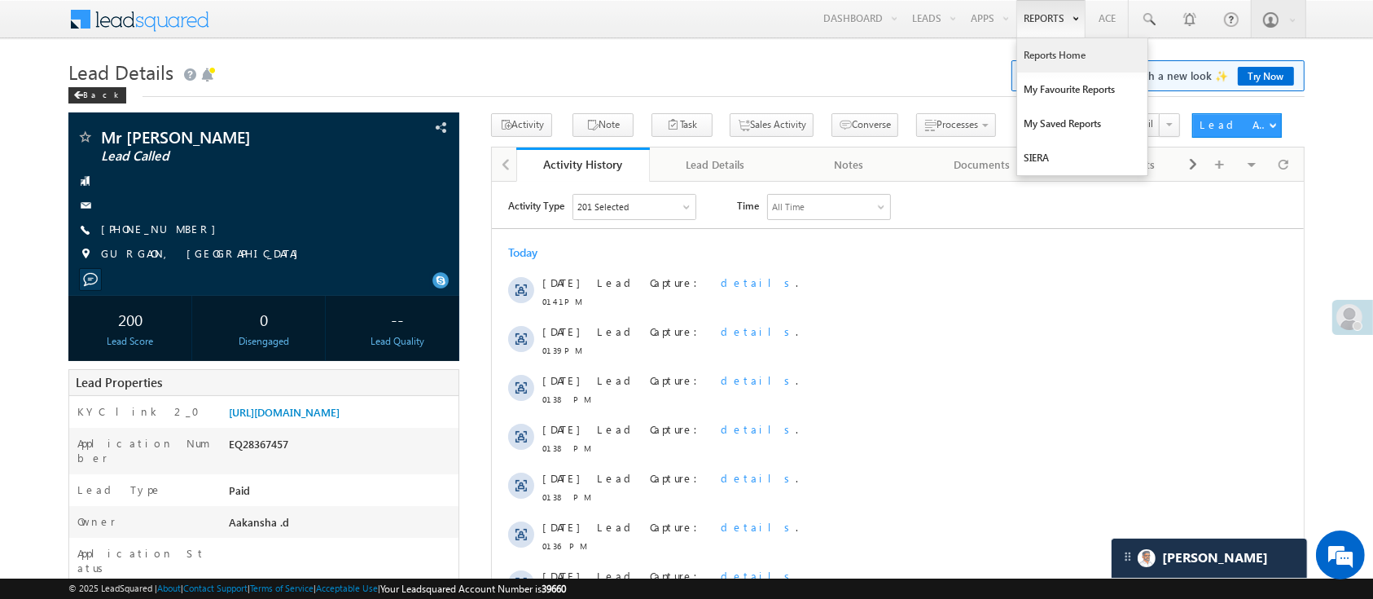
click at [1037, 55] on link "Reports Home" at bounding box center [1082, 55] width 130 height 34
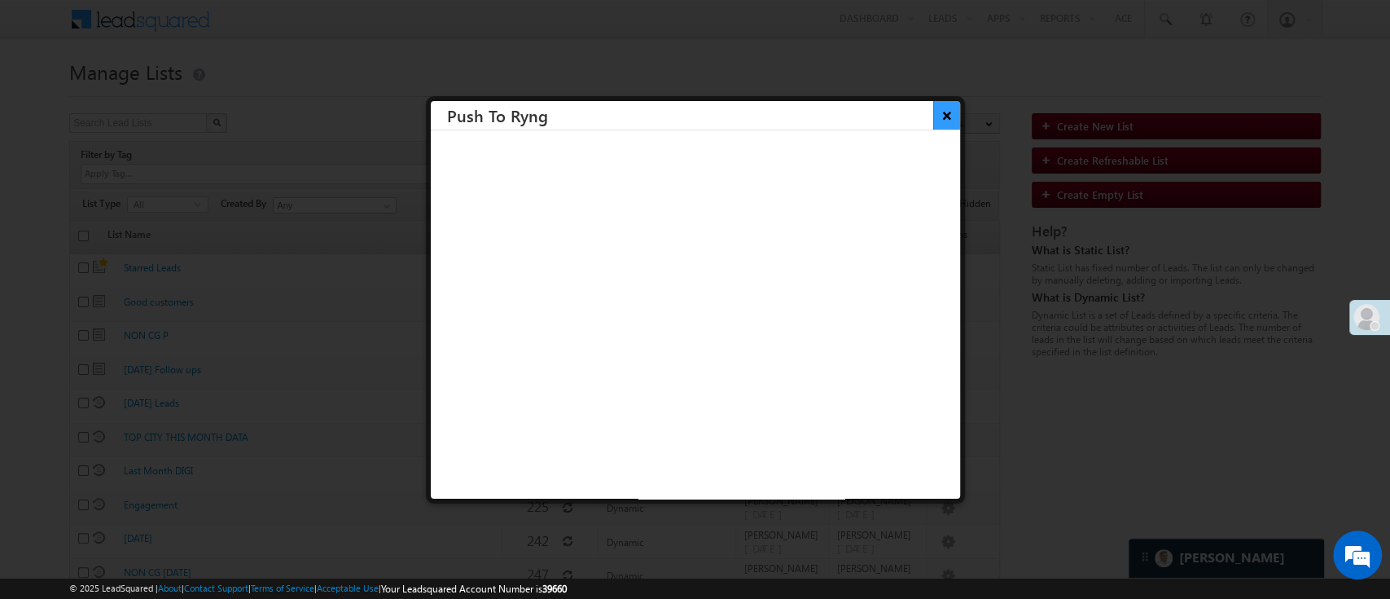
click at [933, 122] on button "×" at bounding box center [946, 115] width 27 height 29
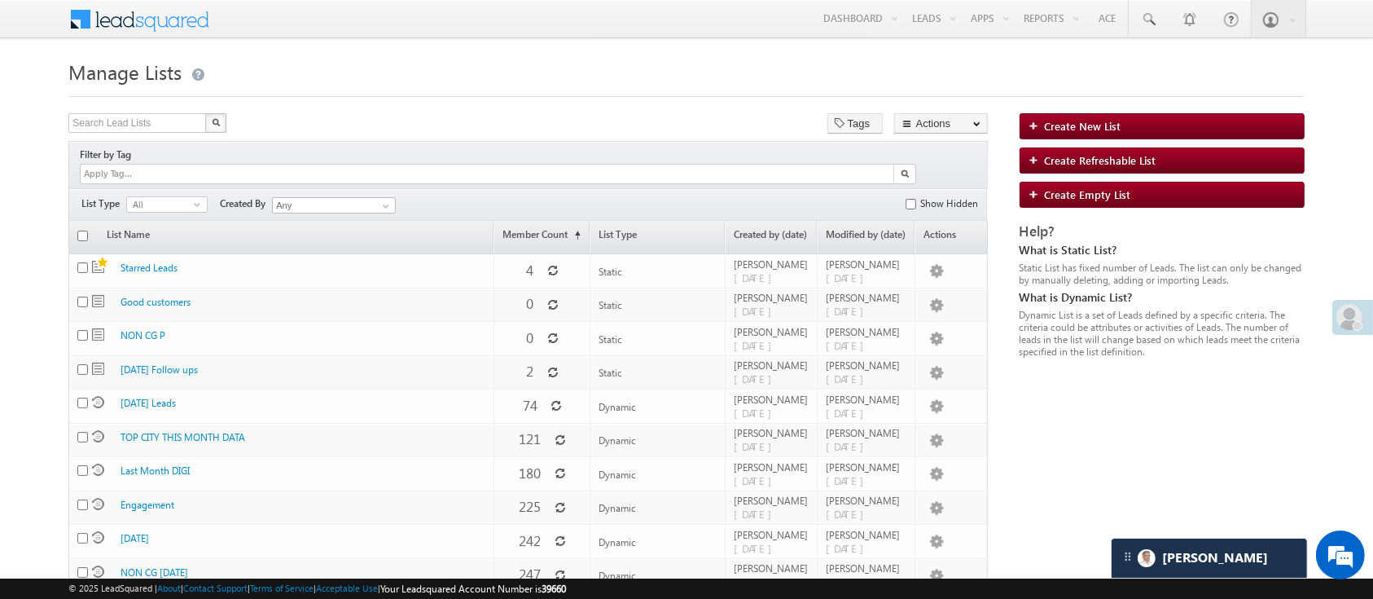
click at [806, 68] on h1 "Manage Lists" at bounding box center [686, 71] width 1236 height 32
